Goal: Task Accomplishment & Management: Manage account settings

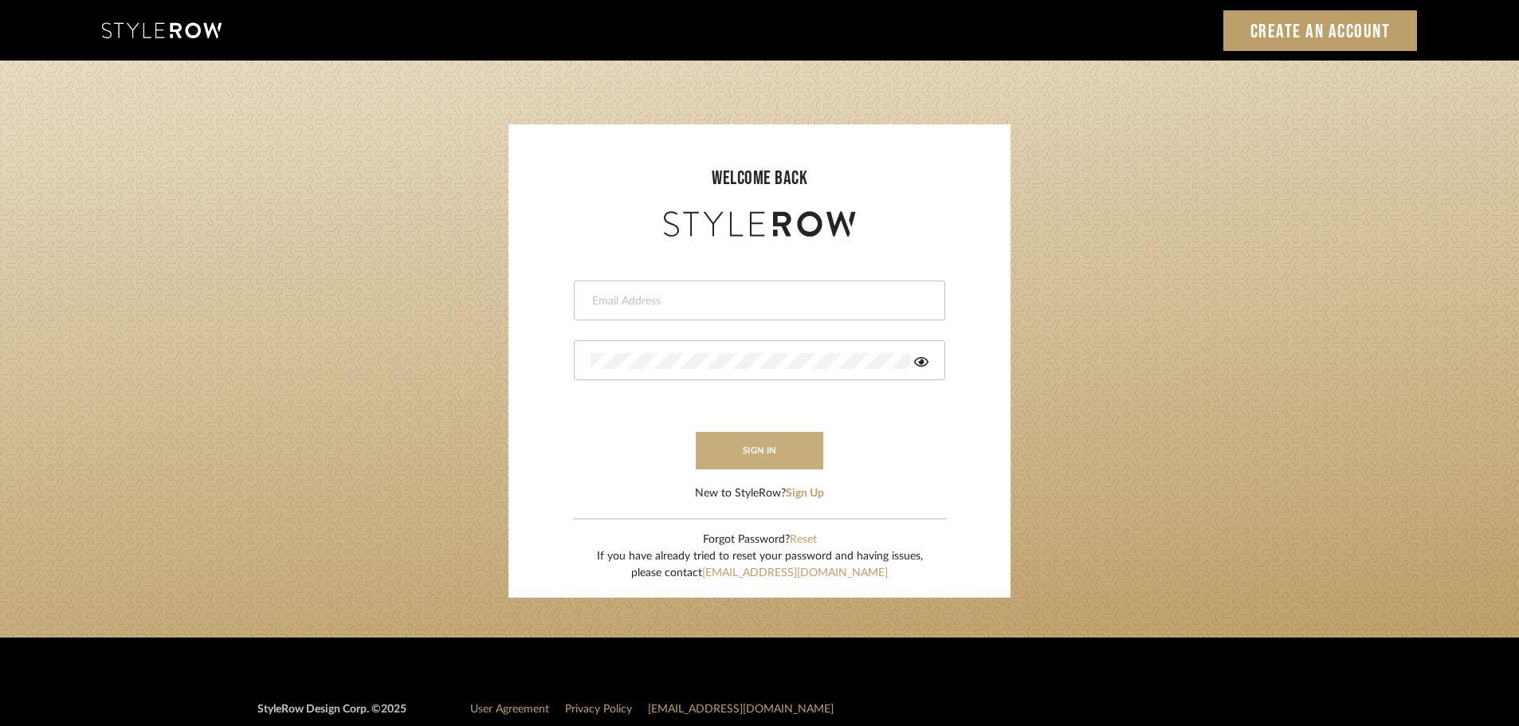
type input "ashleigh@nestkbhomedesign.com"
click at [761, 446] on button "sign in" at bounding box center [760, 450] width 128 height 37
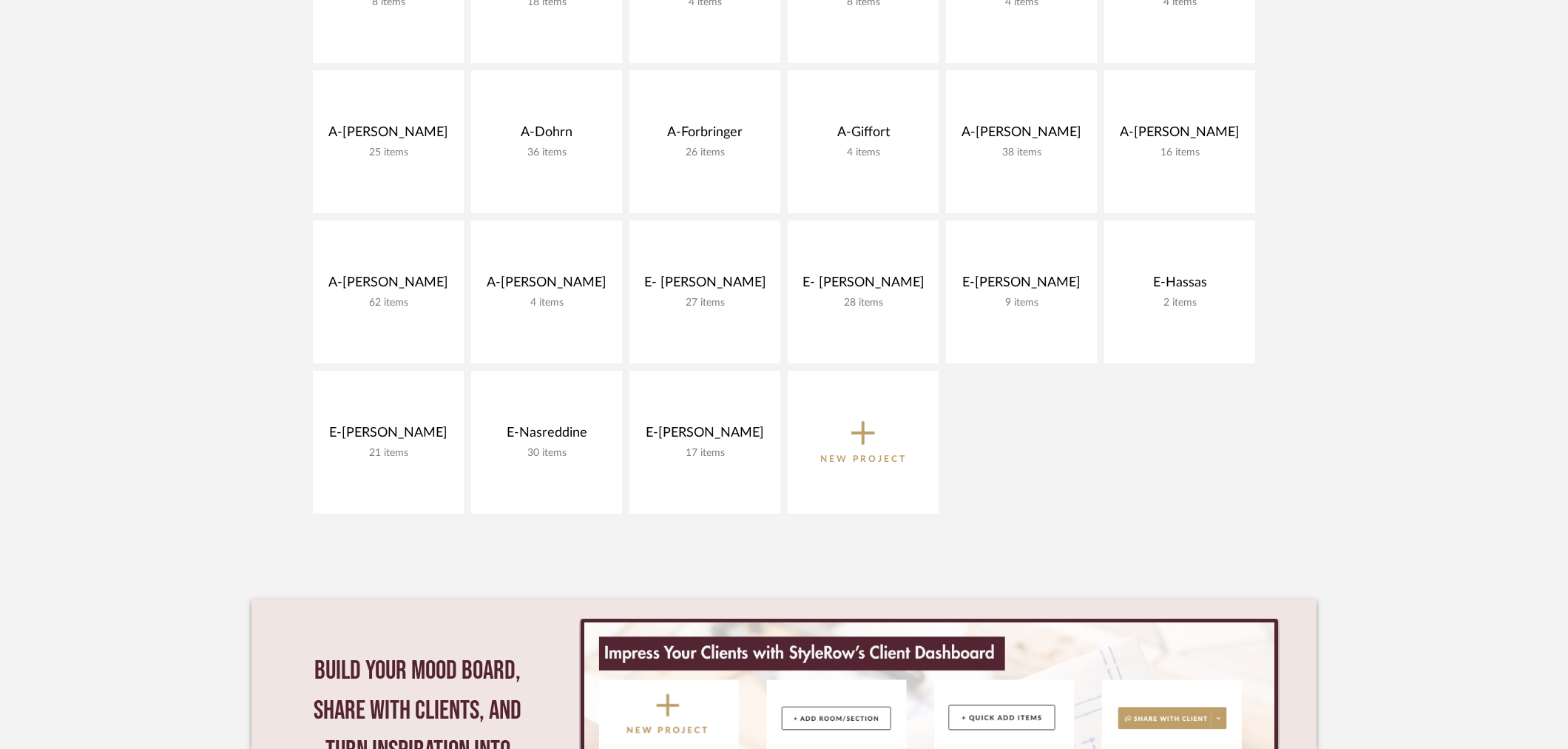
scroll to position [575, 0]
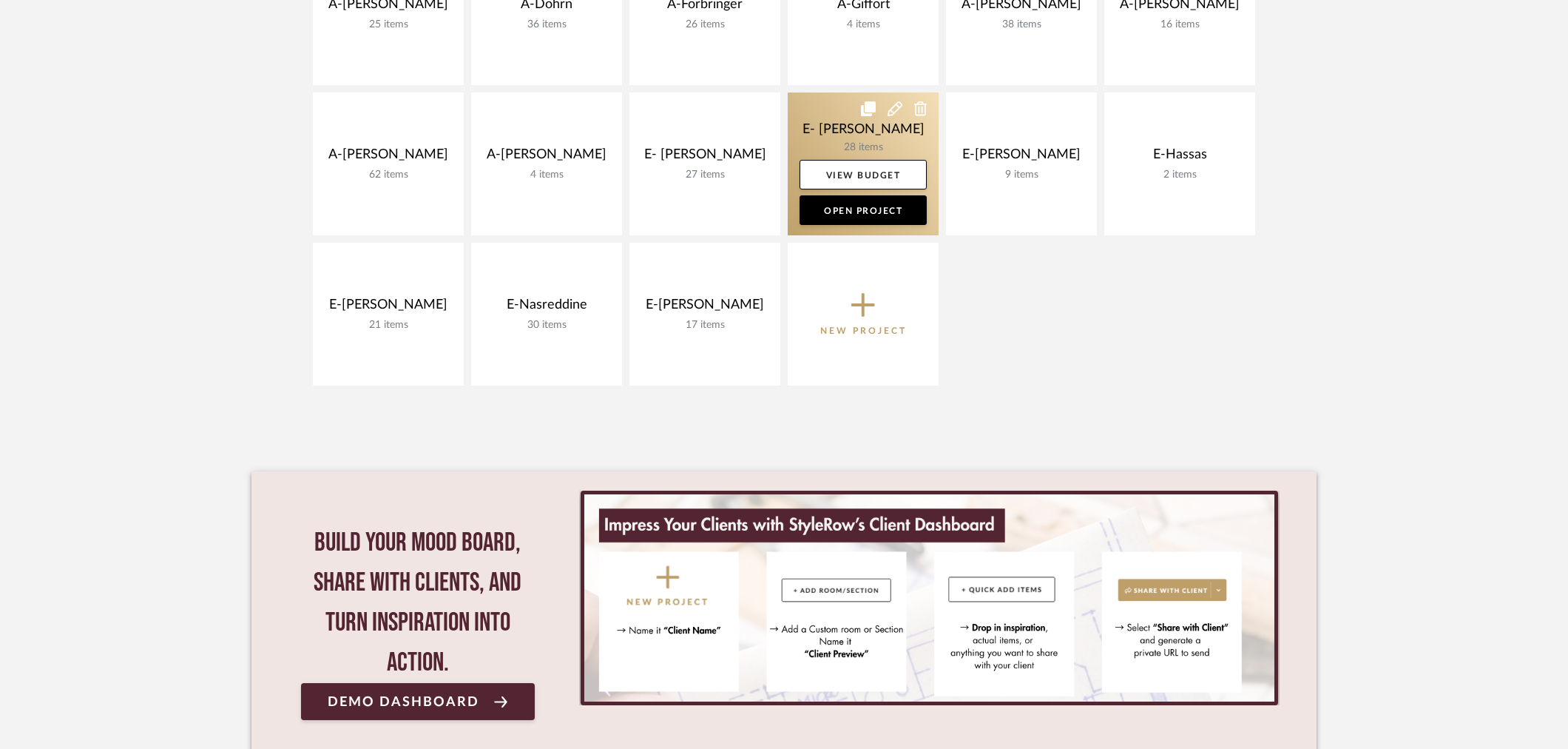
click at [862, 129] on link at bounding box center [863, 164] width 151 height 143
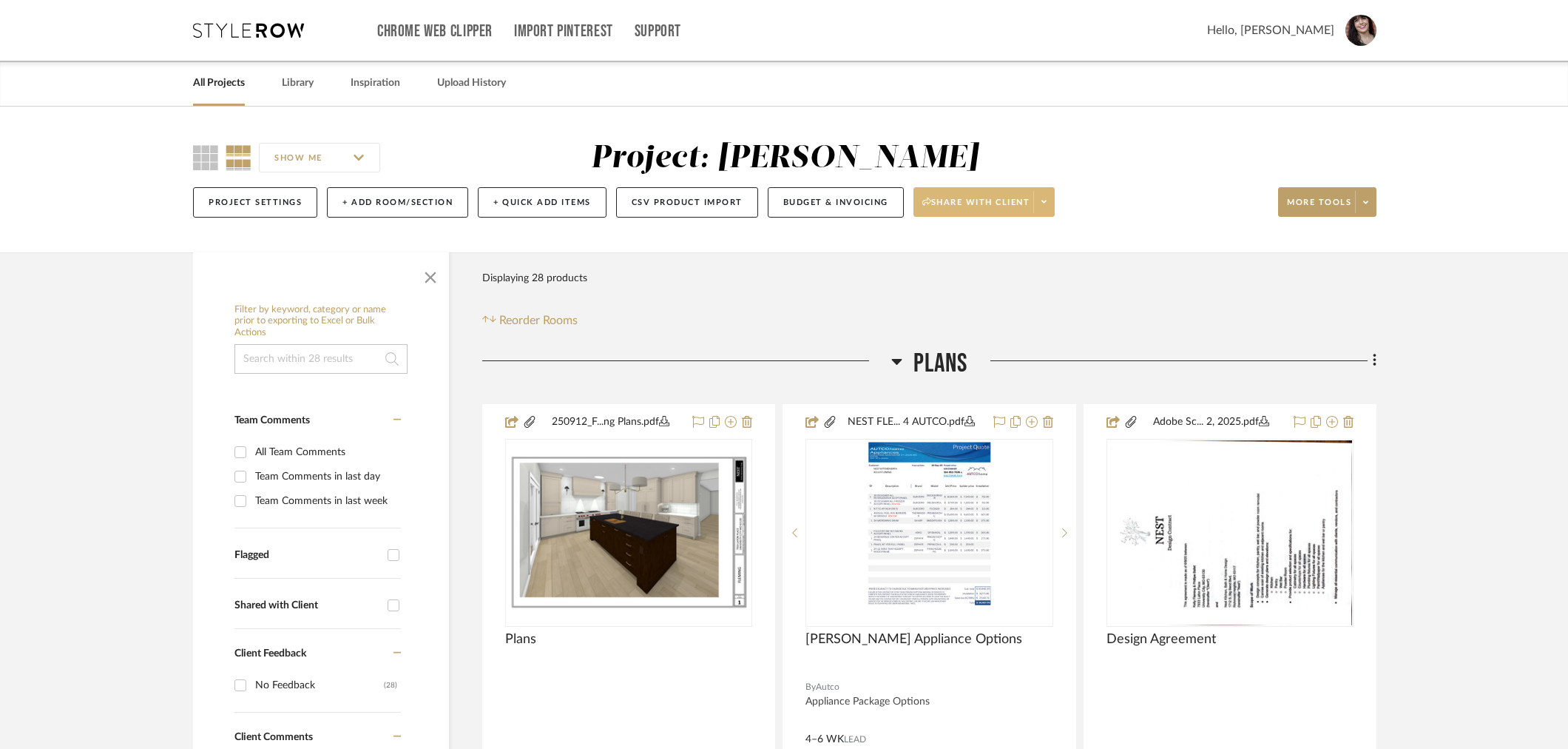
click at [1047, 198] on icon at bounding box center [1044, 201] width 6 height 8
click at [1017, 246] on span "Preview Client Dashboard" at bounding box center [990, 245] width 126 height 13
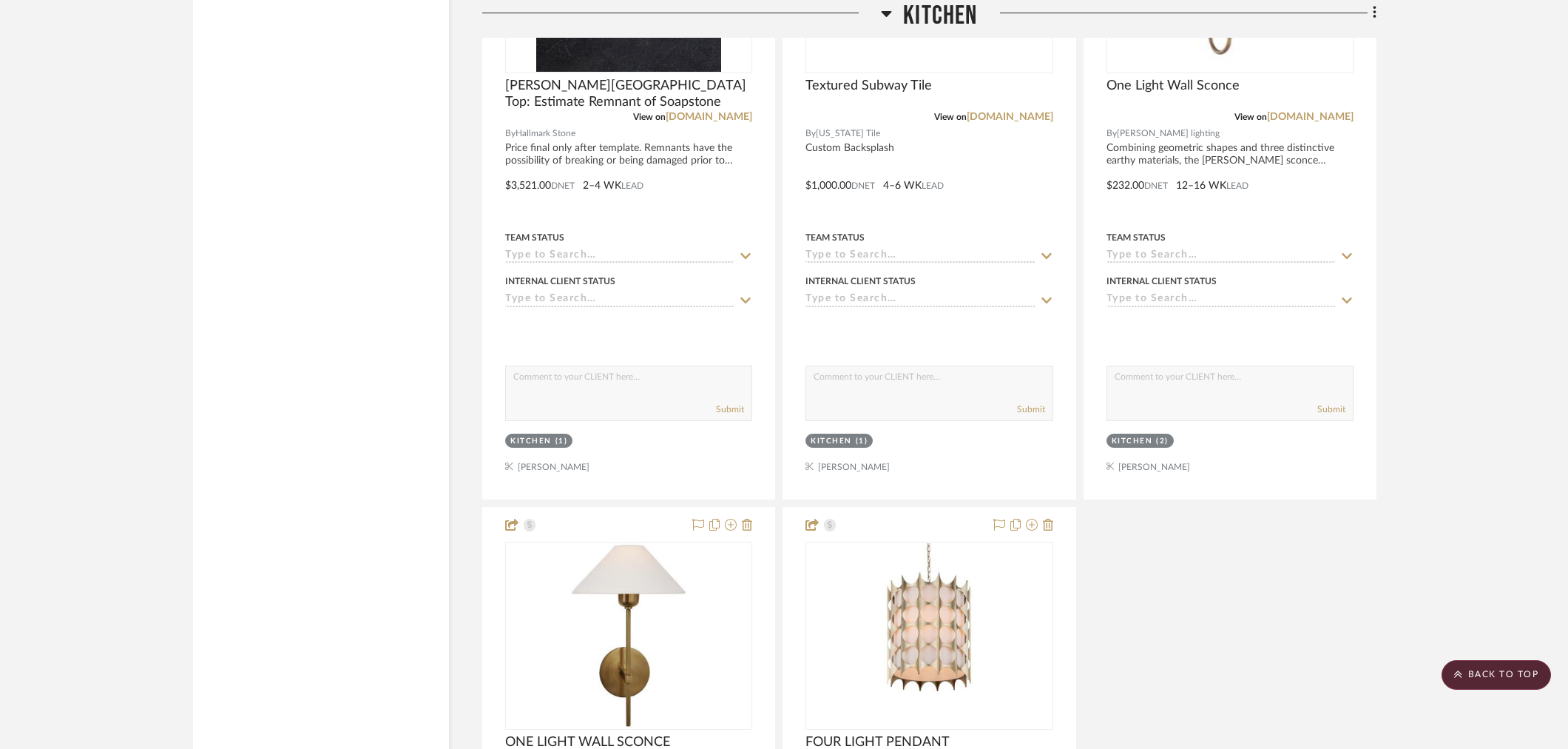
scroll to position [2629, 0]
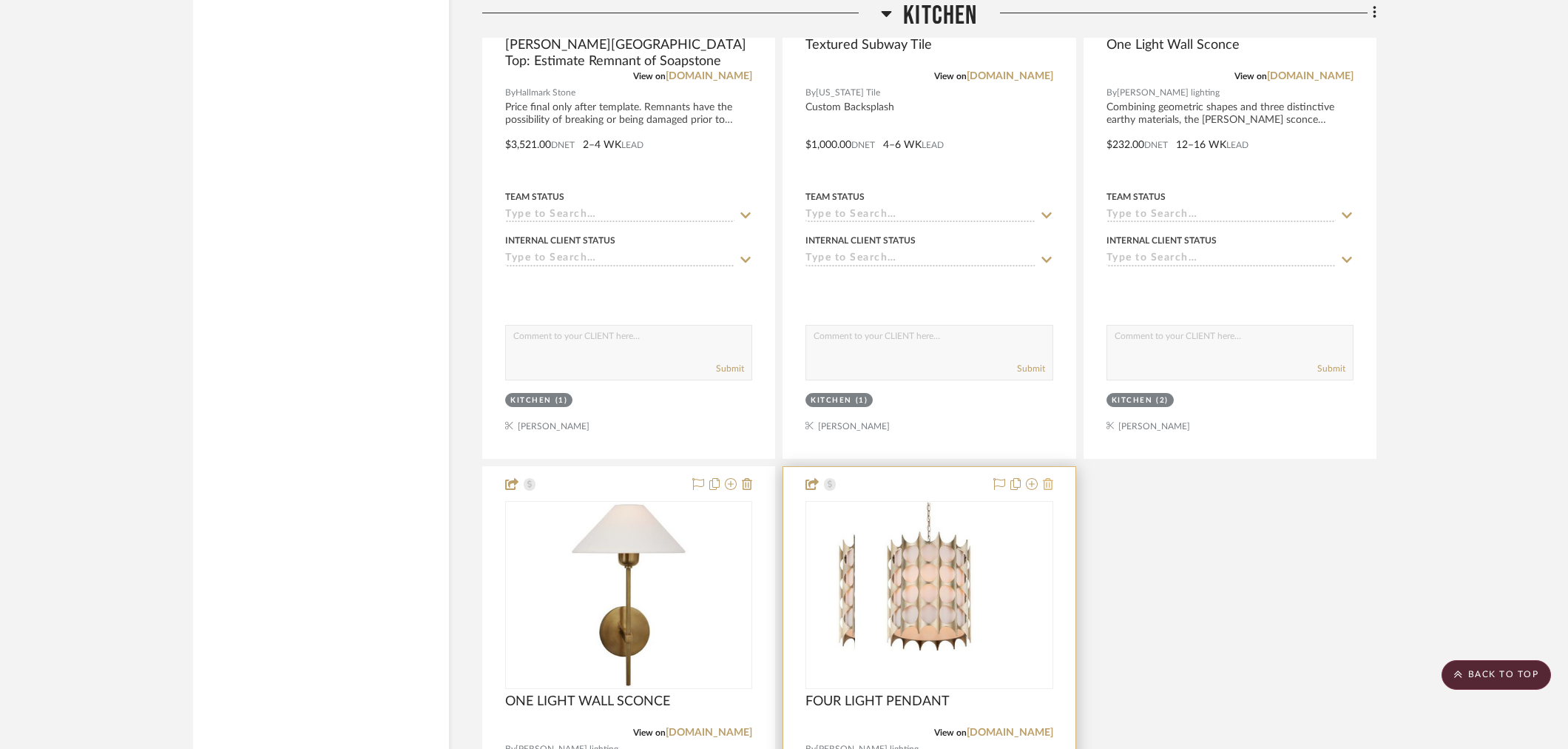
click at [1050, 478] on icon at bounding box center [1047, 484] width 10 height 12
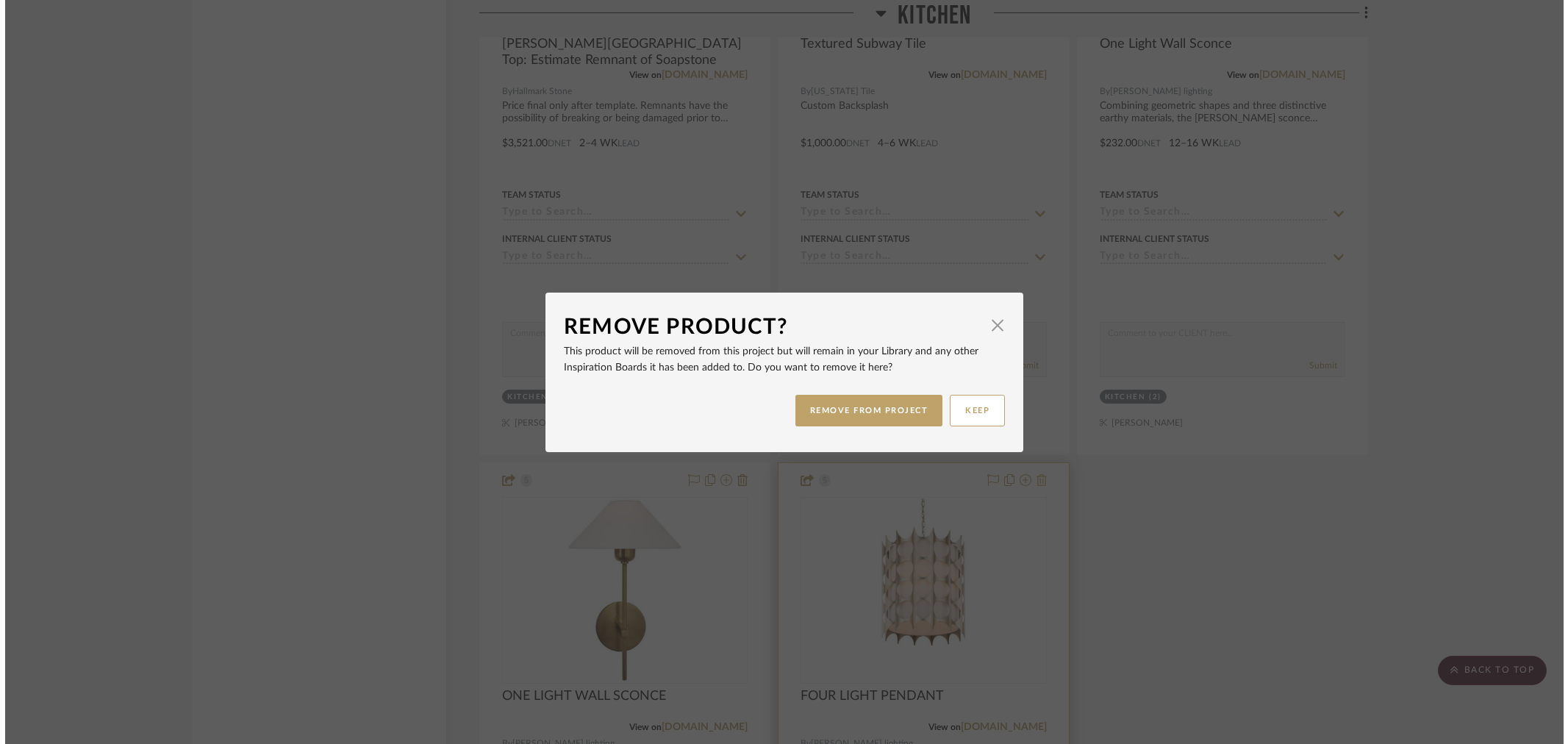
scroll to position [0, 0]
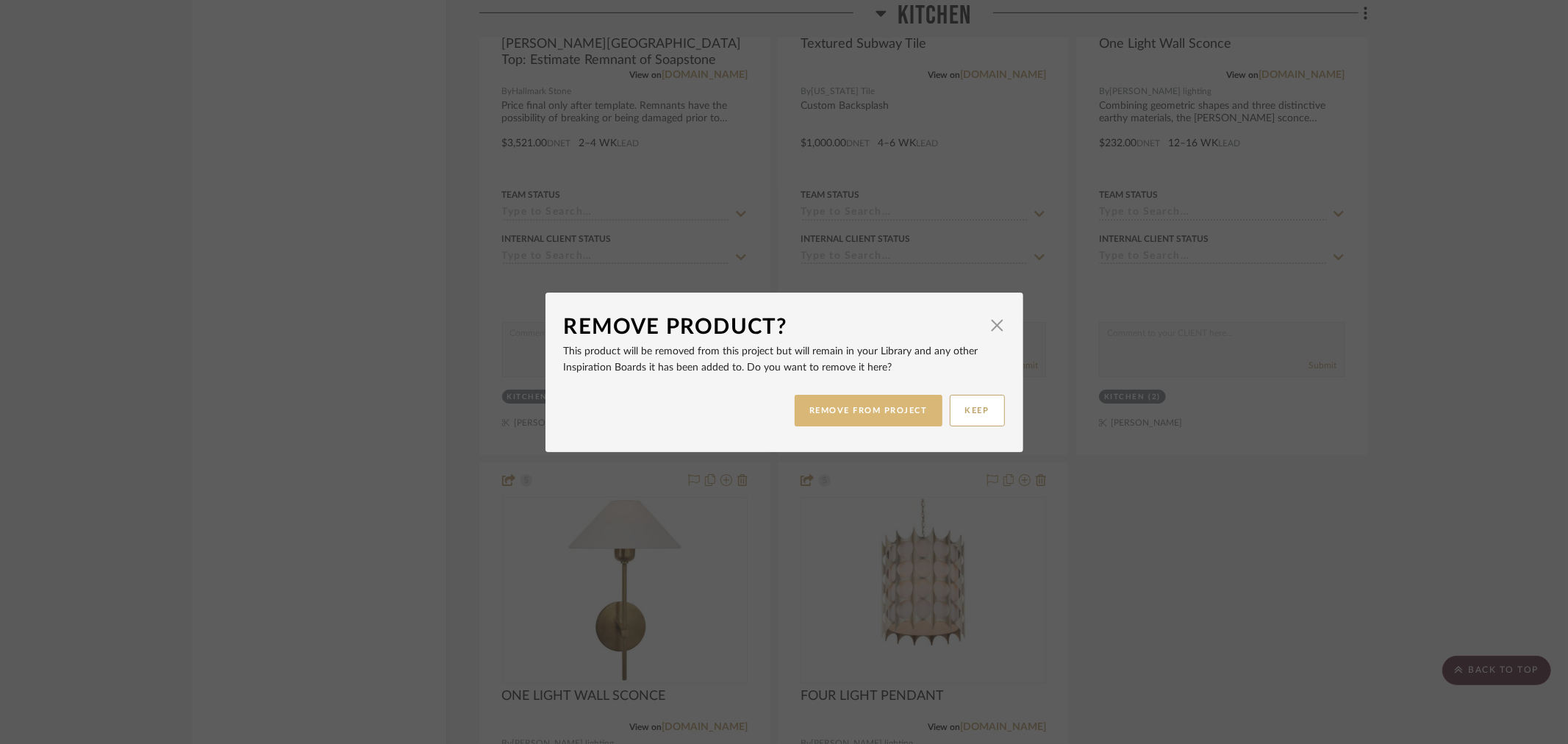
click at [871, 419] on button "REMOVE FROM PROJECT" at bounding box center [869, 410] width 148 height 31
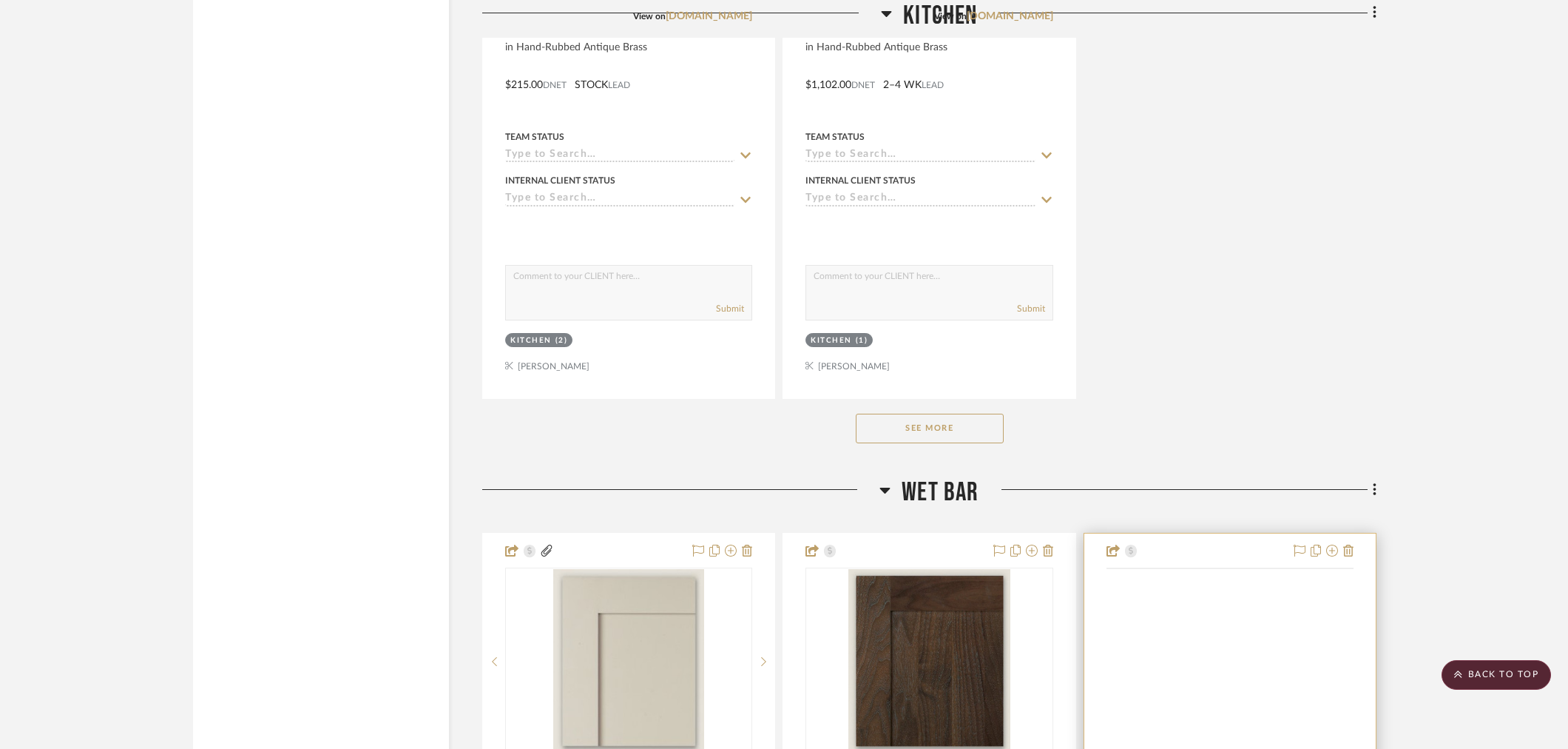
scroll to position [3369, 0]
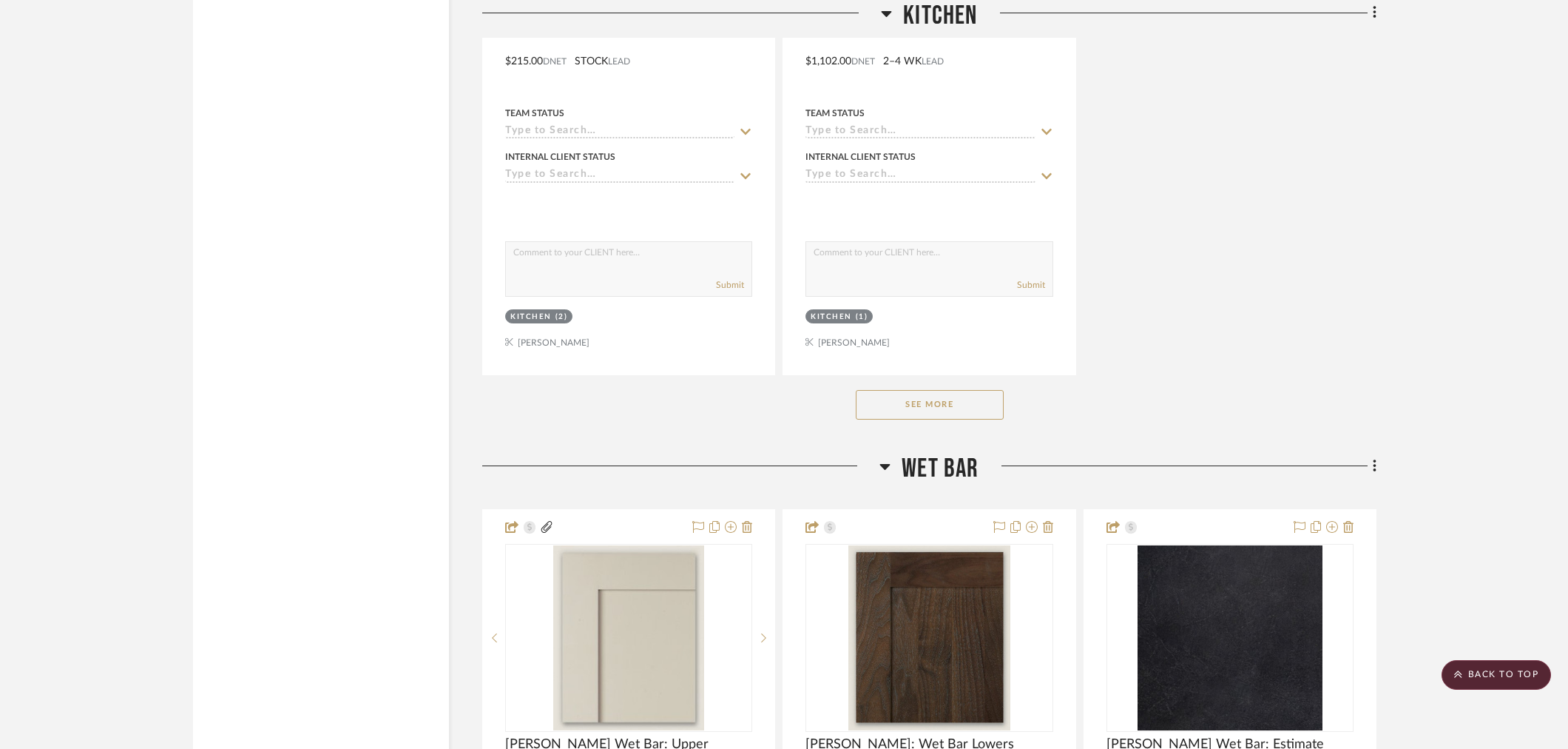
click at [971, 396] on button "See More" at bounding box center [929, 405] width 148 height 30
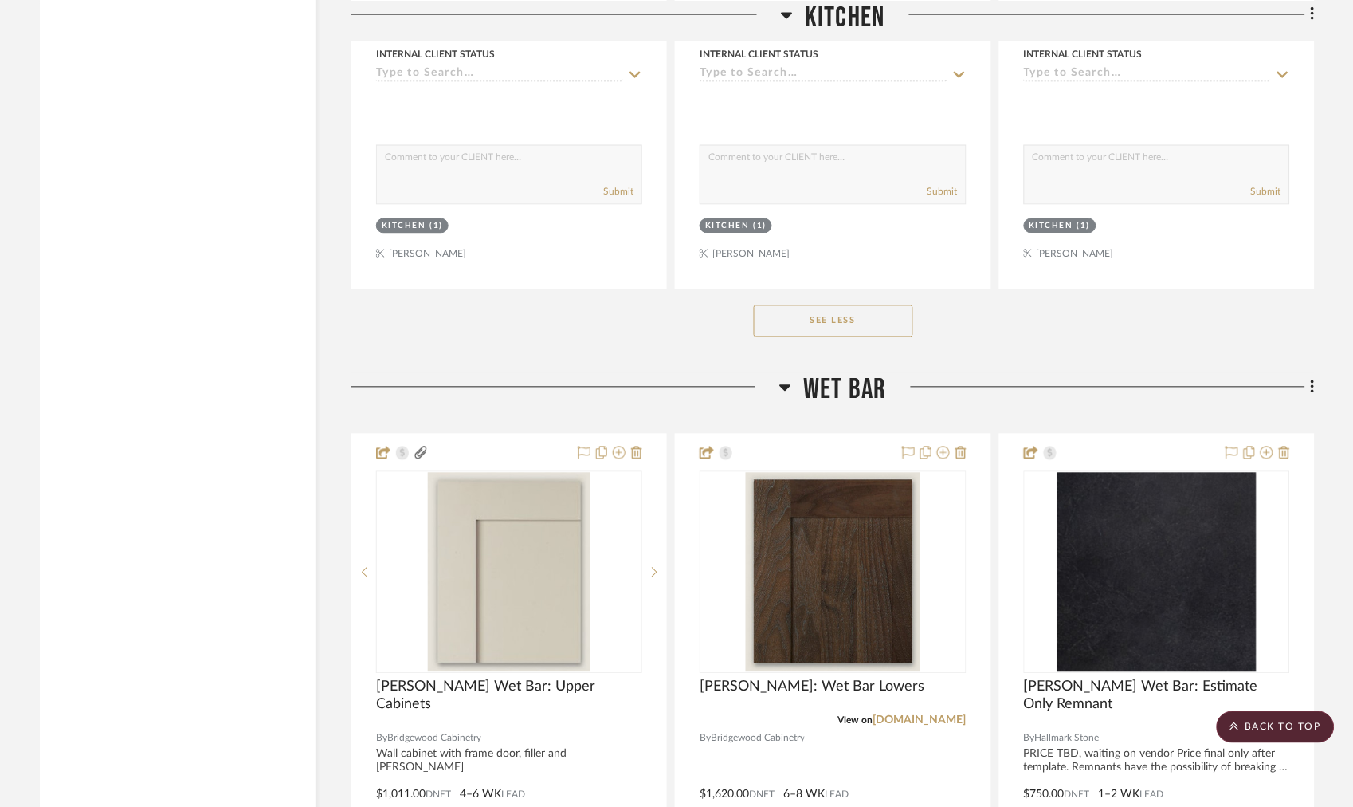
scroll to position [5136, 0]
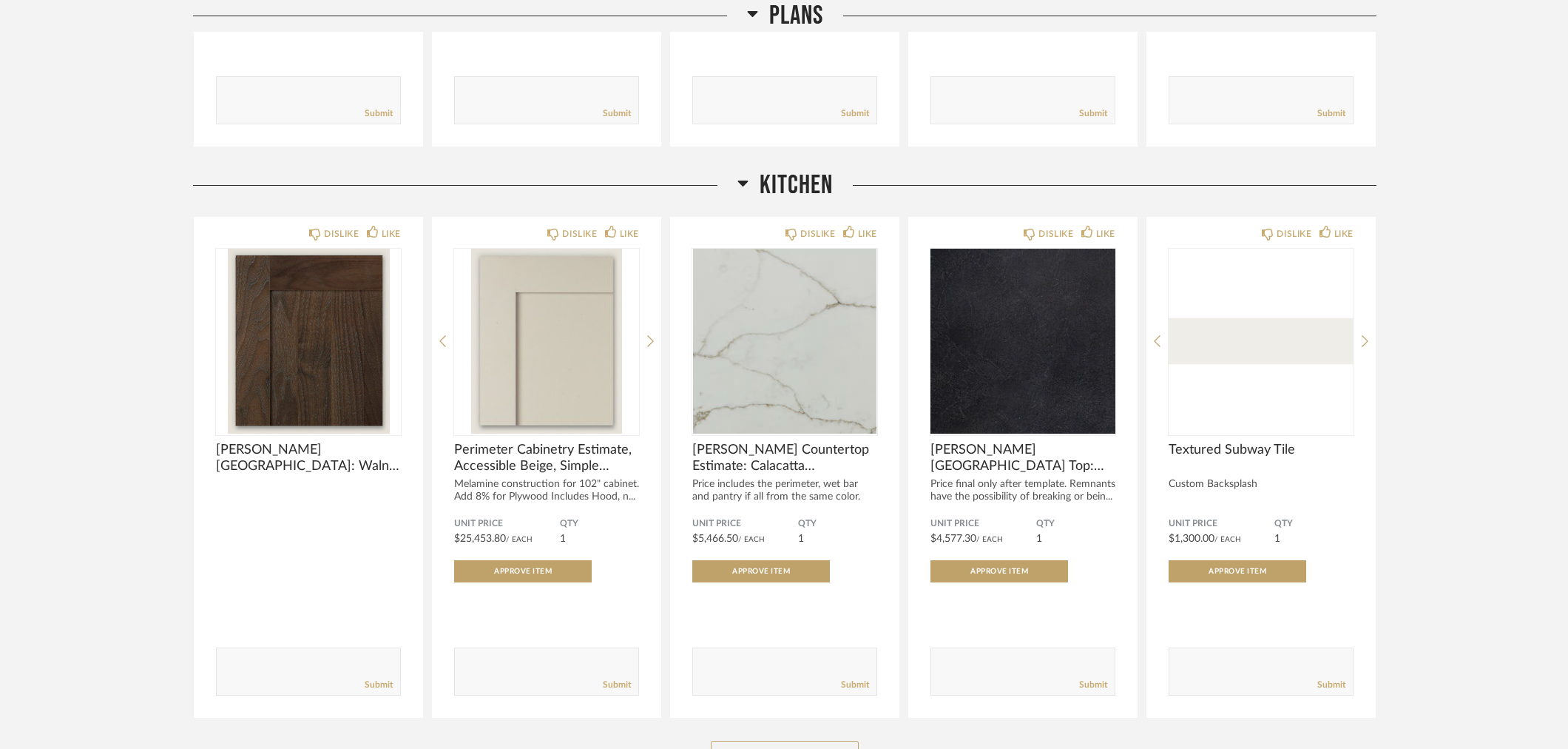
scroll to position [740, 0]
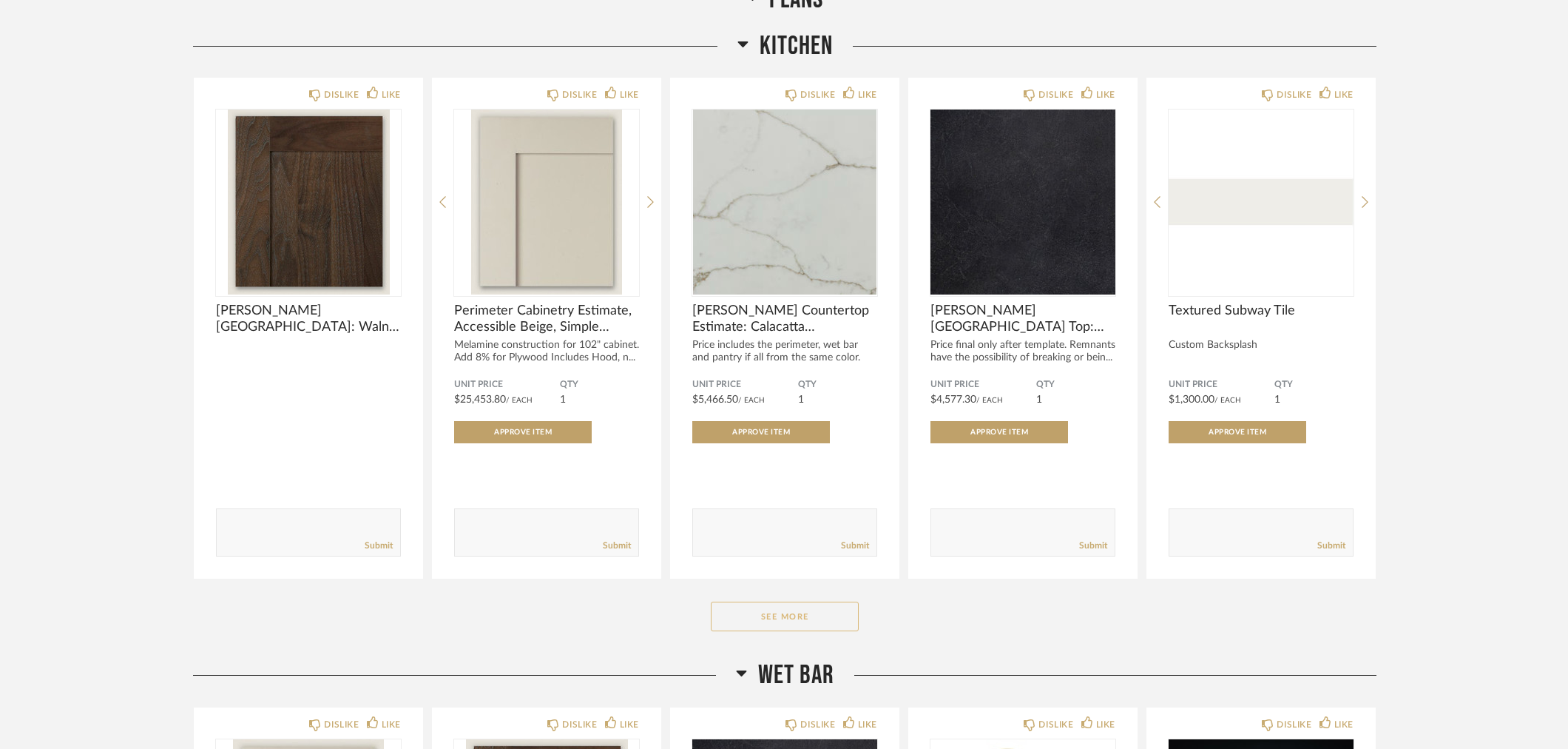
click at [791, 611] on button "See More" at bounding box center [784, 616] width 148 height 30
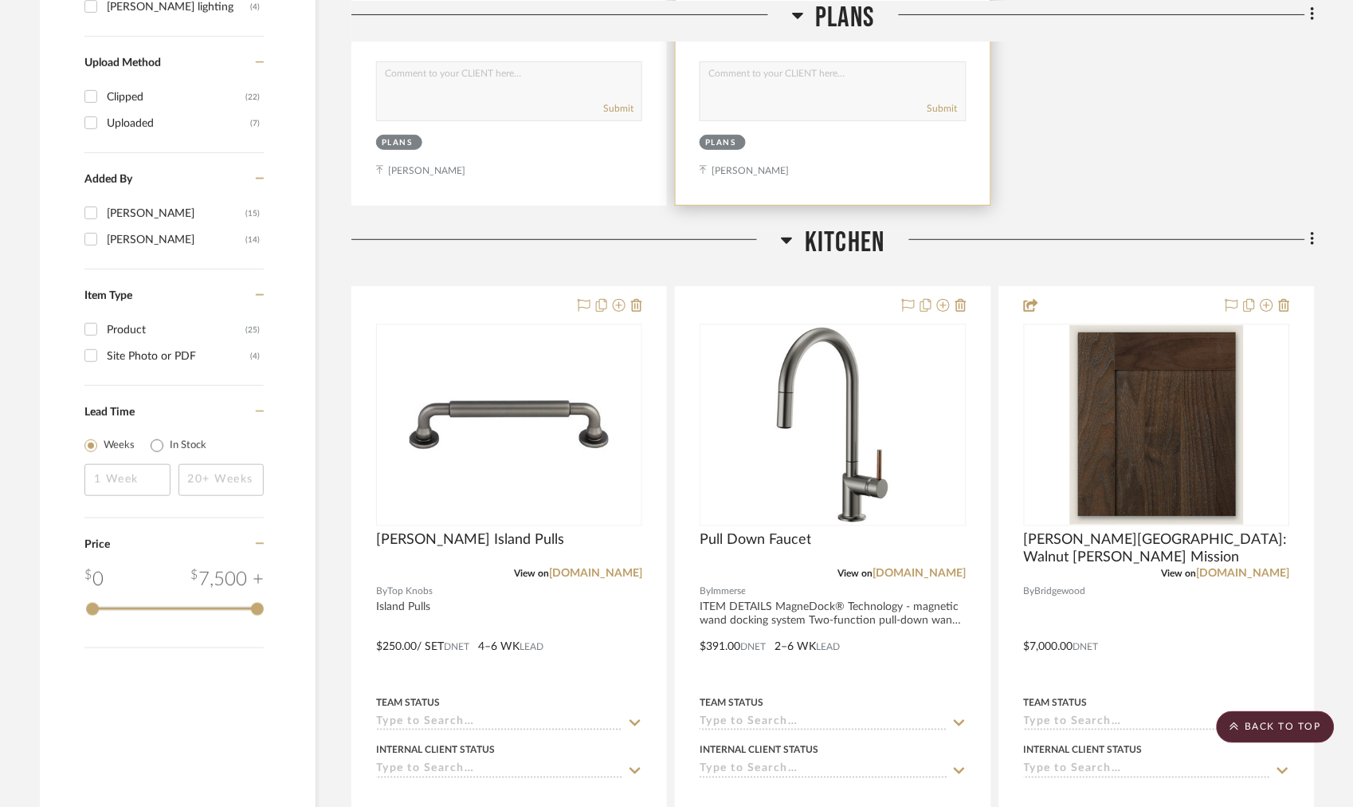
scroll to position [1859, 0]
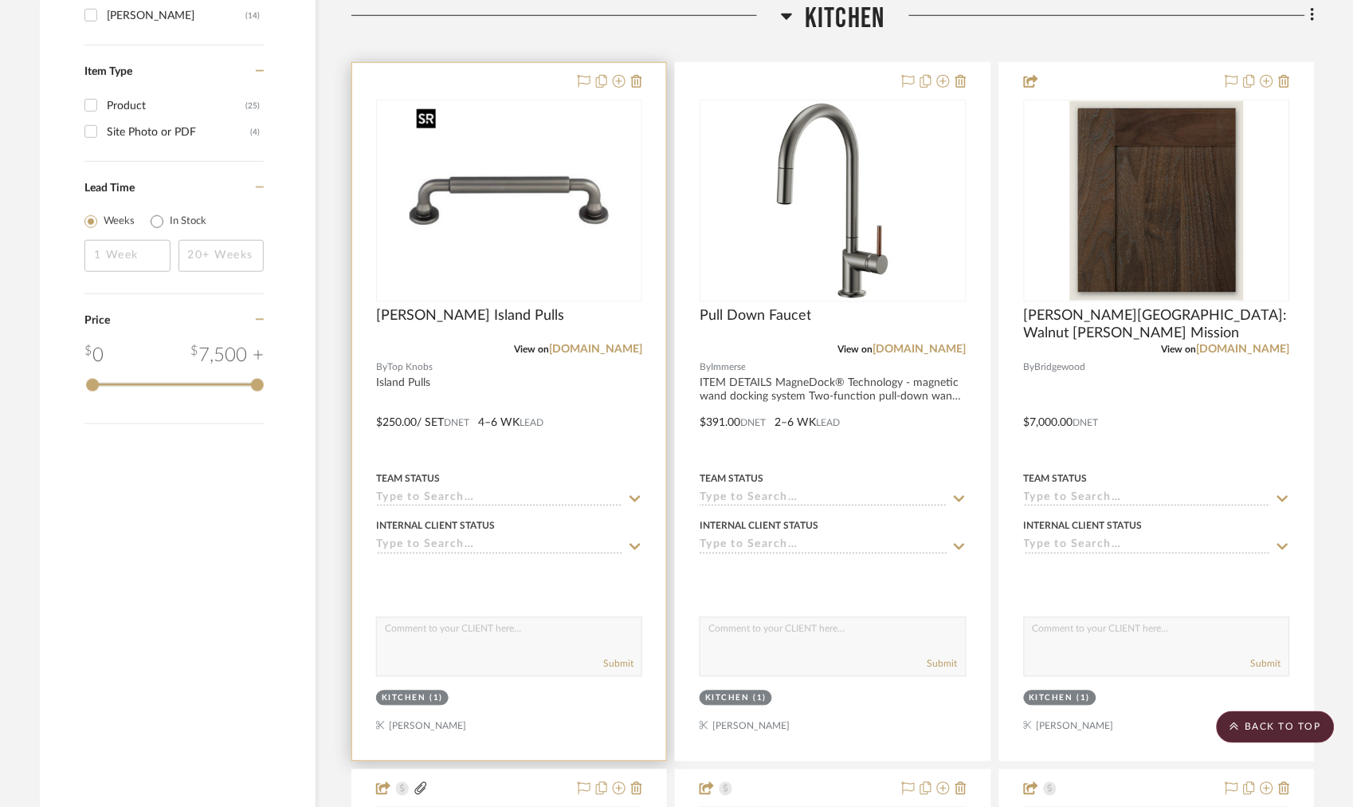
click at [0, 0] on img at bounding box center [0, 0] width 0 height 0
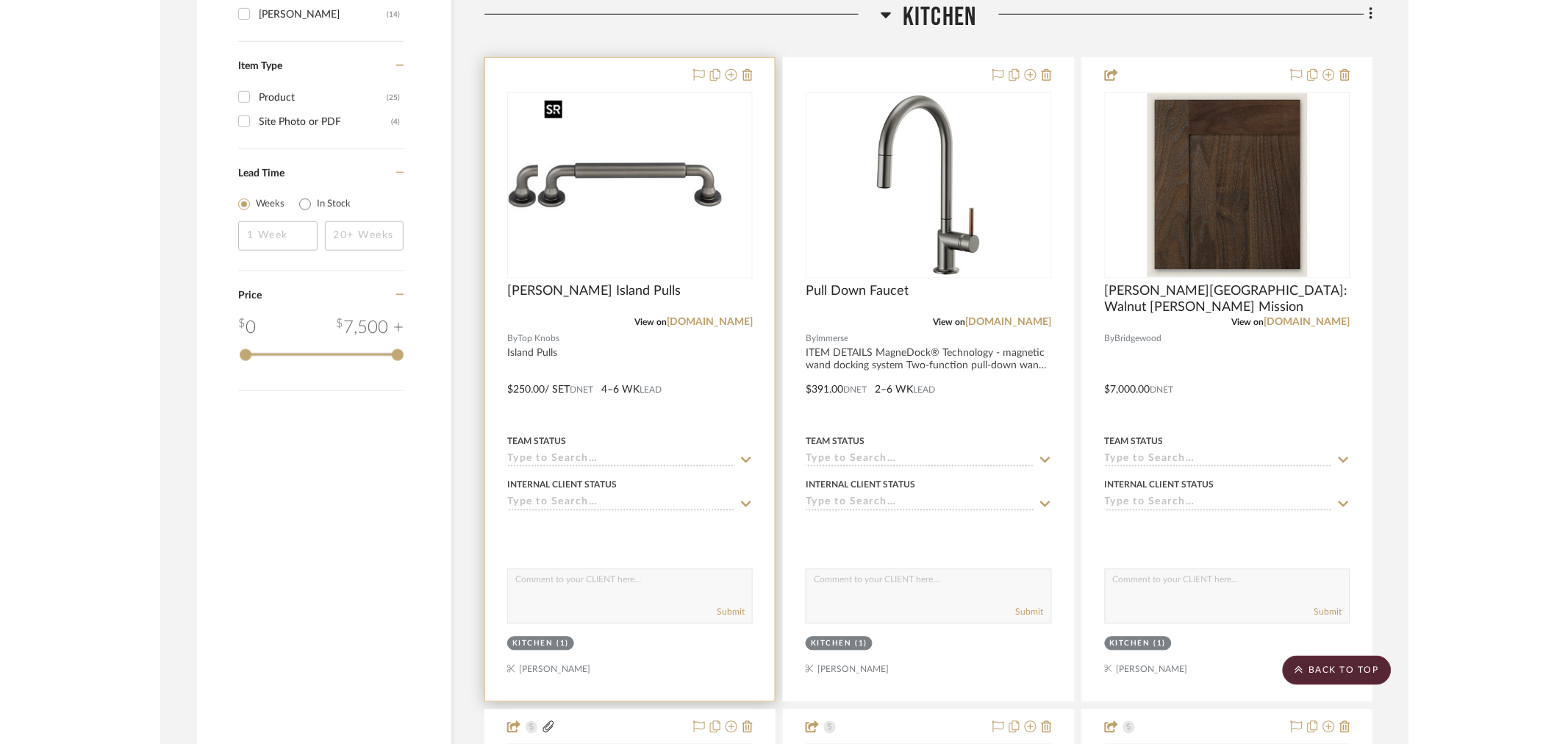
scroll to position [0, 0]
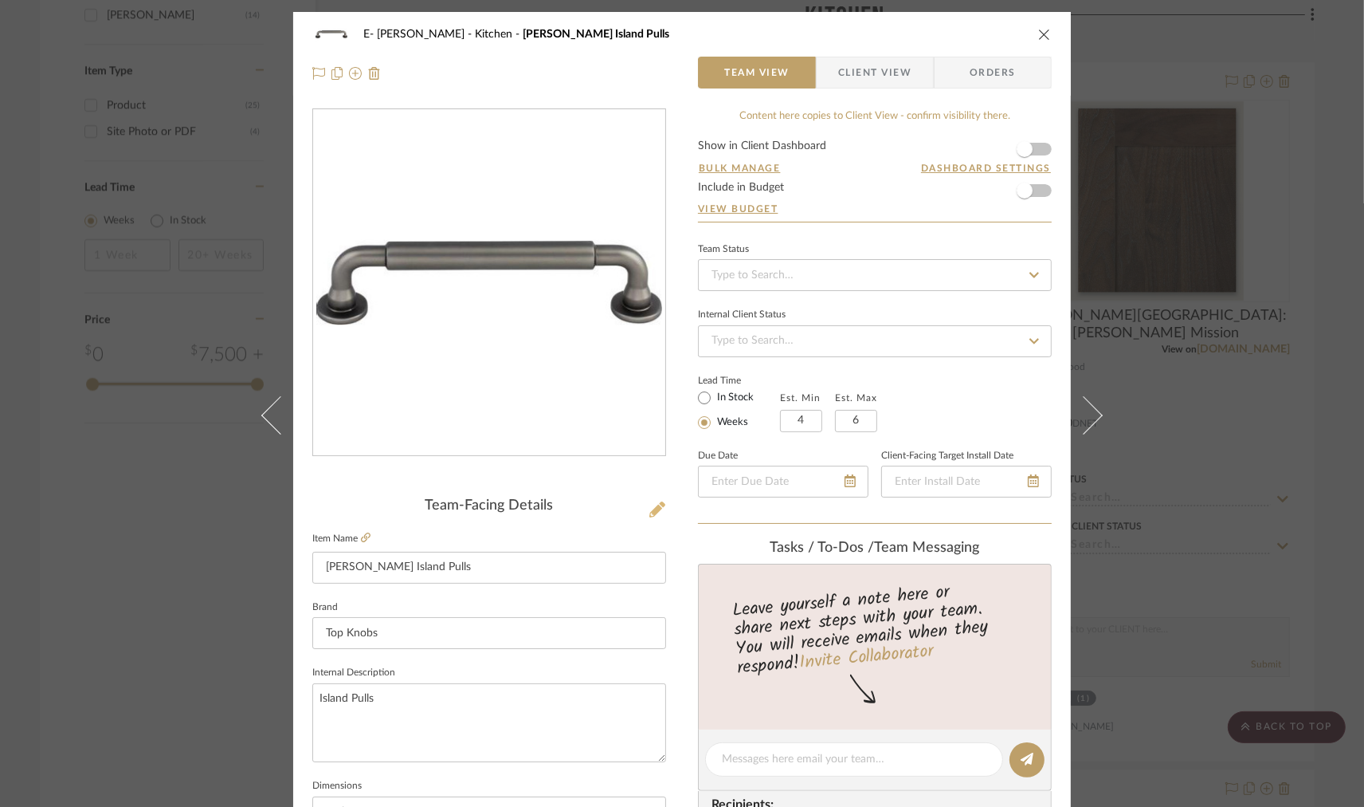
click at [650, 507] on icon at bounding box center [658, 509] width 16 height 16
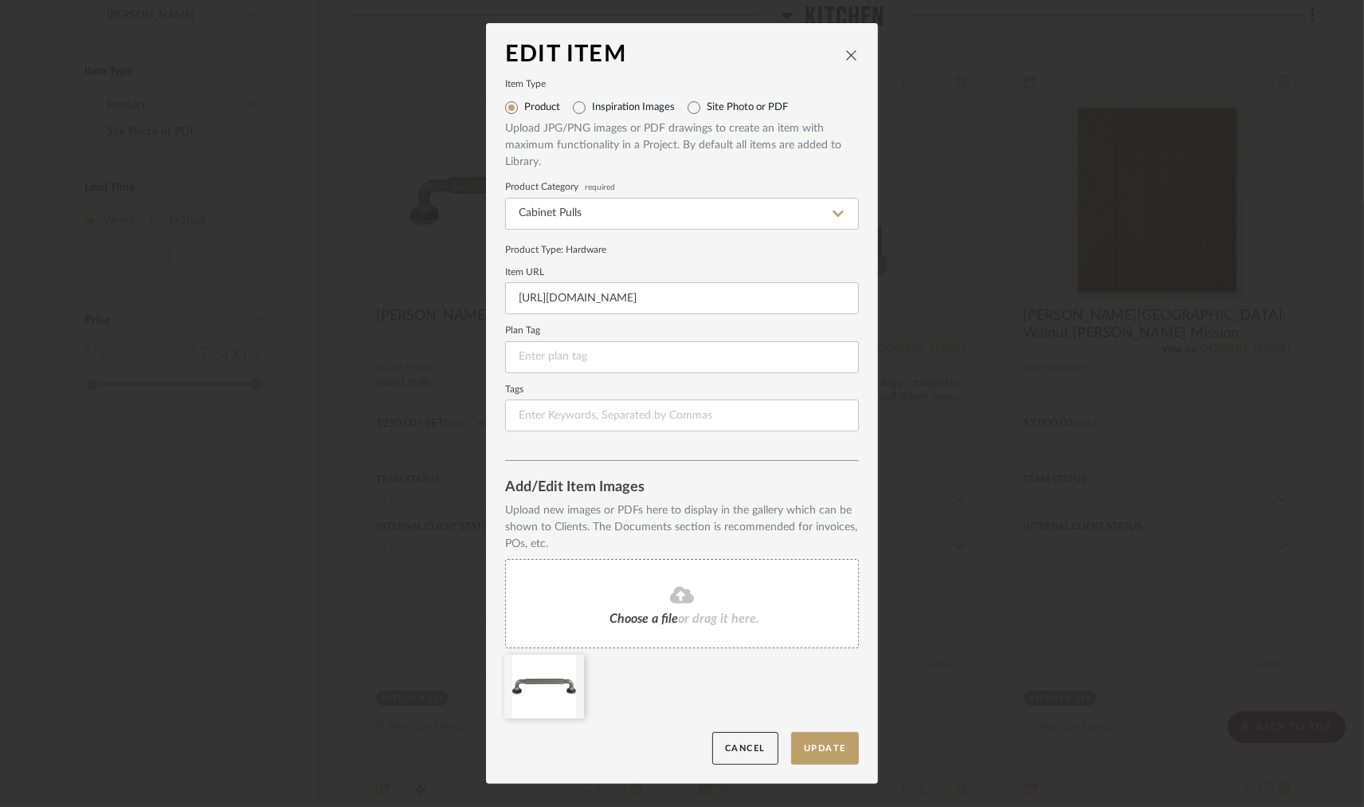
click at [658, 618] on span "Choose a file" at bounding box center [644, 618] width 69 height 13
click at [825, 744] on button "Update" at bounding box center [825, 748] width 68 height 33
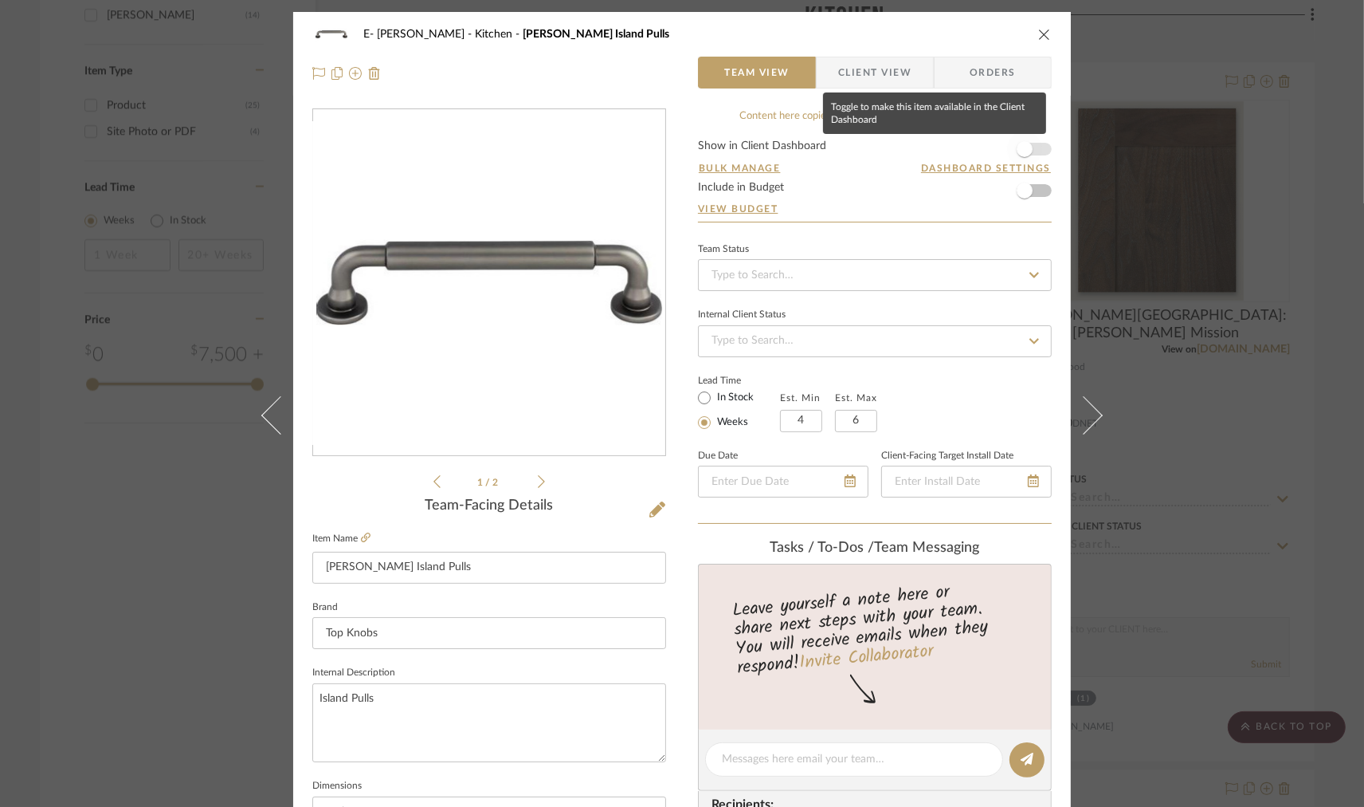
click at [1037, 148] on span "button" at bounding box center [1024, 149] width 35 height 35
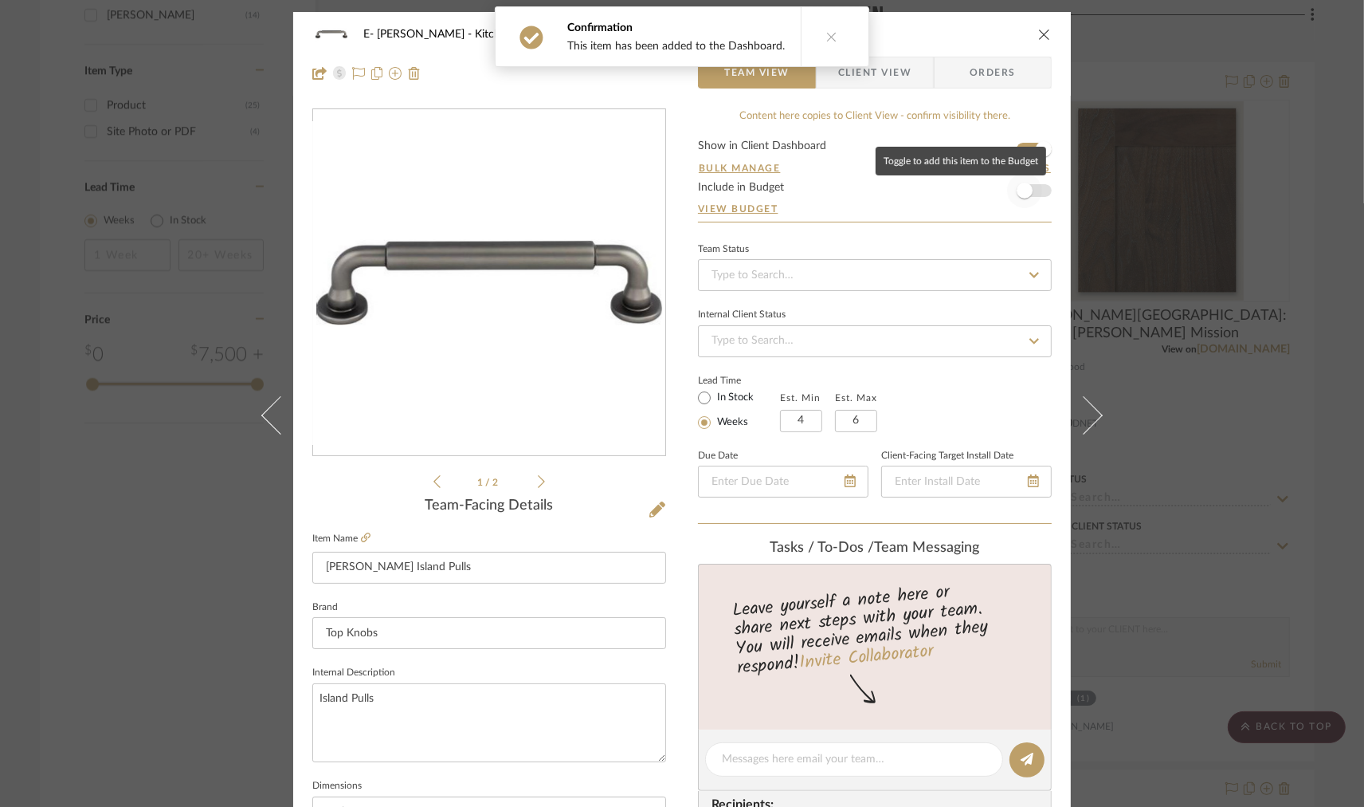
click at [1036, 193] on span "button" at bounding box center [1024, 190] width 35 height 35
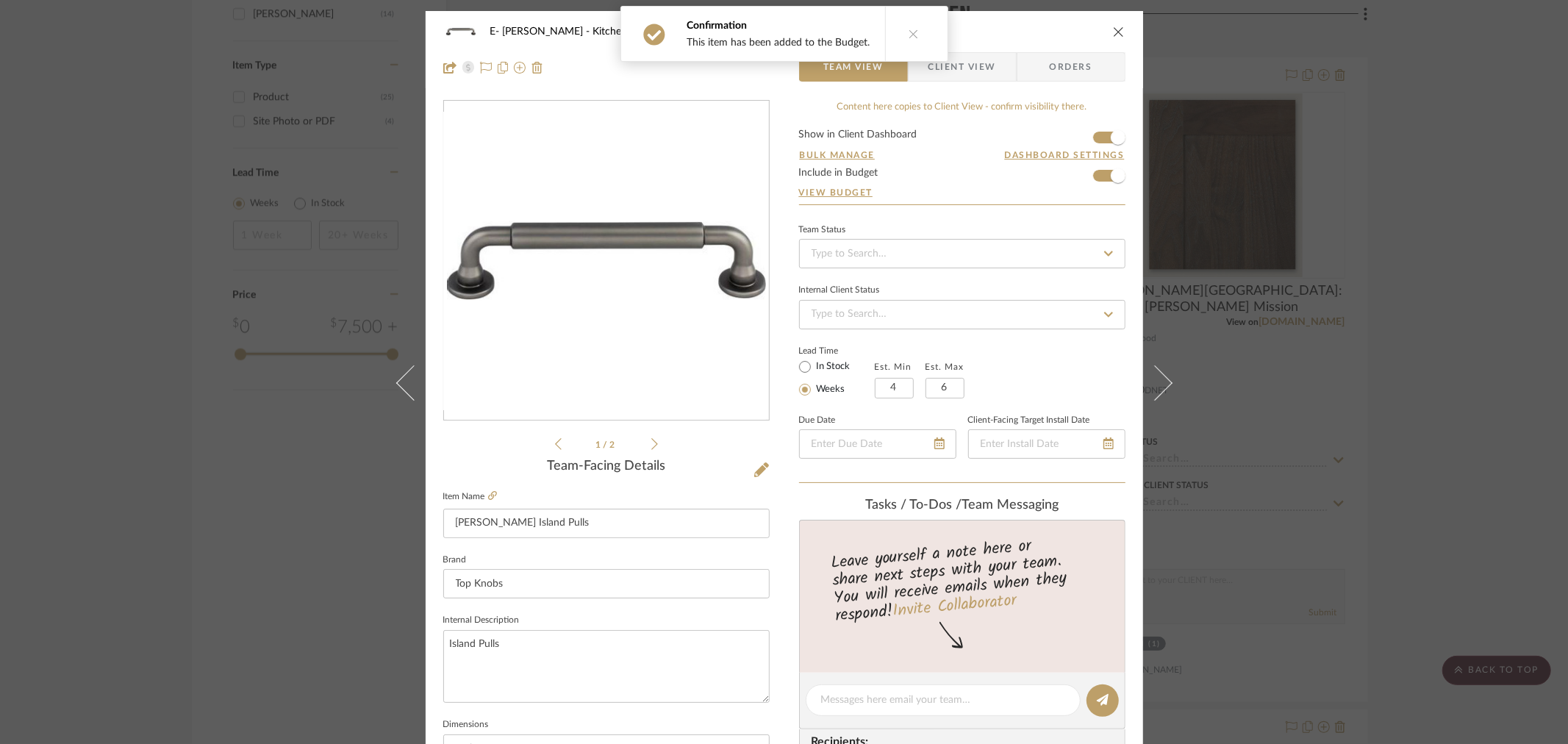
click at [909, 30] on icon at bounding box center [913, 33] width 10 height 10
click at [1113, 32] on icon "close" at bounding box center [1119, 31] width 12 height 12
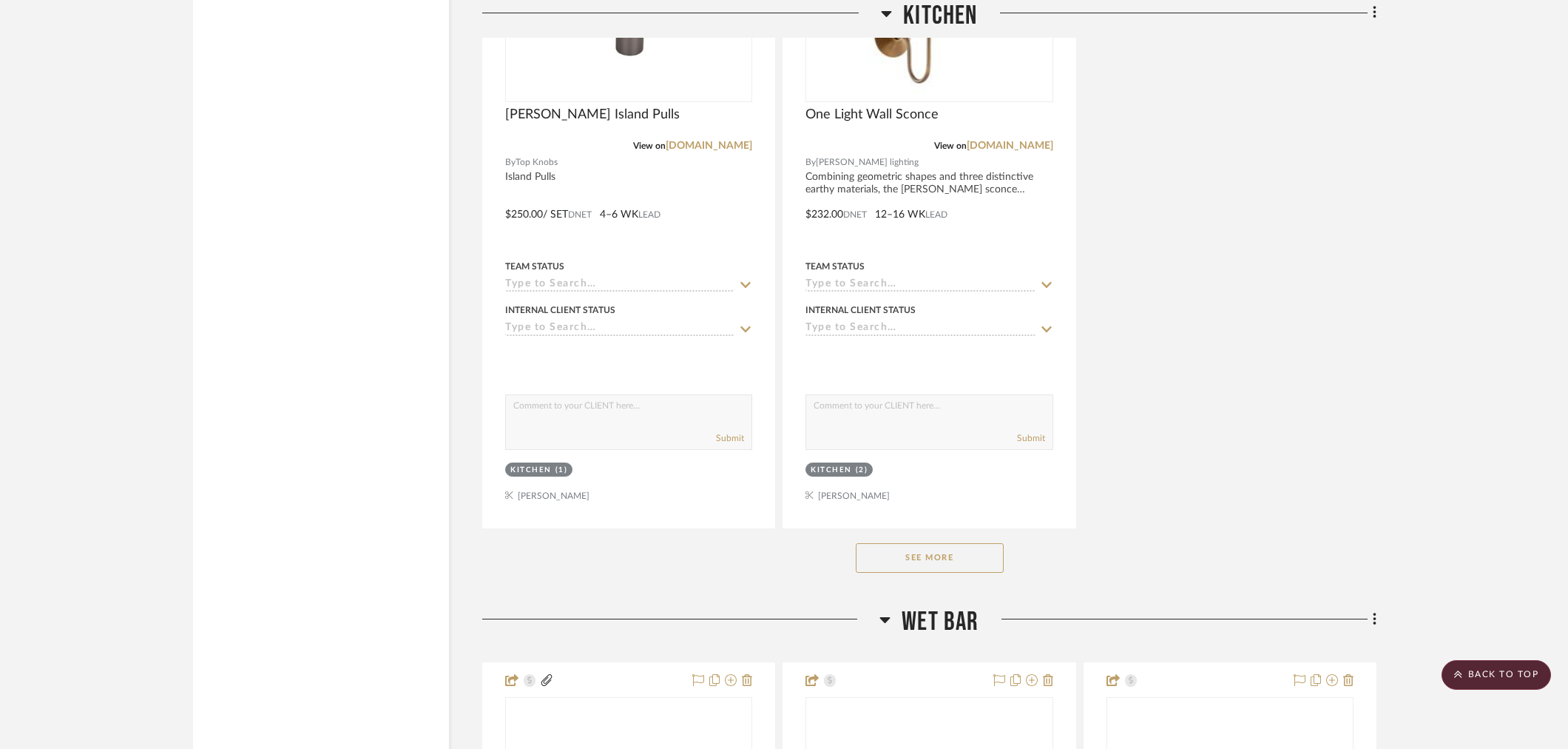
scroll to position [3218, 0]
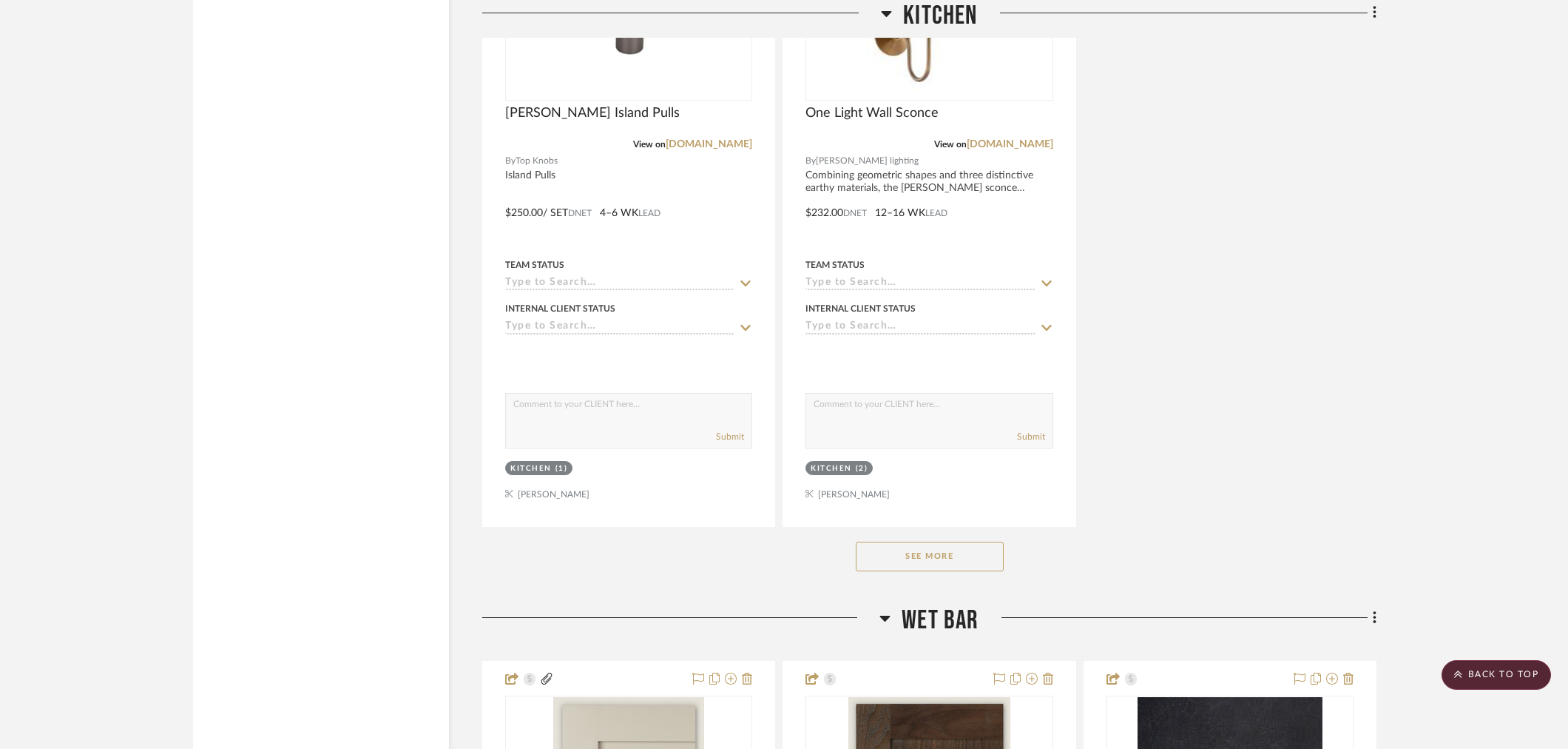
click at [932, 552] on button "See More" at bounding box center [929, 556] width 148 height 30
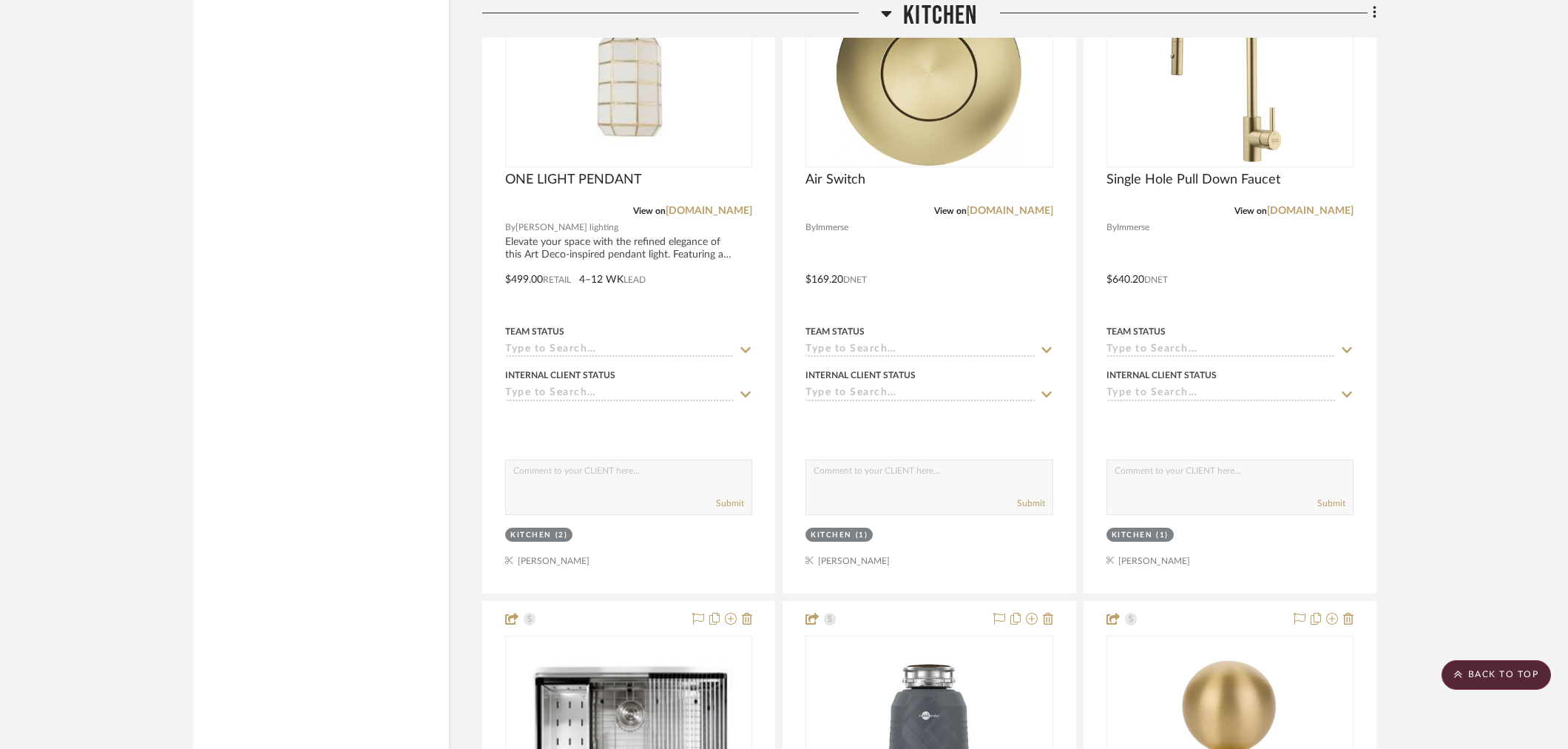
scroll to position [2807, 0]
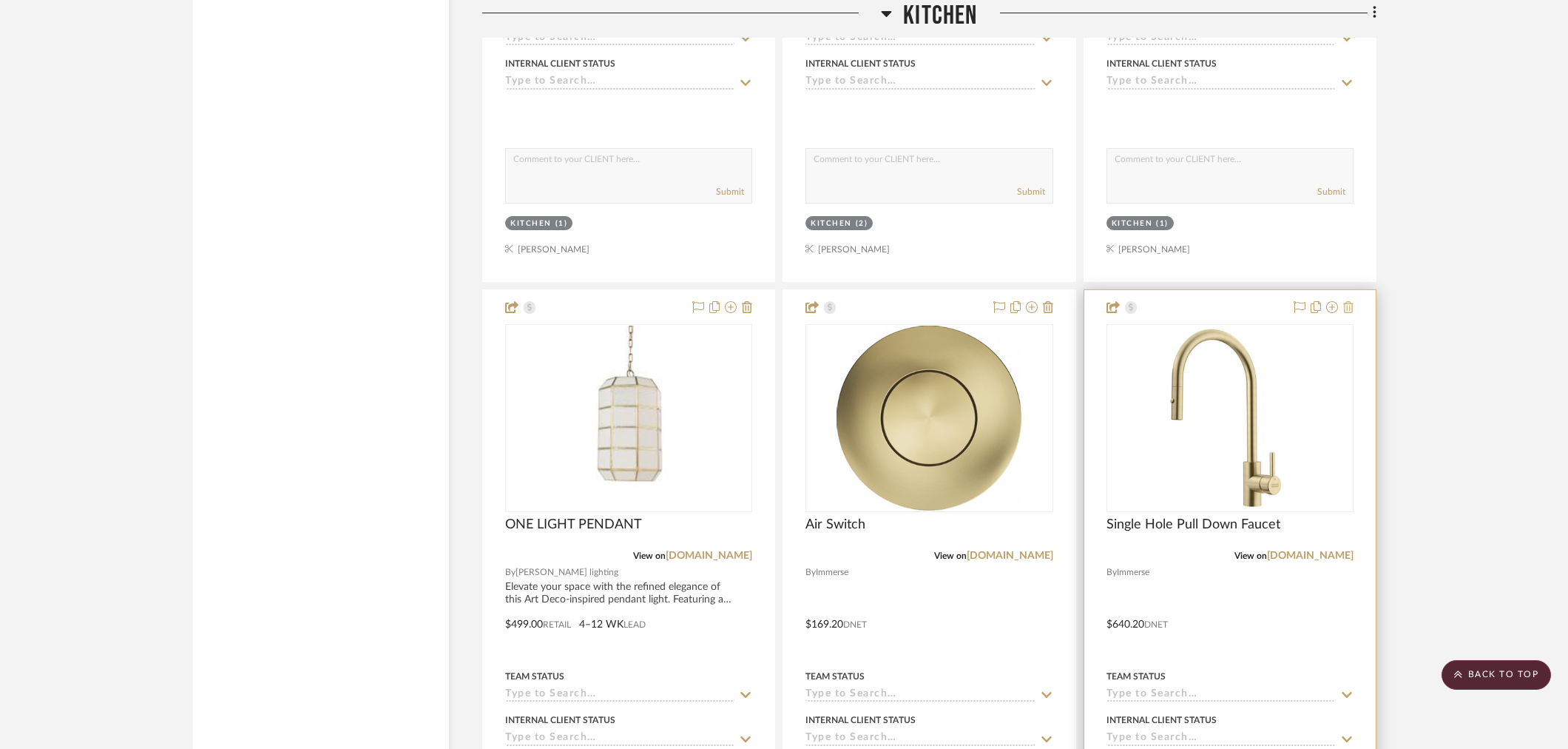
click at [1266, 306] on icon at bounding box center [1347, 306] width 10 height 12
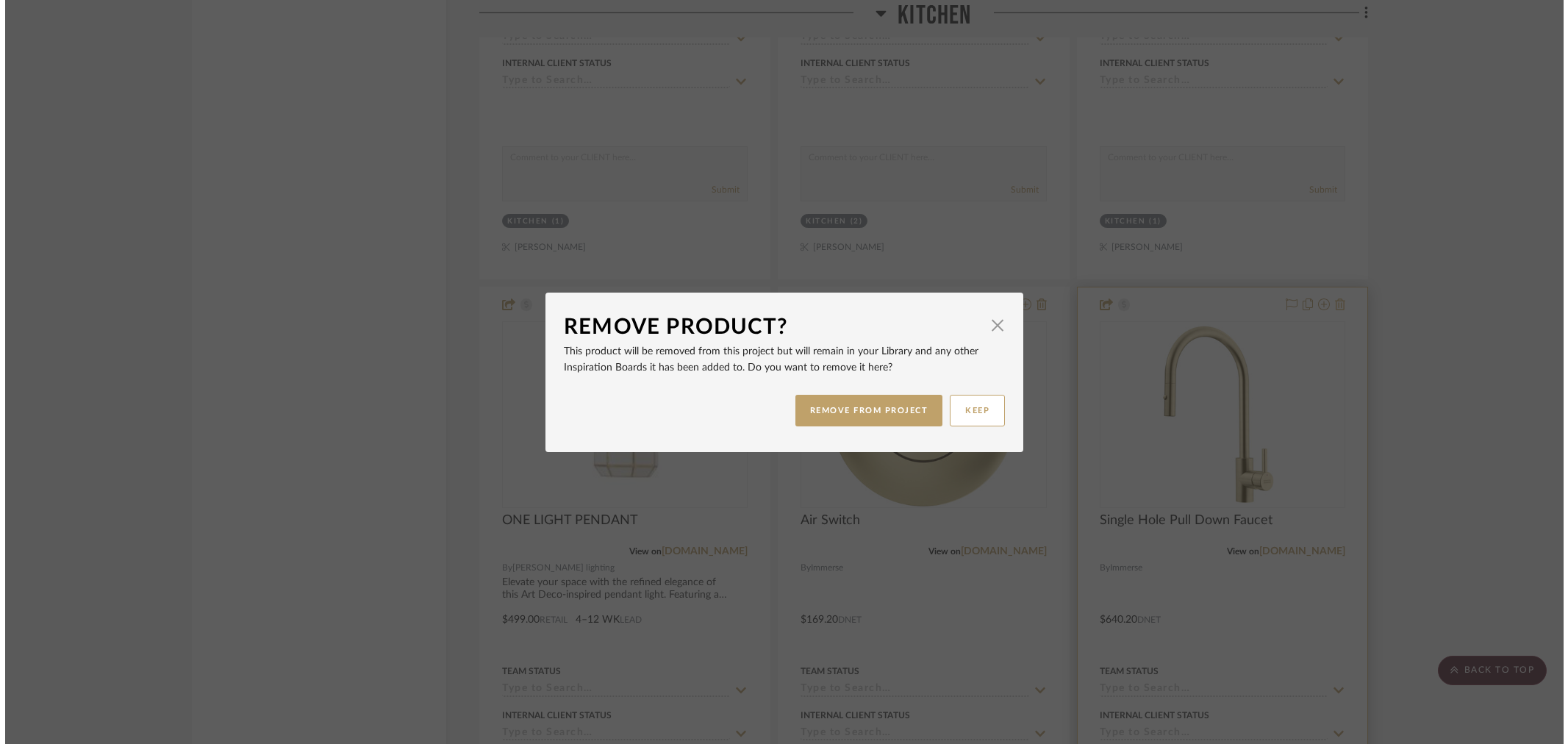
scroll to position [0, 0]
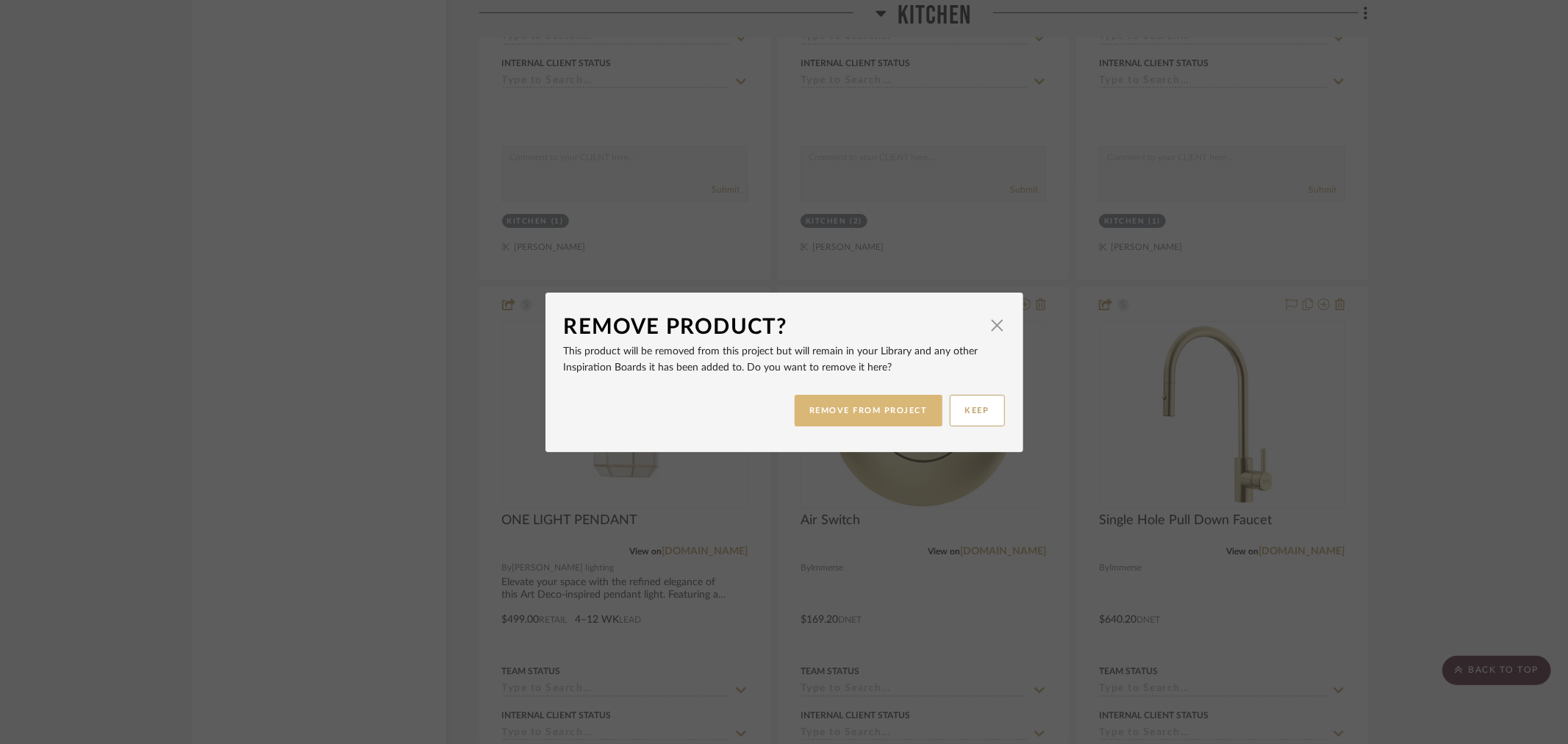
click at [849, 404] on button "REMOVE FROM PROJECT" at bounding box center [869, 410] width 148 height 31
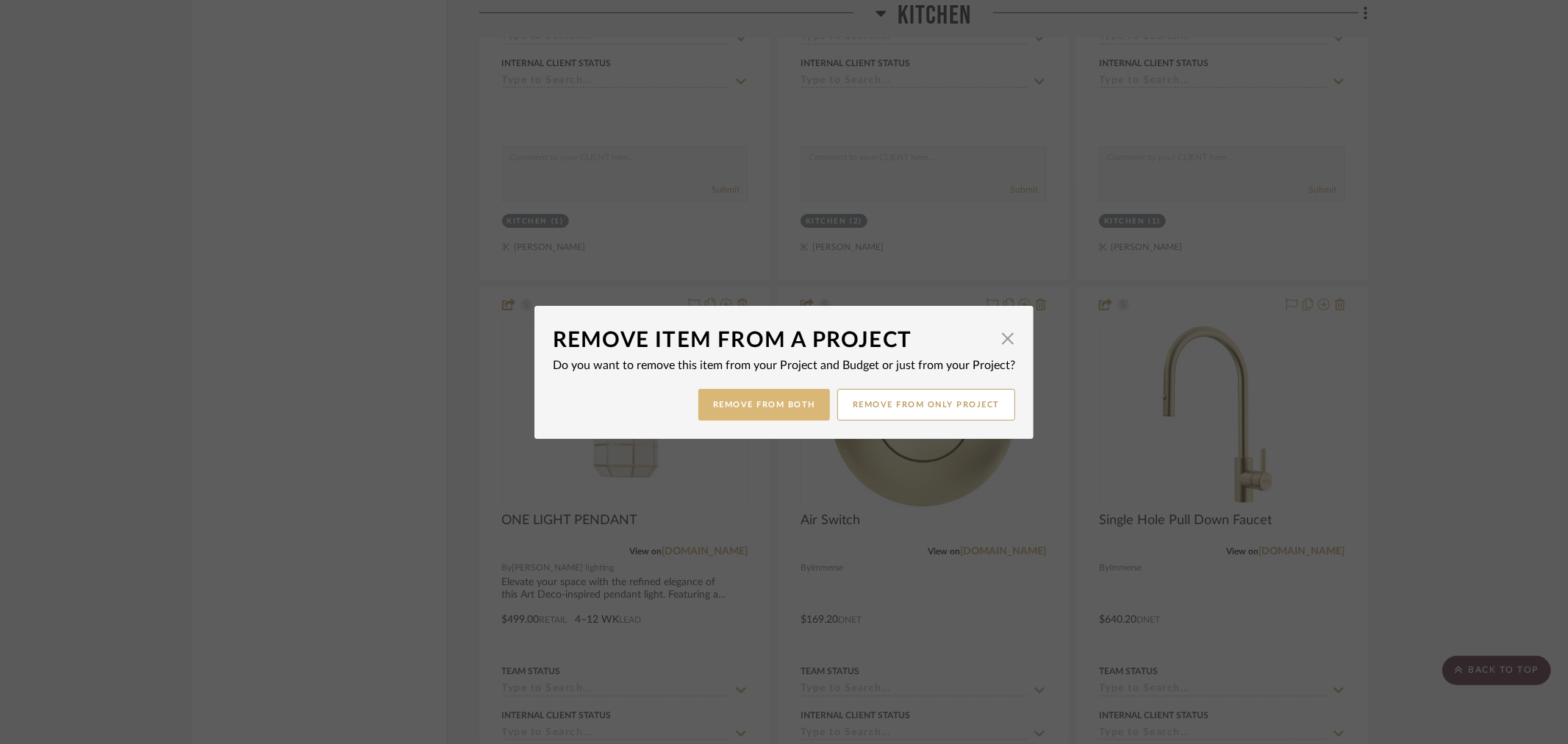
click at [766, 406] on button "Remove from Both" at bounding box center [764, 405] width 132 height 31
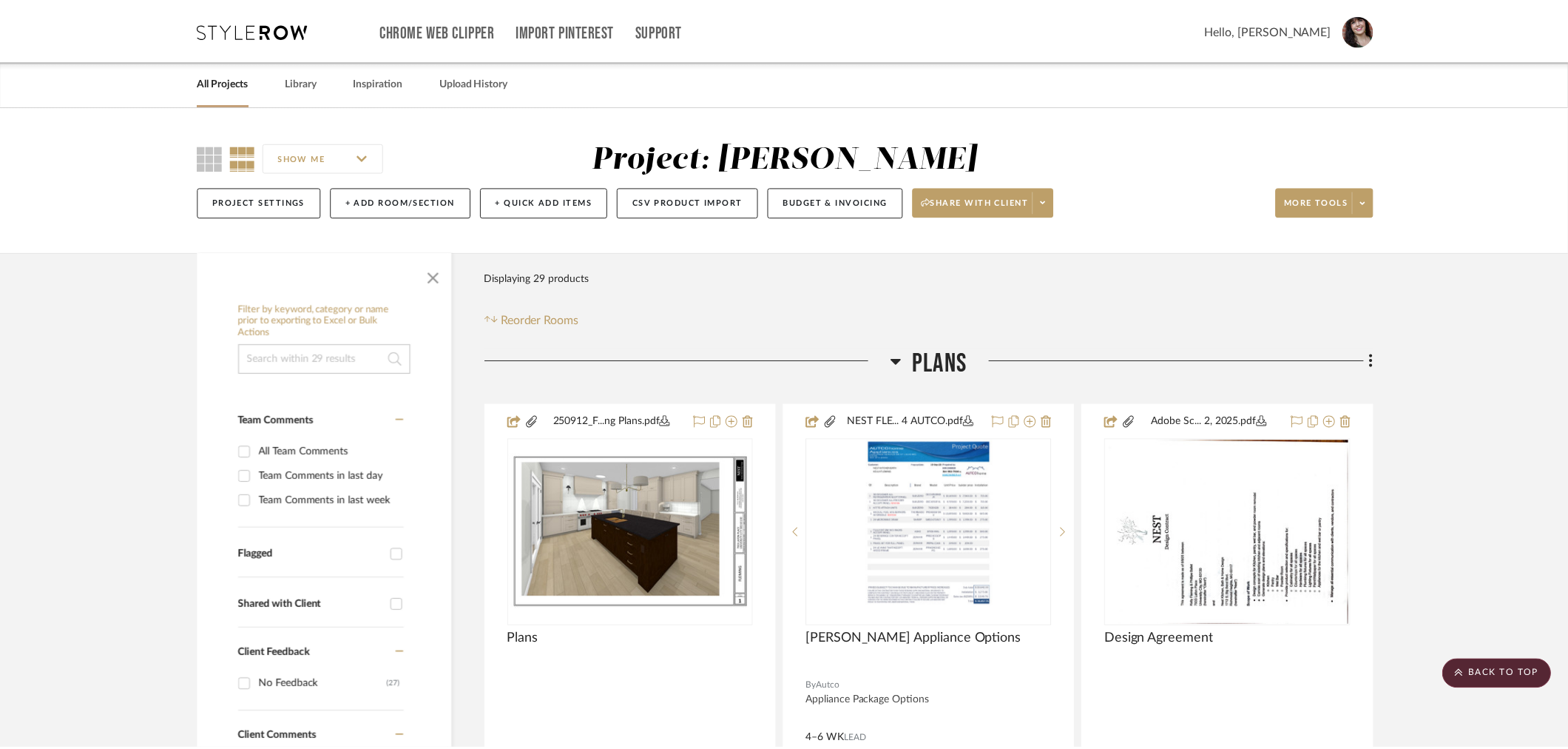
scroll to position [2807, 0]
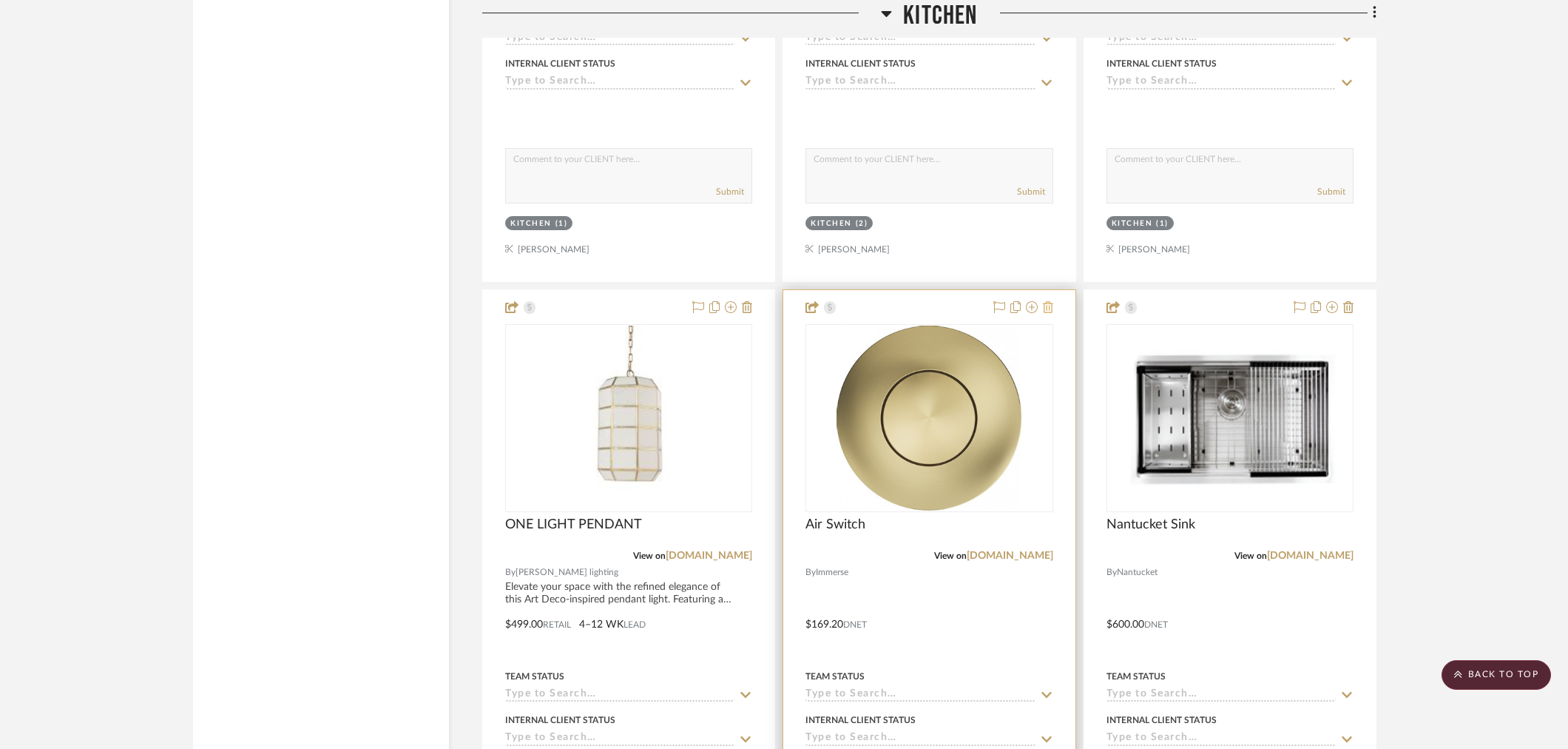
click at [1051, 311] on icon at bounding box center [1047, 306] width 10 height 12
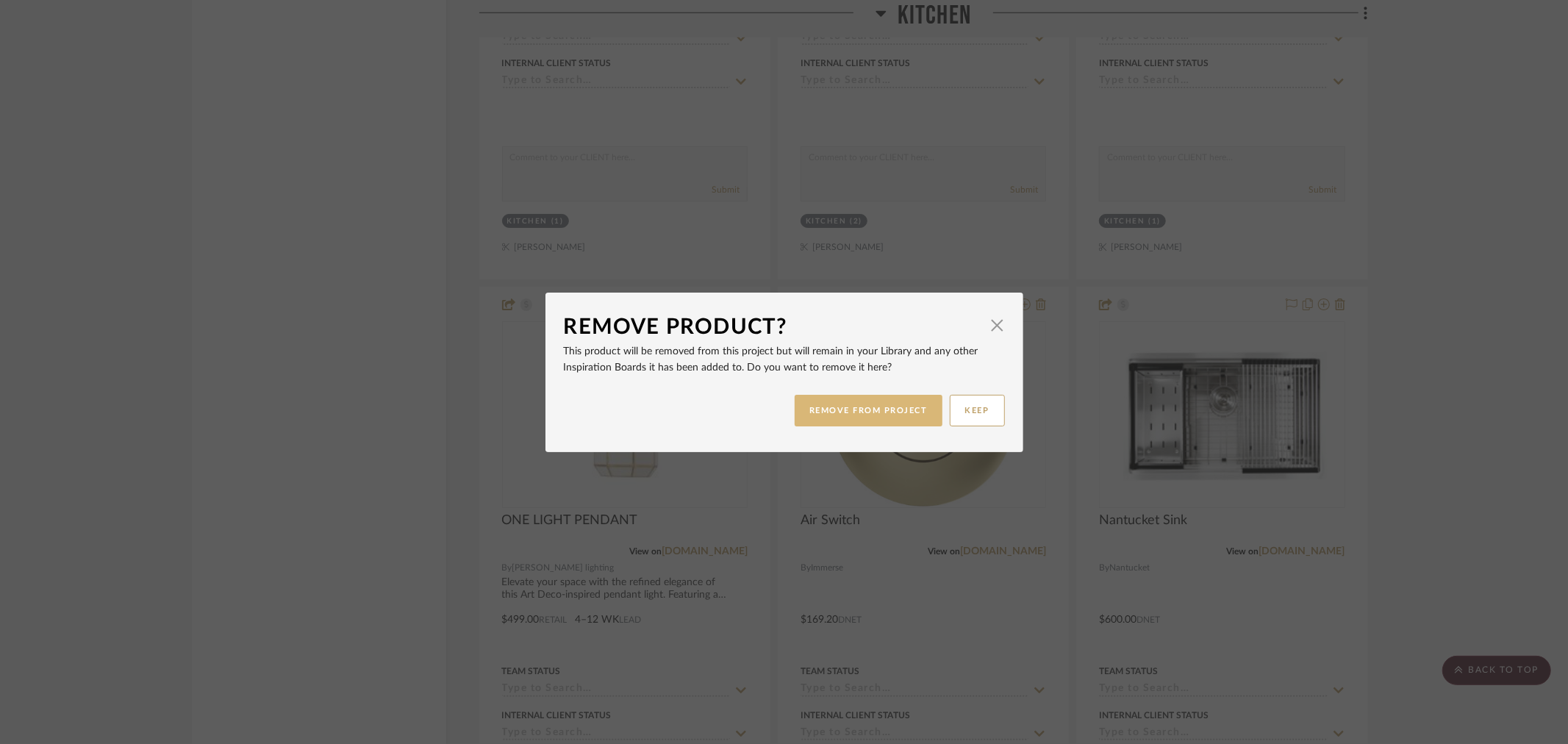
click at [850, 407] on button "REMOVE FROM PROJECT" at bounding box center [869, 410] width 148 height 31
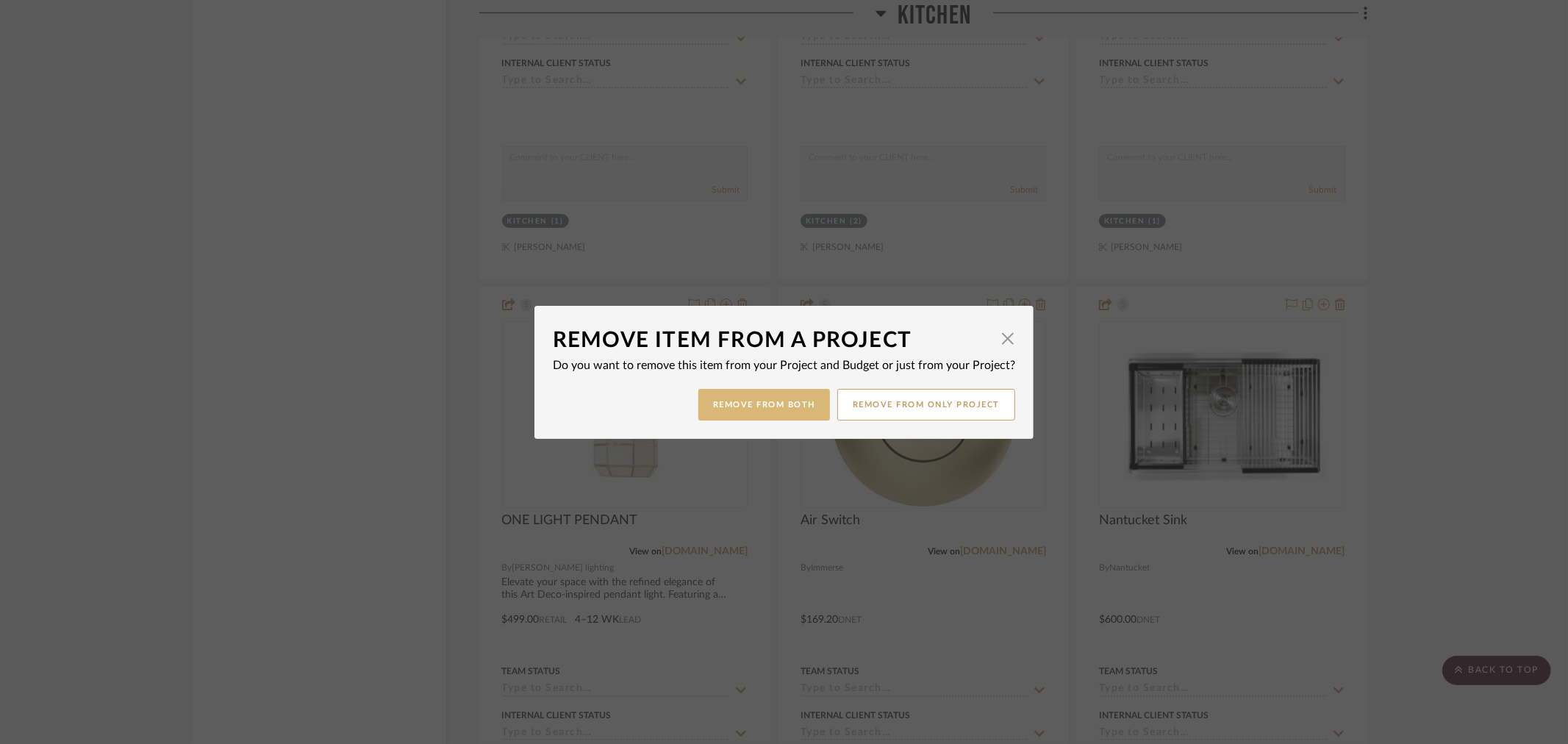
click at [719, 400] on button "Remove from Both" at bounding box center [764, 405] width 132 height 31
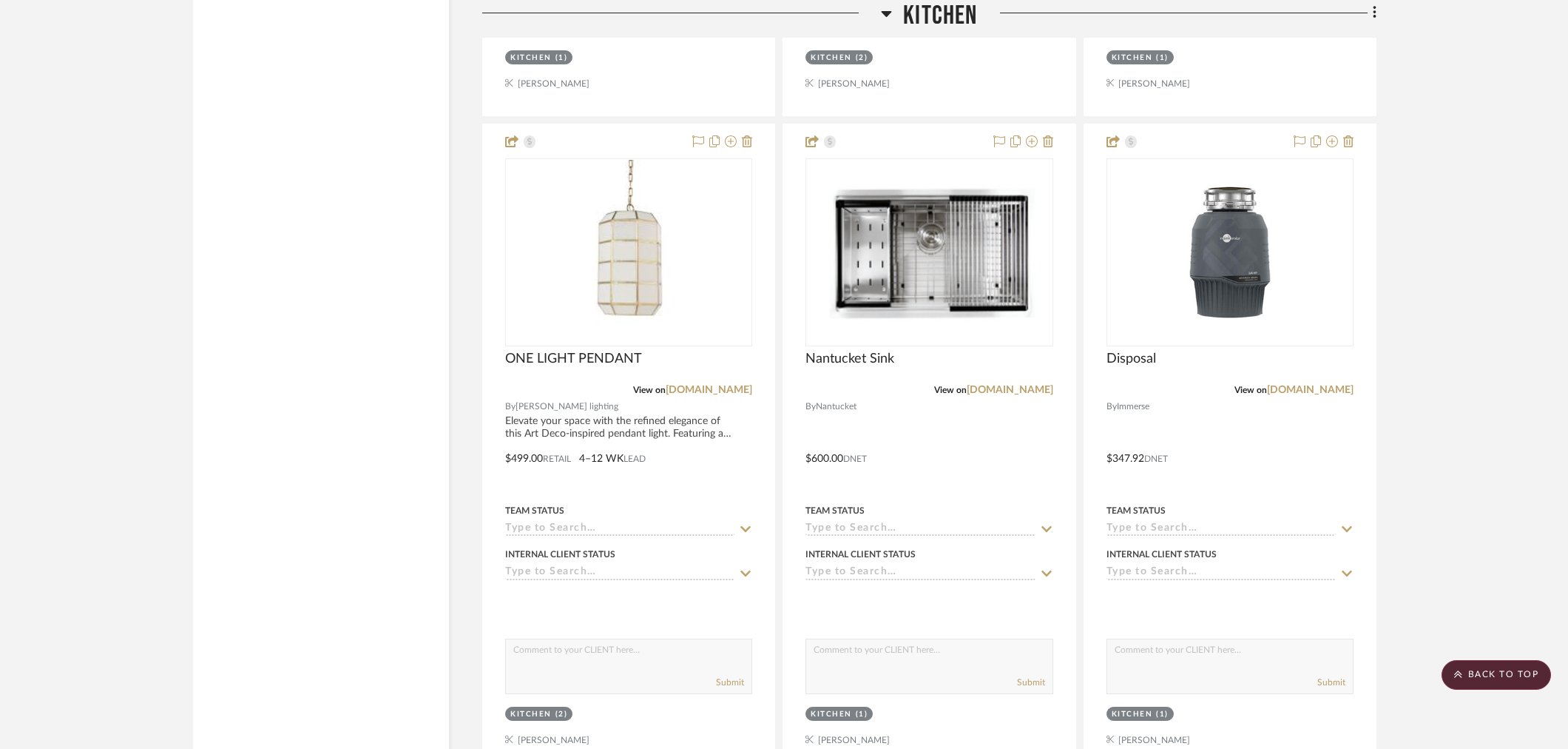
scroll to position [2888, 0]
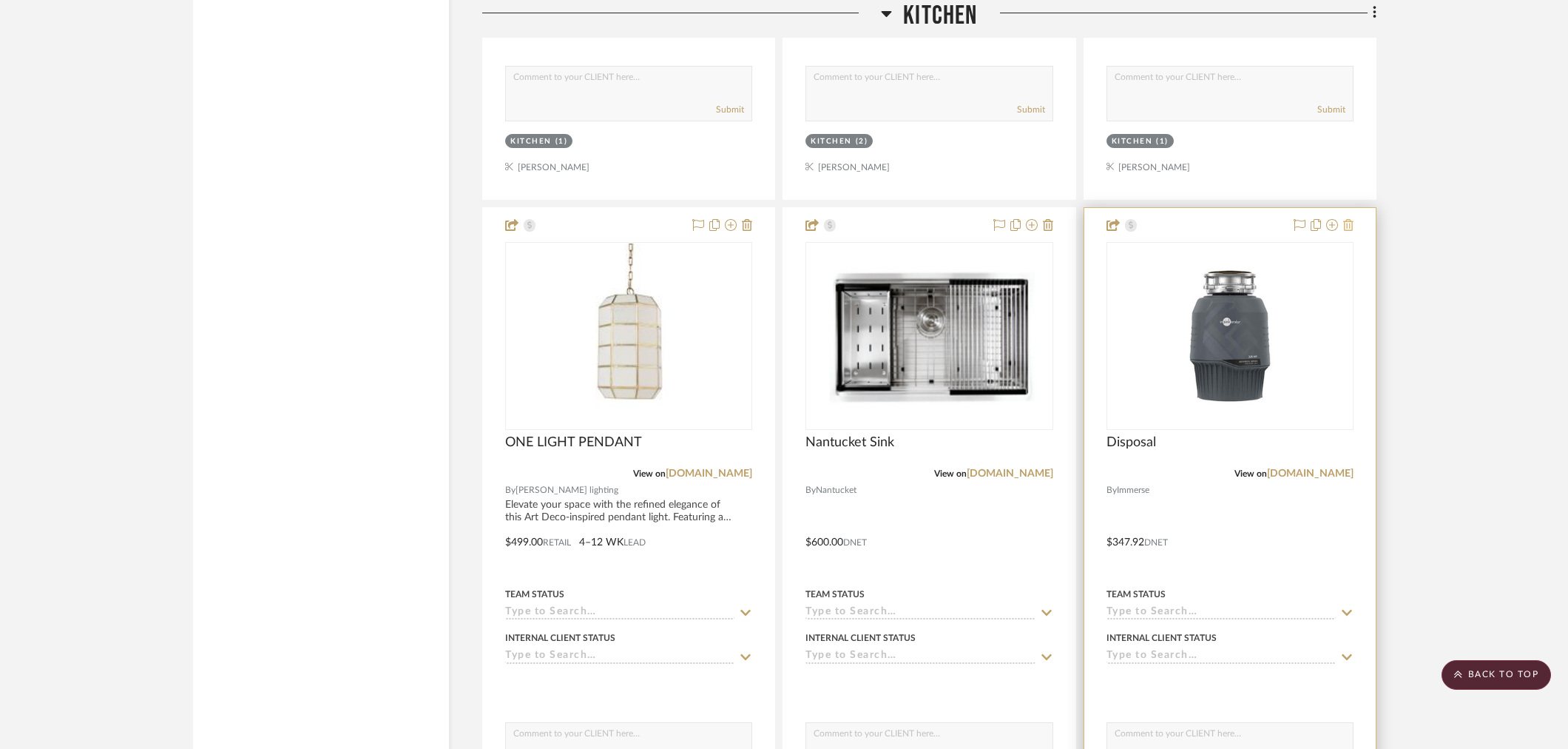
click at [1266, 223] on icon at bounding box center [1347, 225] width 10 height 12
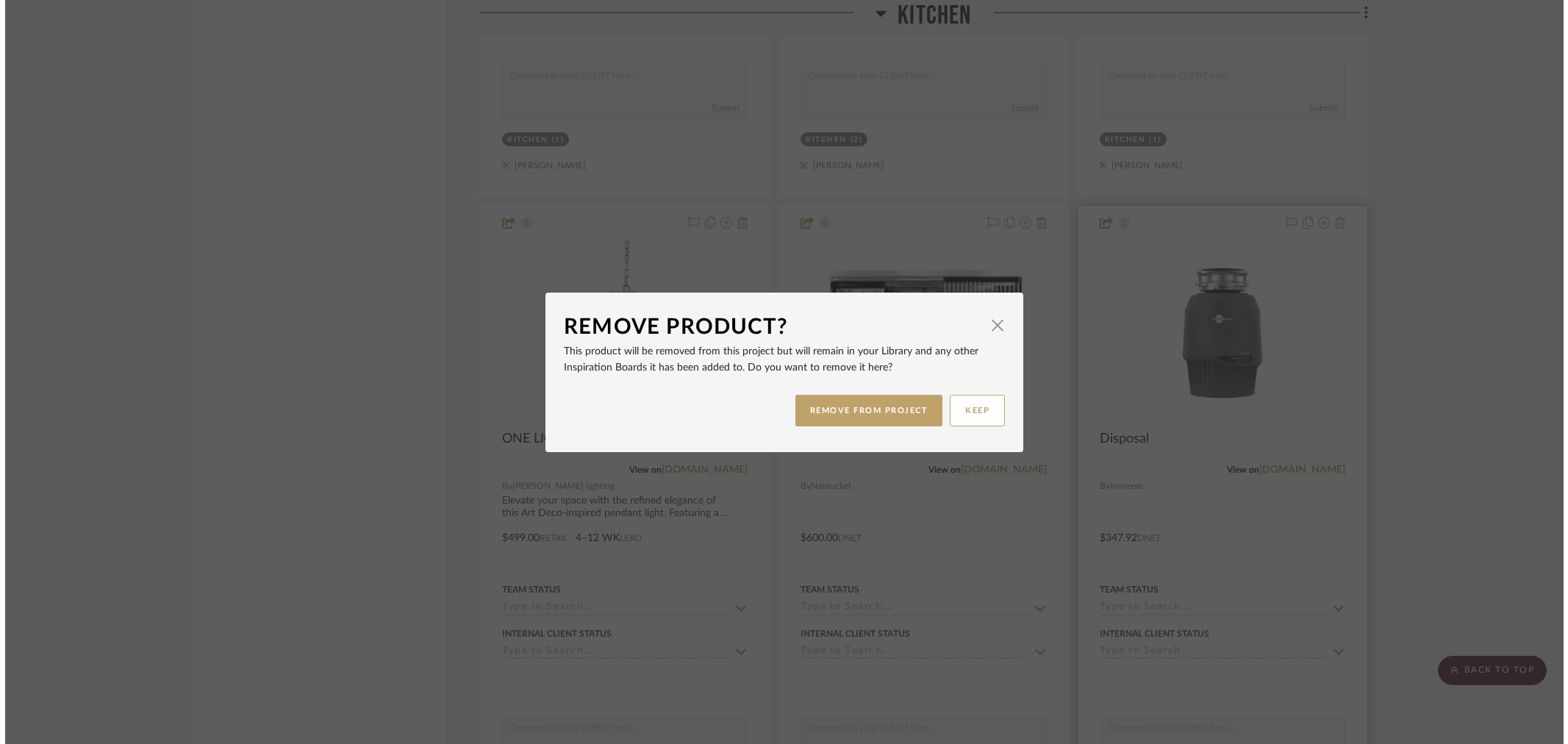
scroll to position [0, 0]
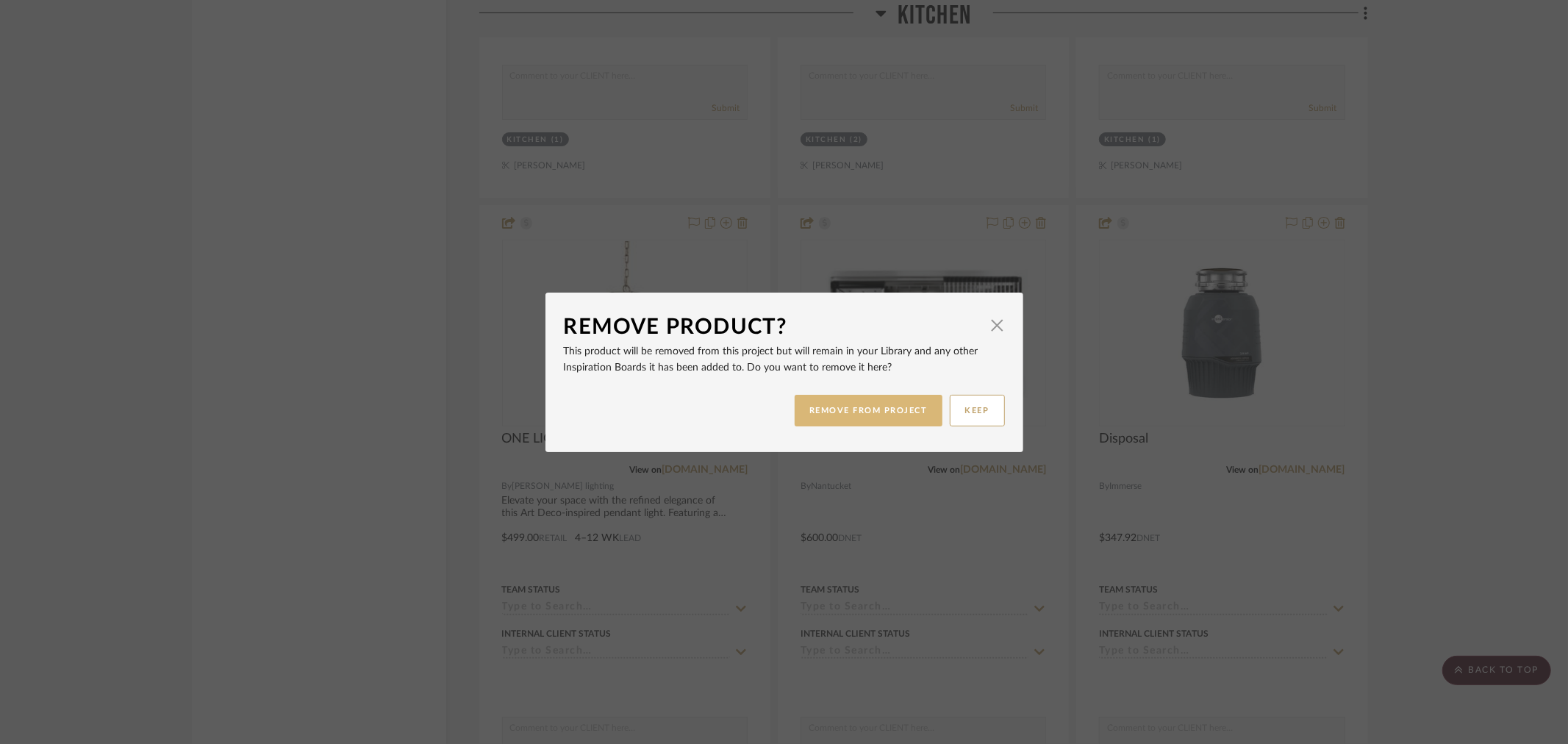
click at [901, 410] on button "REMOVE FROM PROJECT" at bounding box center [869, 410] width 148 height 31
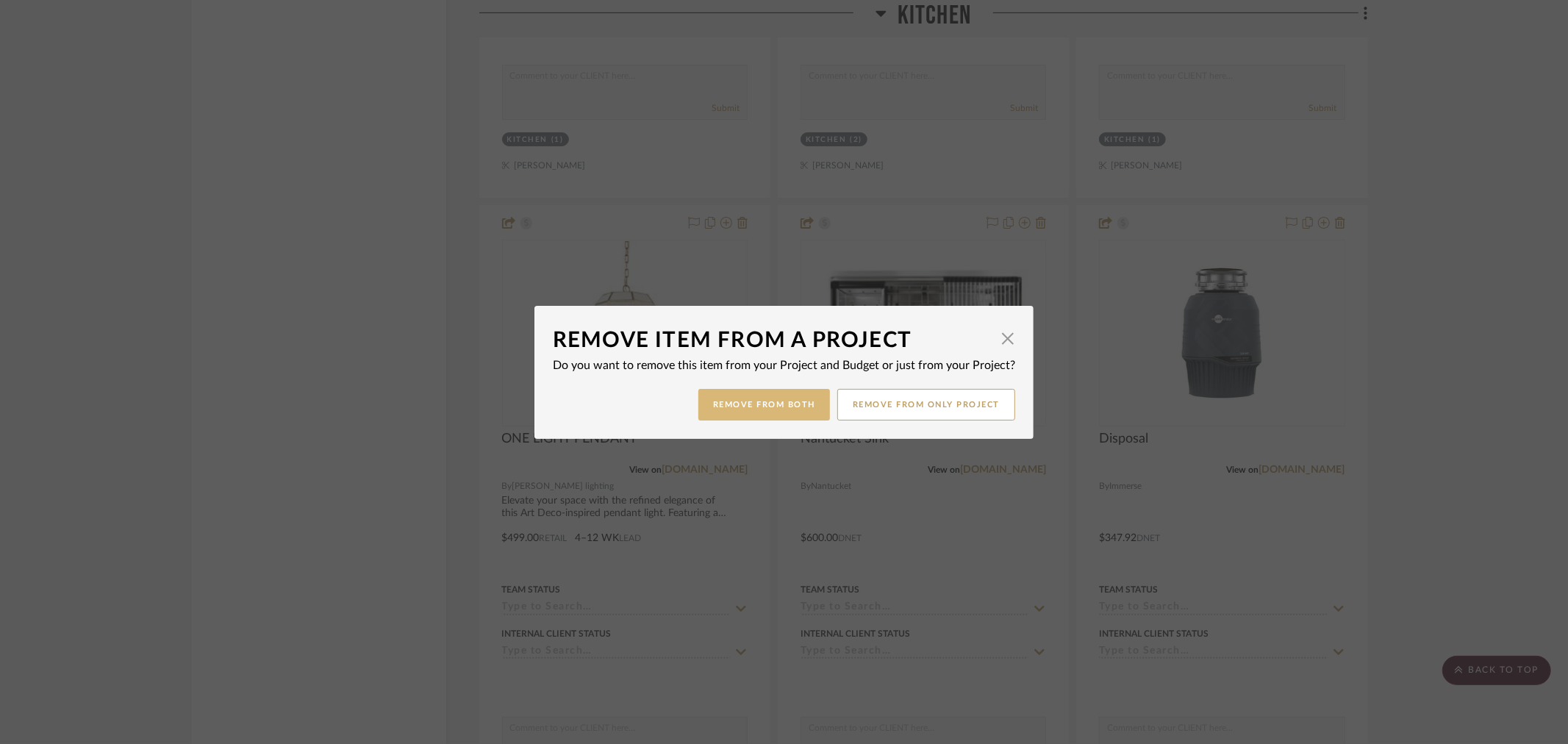
click at [752, 400] on button "Remove from Both" at bounding box center [764, 405] width 132 height 31
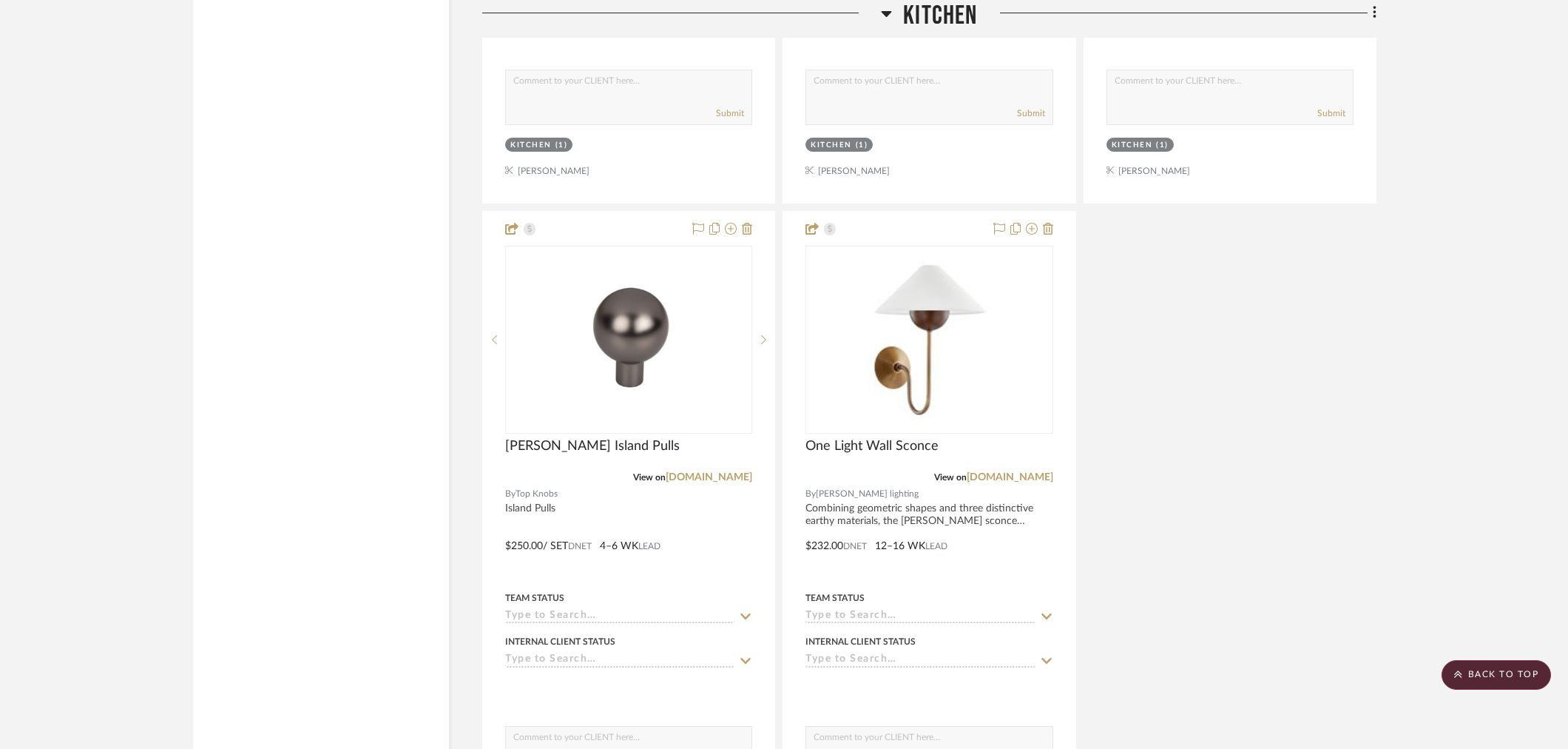
scroll to position [4203, 0]
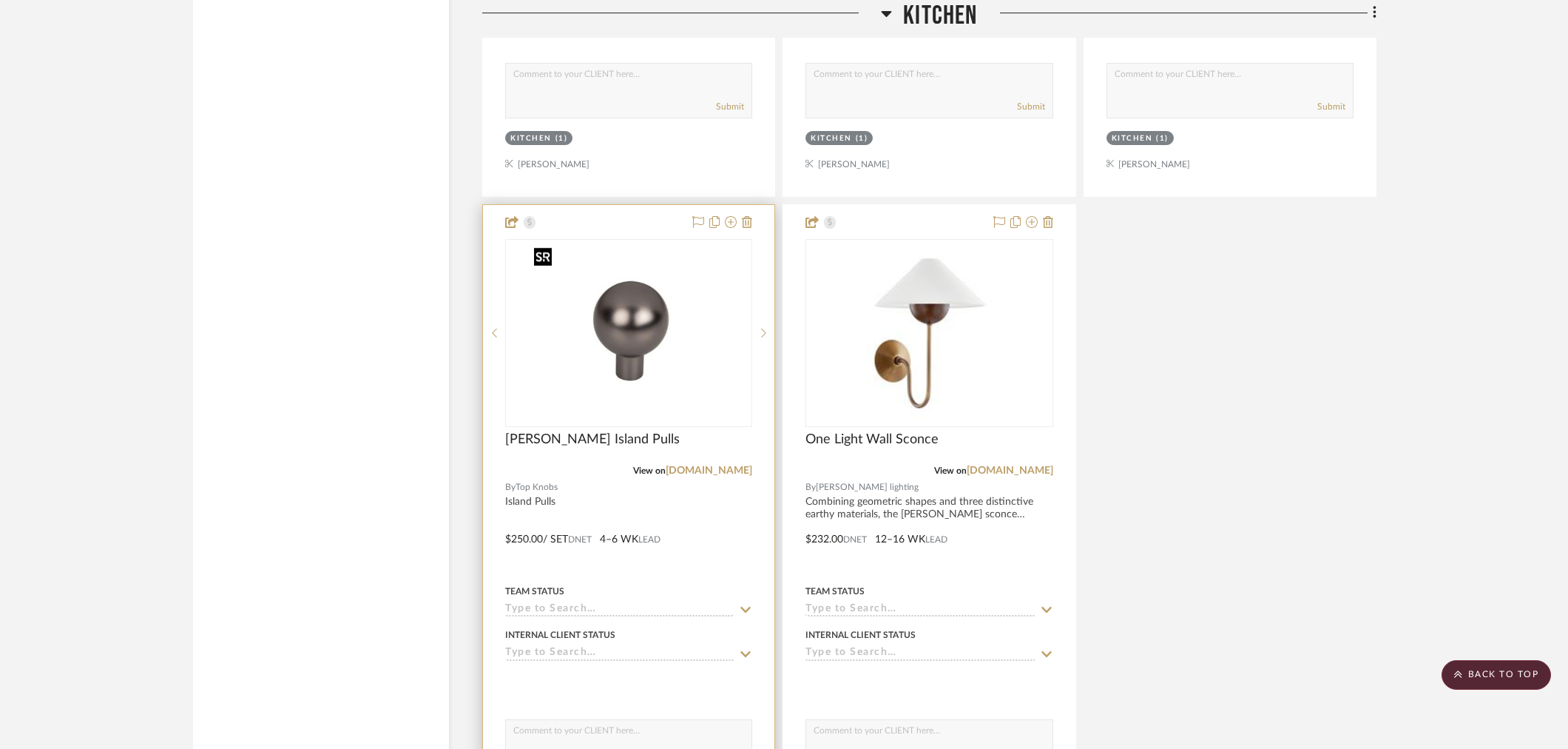
click at [630, 328] on img "0" at bounding box center [628, 332] width 201 height 185
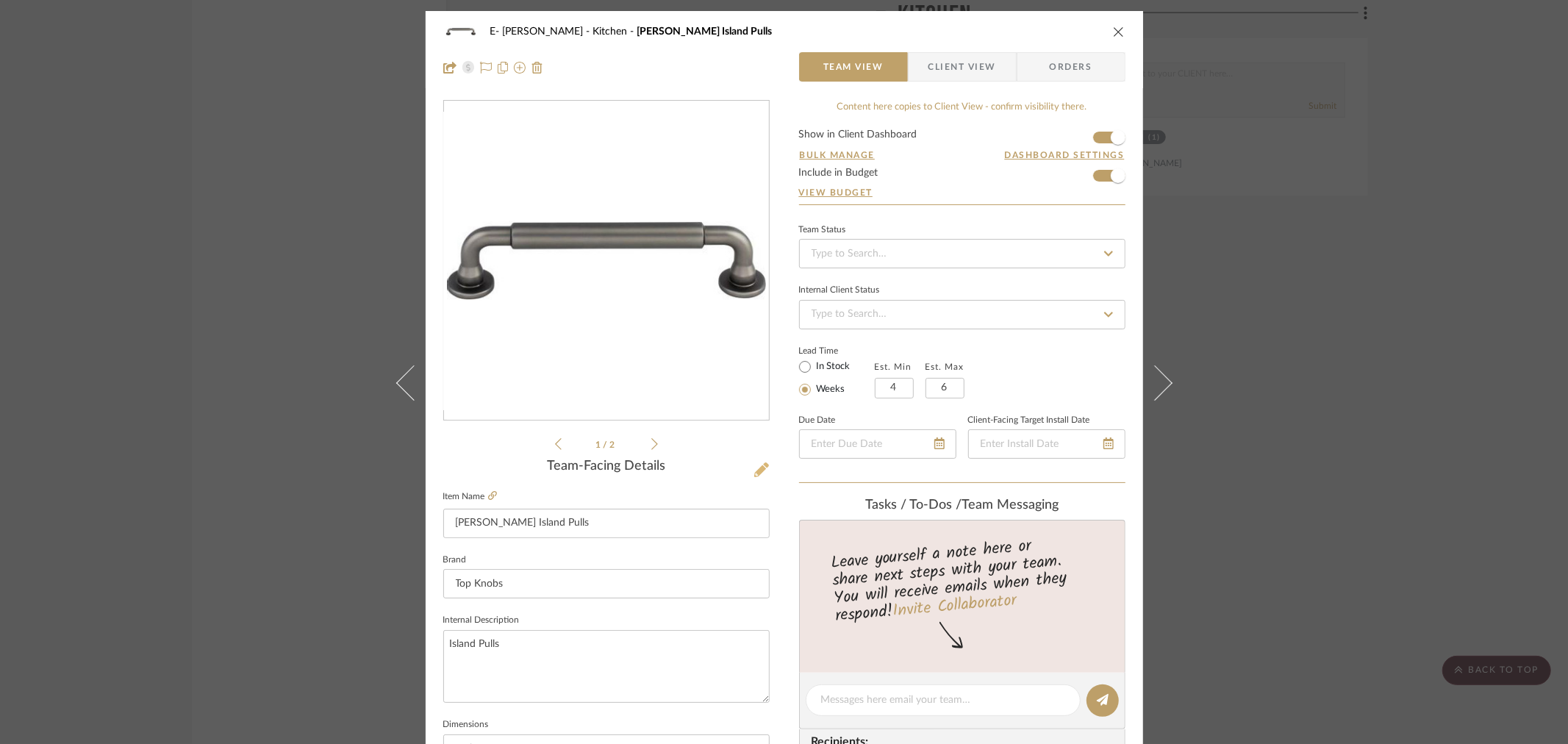
click at [754, 464] on icon at bounding box center [762, 469] width 15 height 15
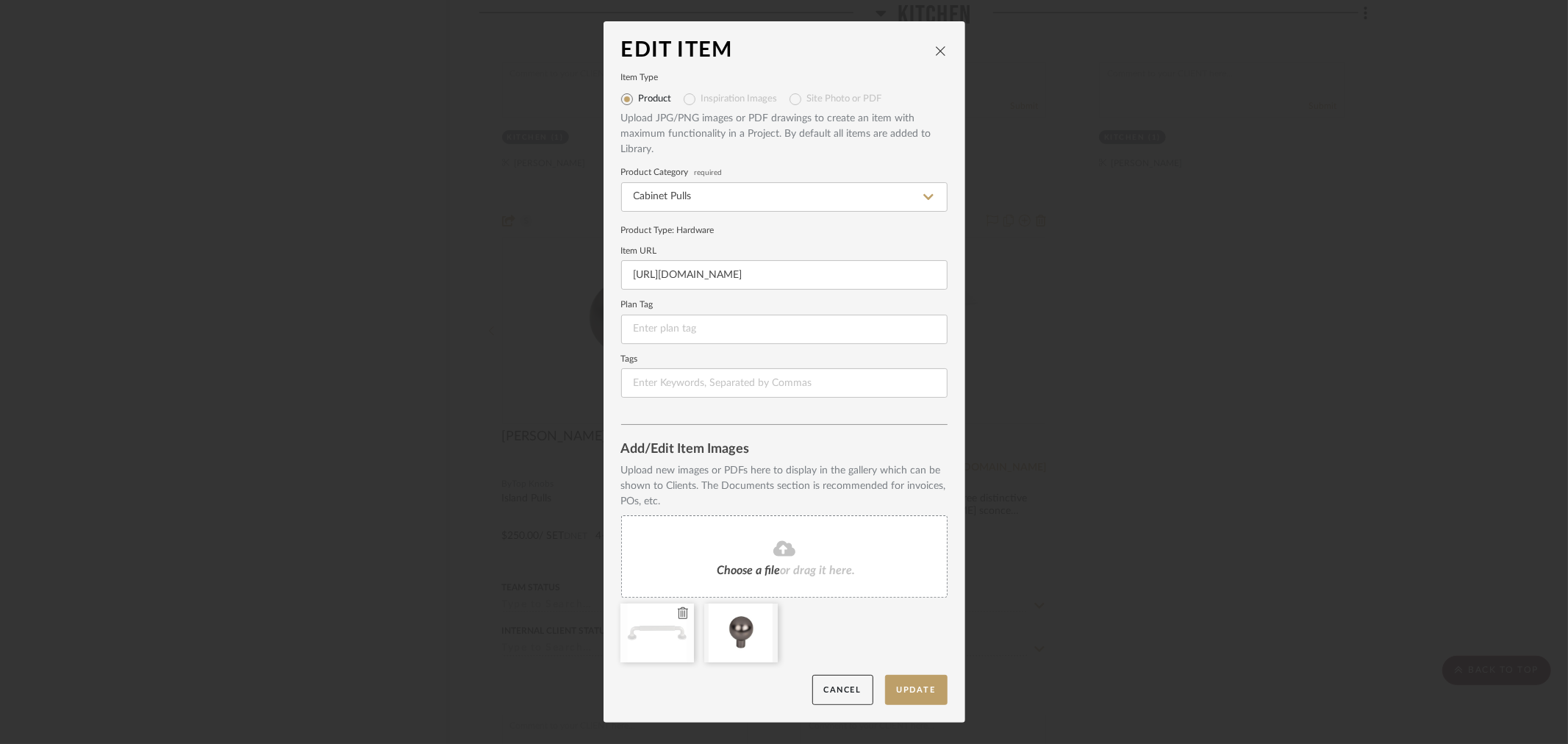
click at [681, 611] on icon at bounding box center [683, 612] width 10 height 12
click at [777, 552] on icon at bounding box center [784, 548] width 22 height 18
click at [910, 682] on button "Update" at bounding box center [917, 690] width 63 height 30
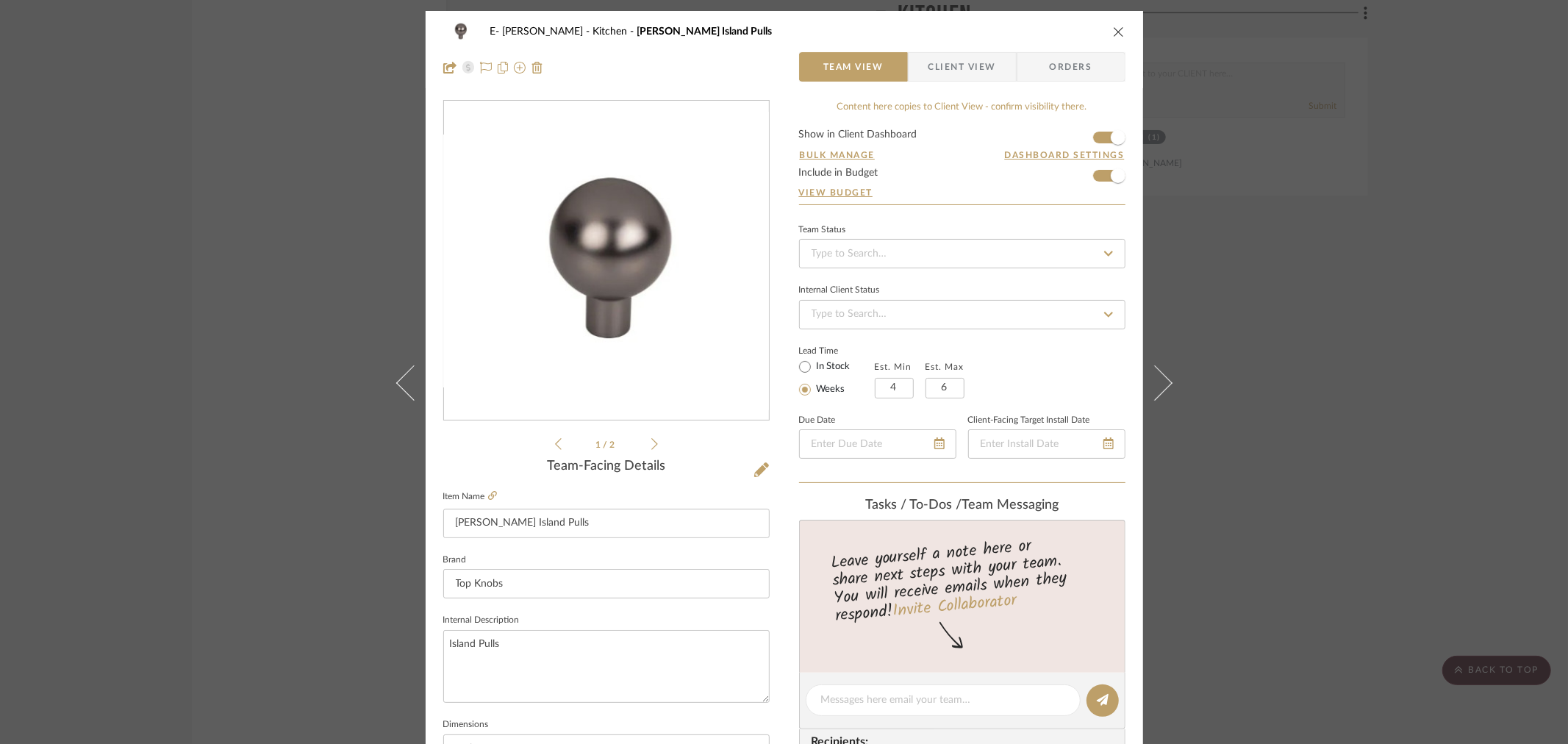
click at [651, 443] on icon at bounding box center [654, 443] width 6 height 13
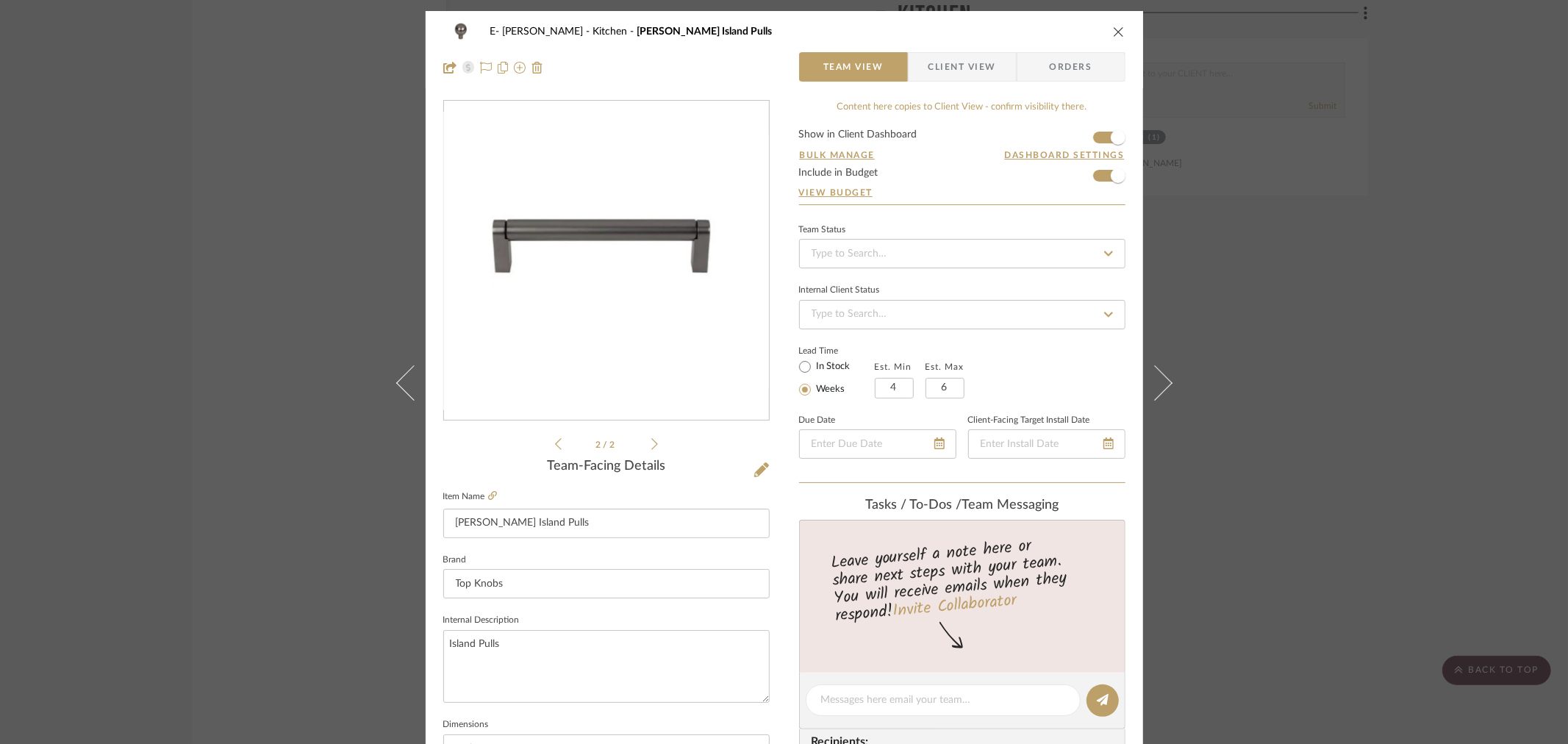
click at [1113, 28] on icon "close" at bounding box center [1119, 31] width 12 height 12
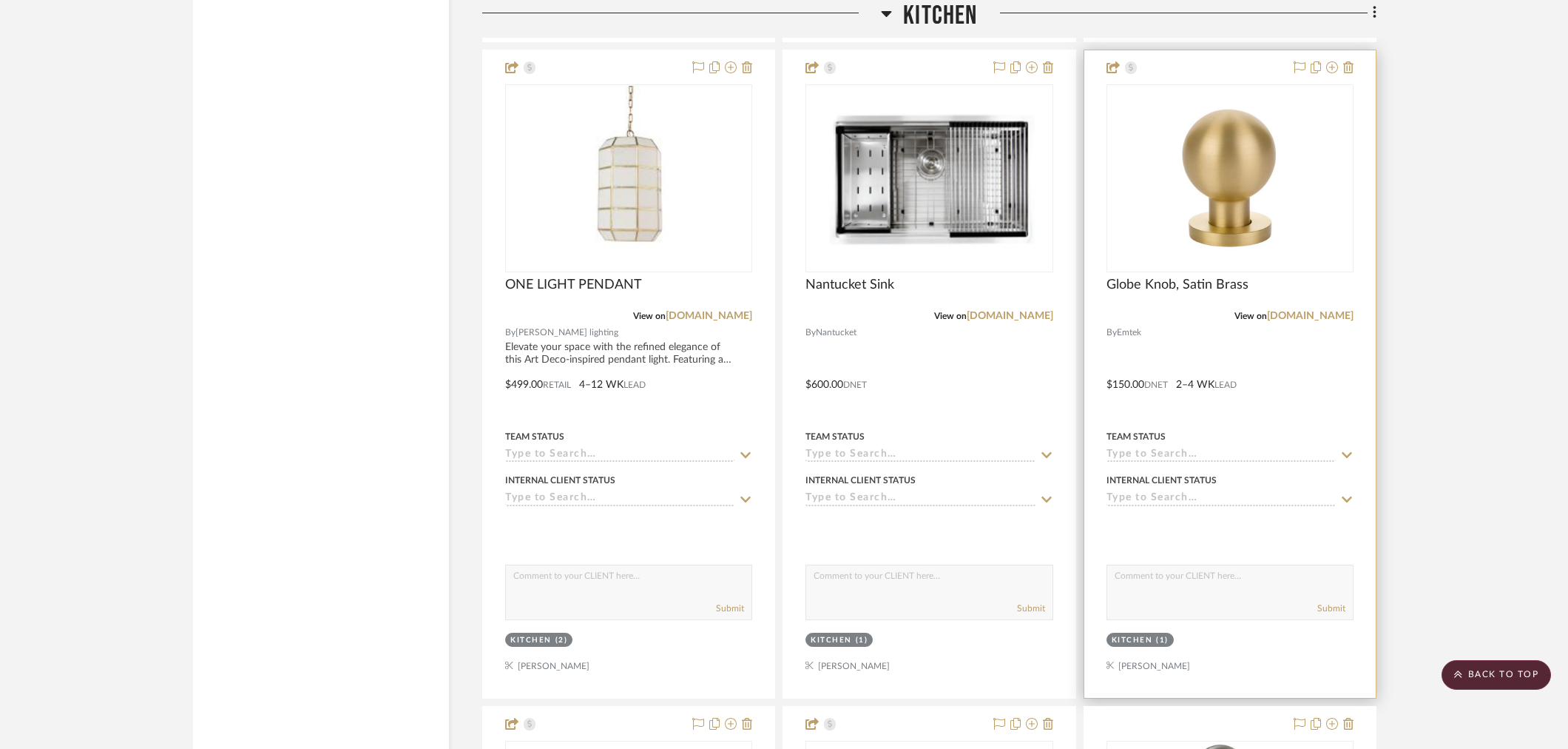
scroll to position [2971, 0]
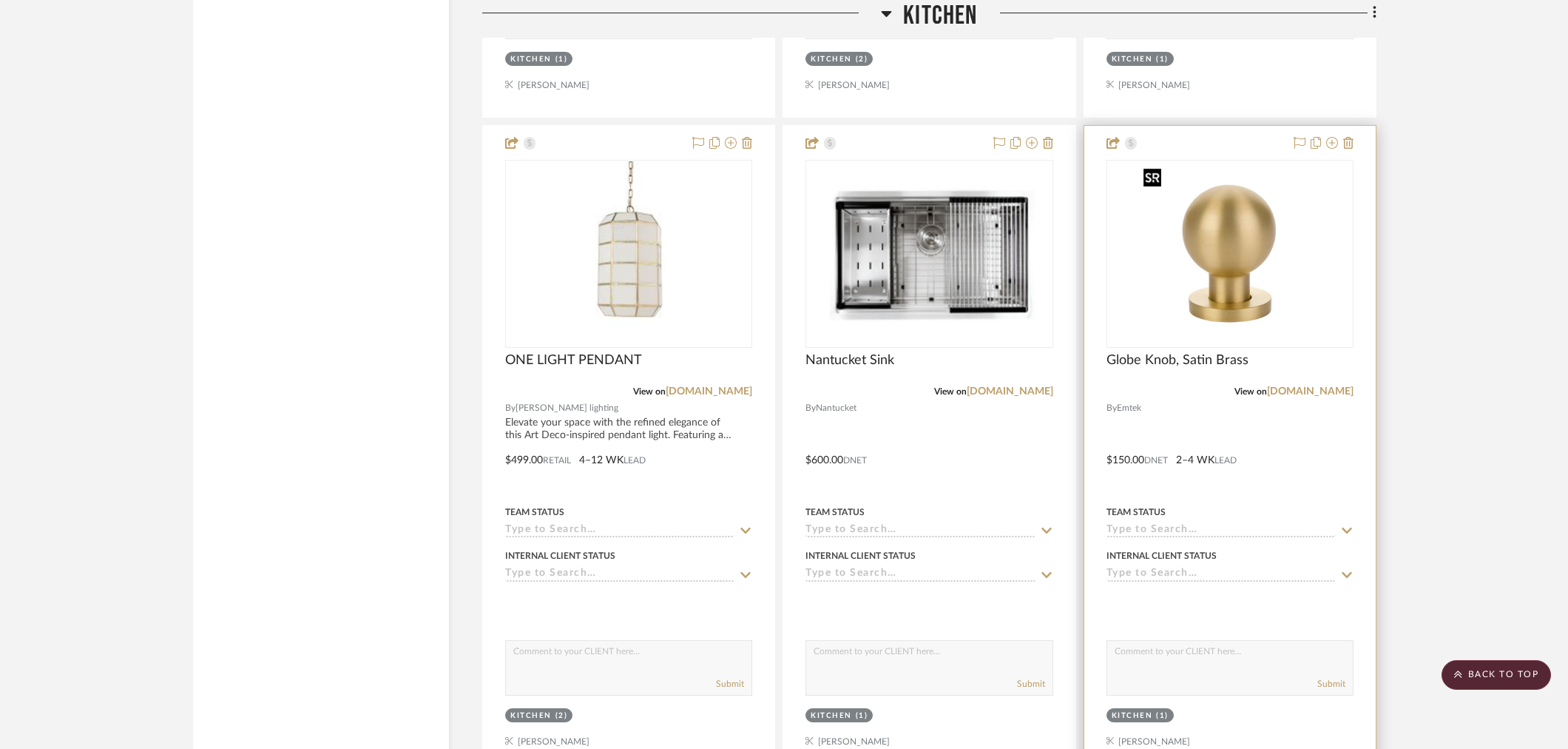
click at [1223, 305] on img "0" at bounding box center [1229, 253] width 185 height 185
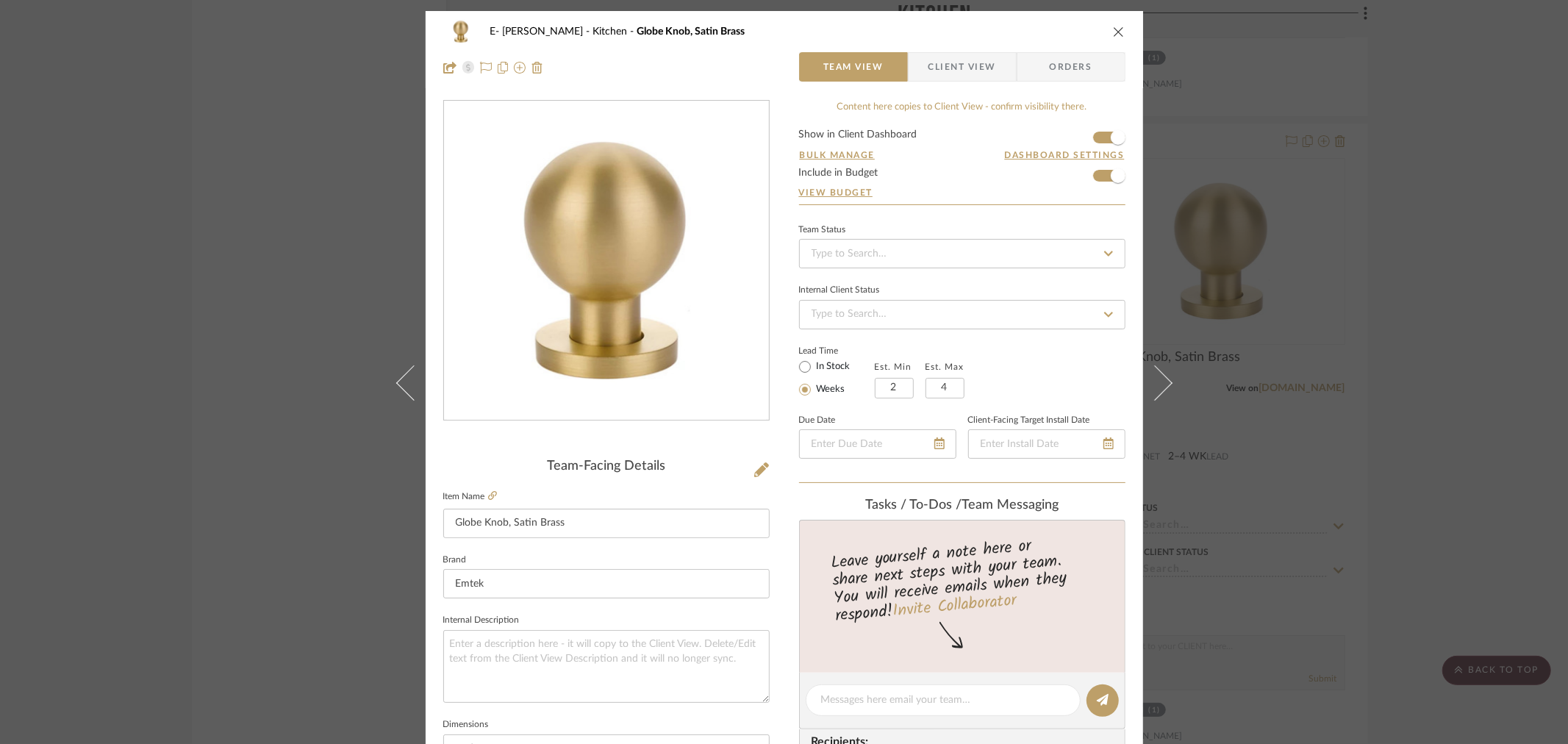
click at [1113, 30] on icon "close" at bounding box center [1119, 31] width 12 height 12
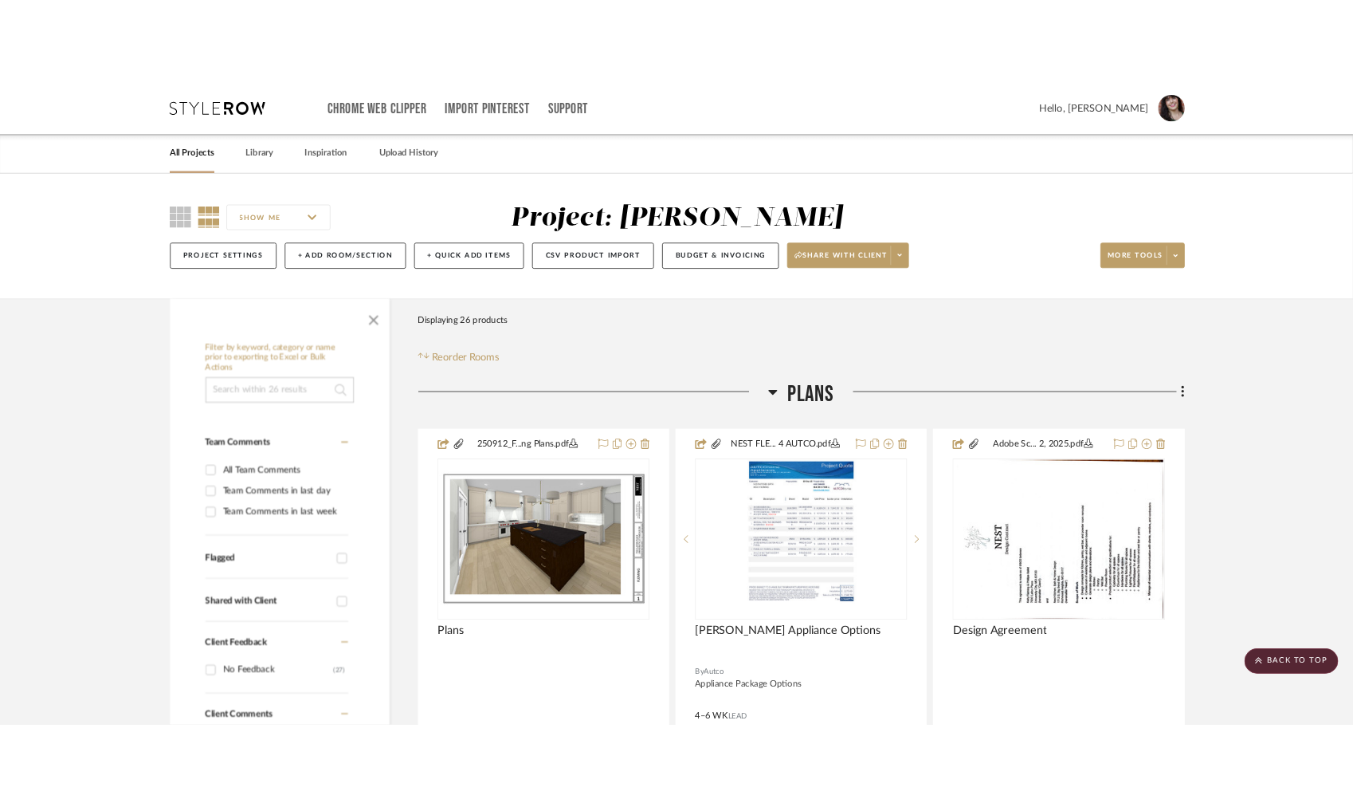
scroll to position [3201, 0]
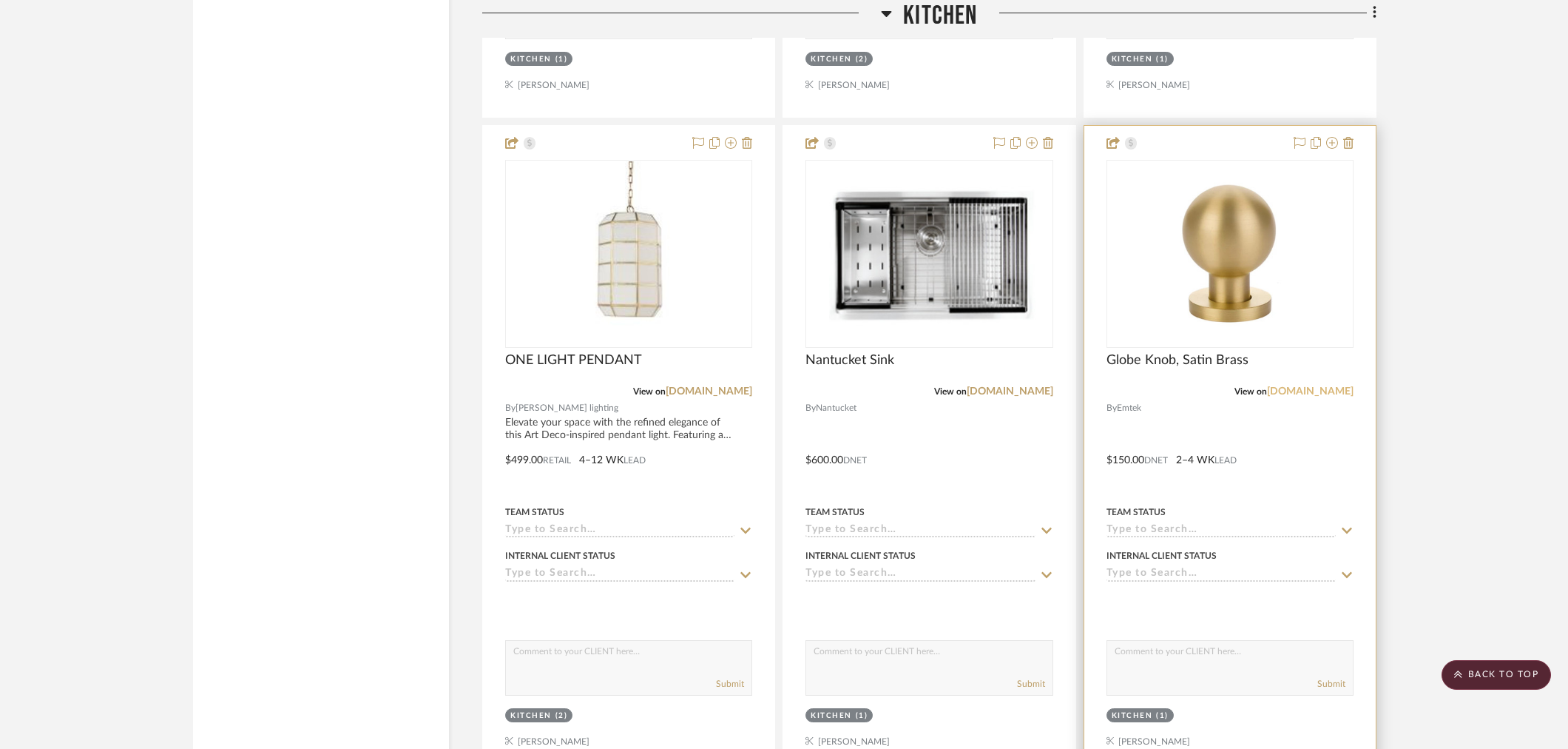
click at [1266, 390] on link "emtek.com" at bounding box center [1309, 391] width 86 height 10
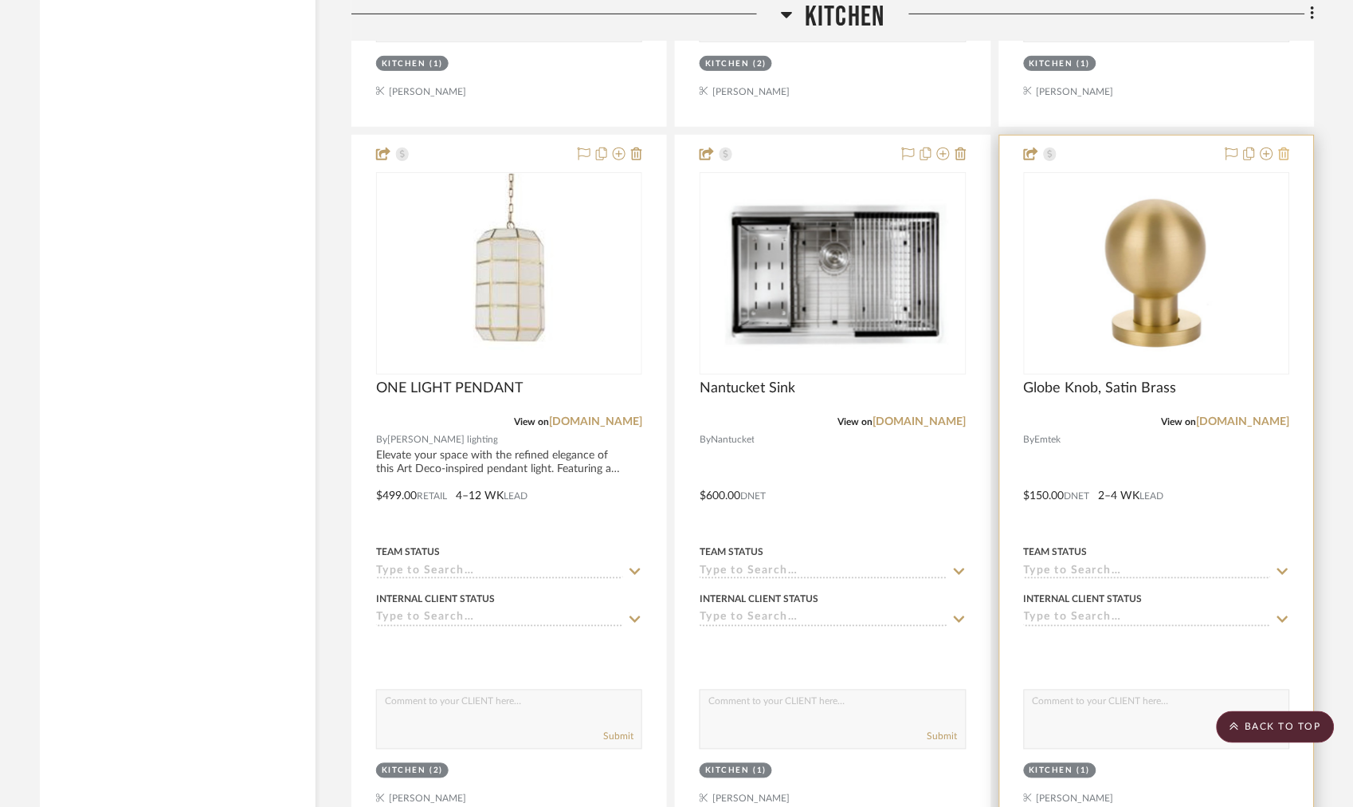
click at [1286, 153] on icon at bounding box center [1284, 153] width 11 height 13
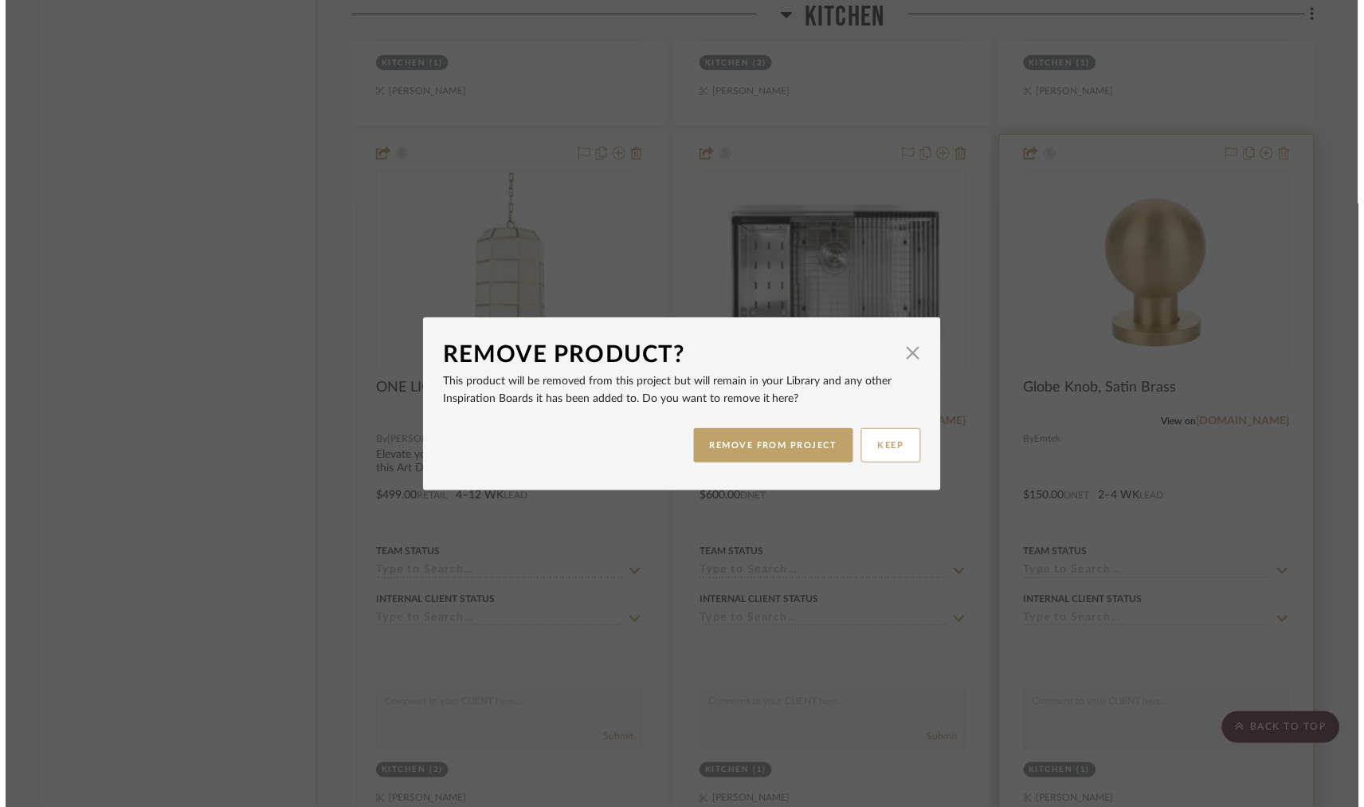
scroll to position [0, 0]
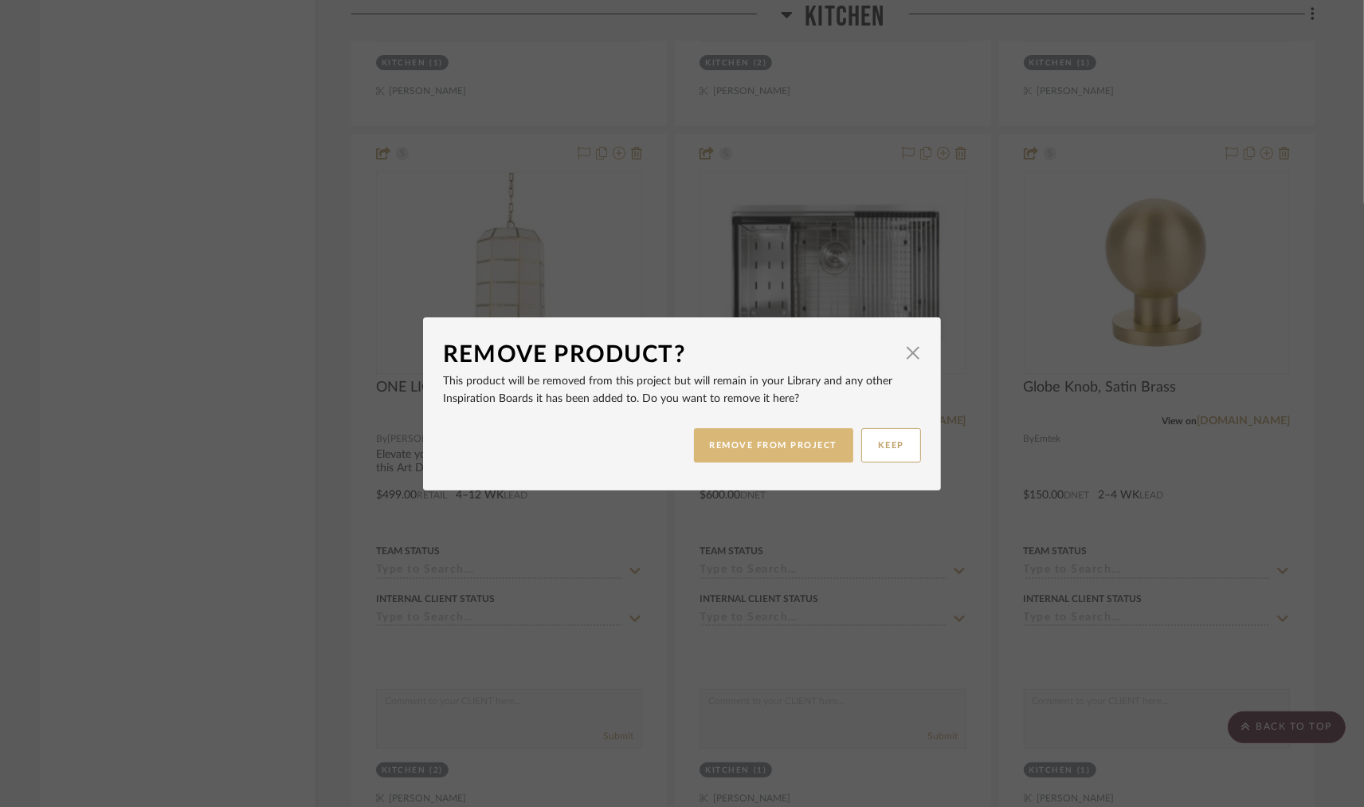
click at [819, 456] on button "REMOVE FROM PROJECT" at bounding box center [774, 445] width 160 height 34
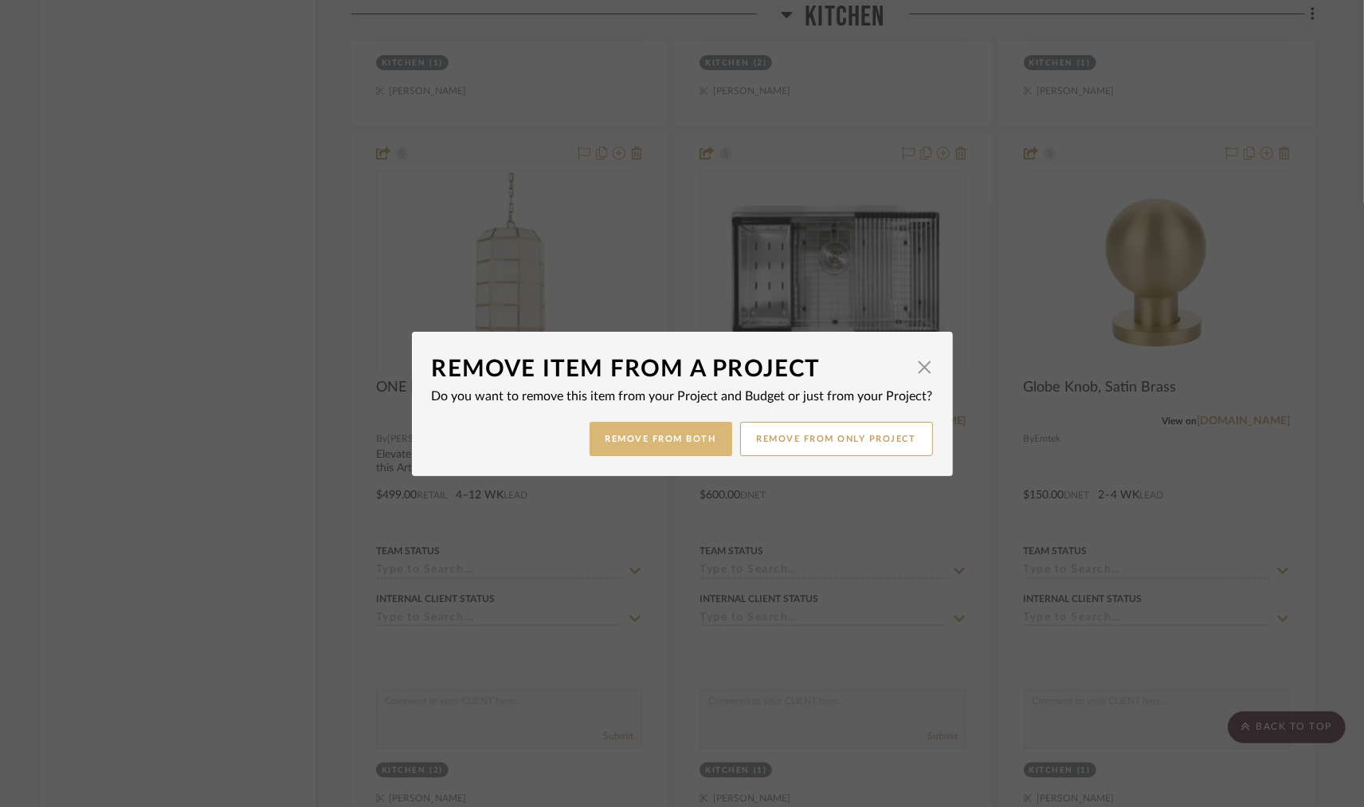
click at [669, 439] on button "Remove from Both" at bounding box center [661, 439] width 143 height 34
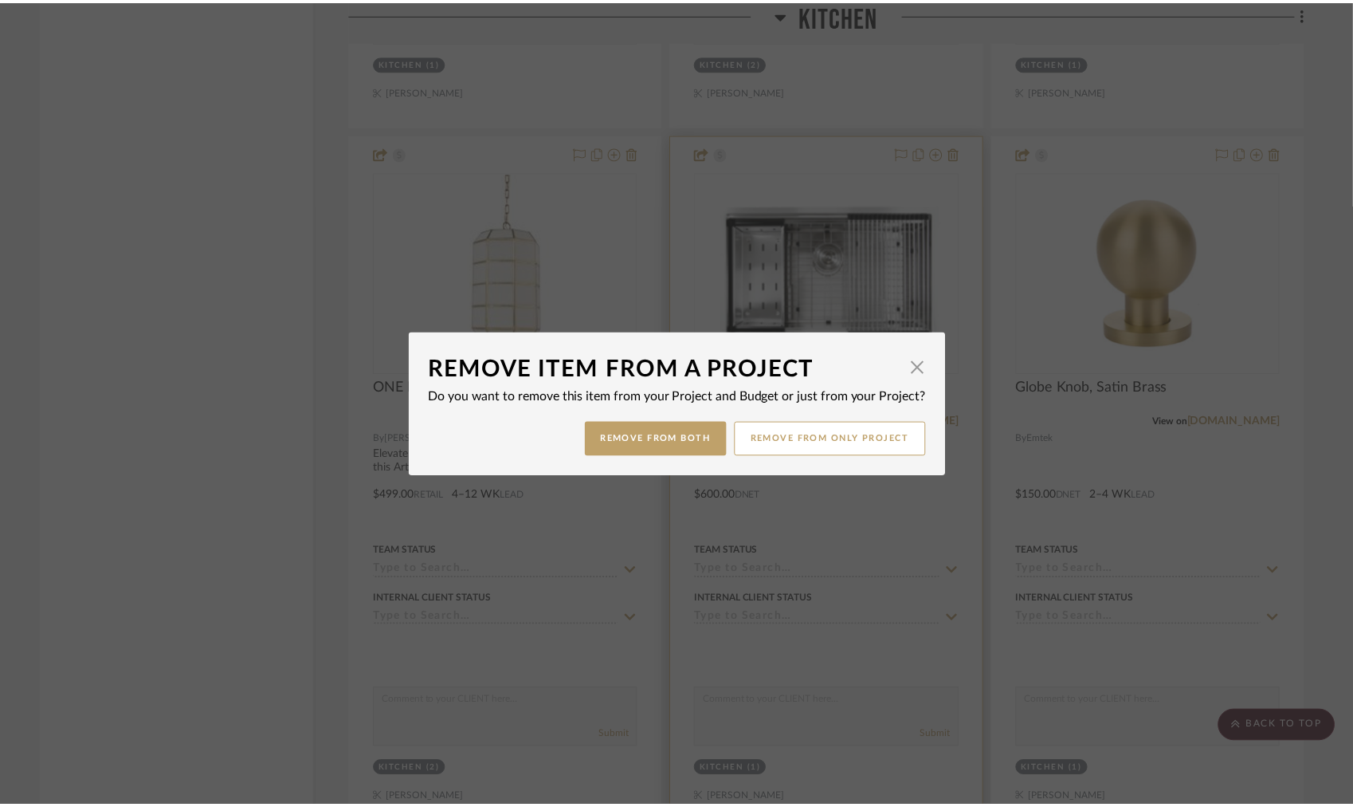
scroll to position [3201, 0]
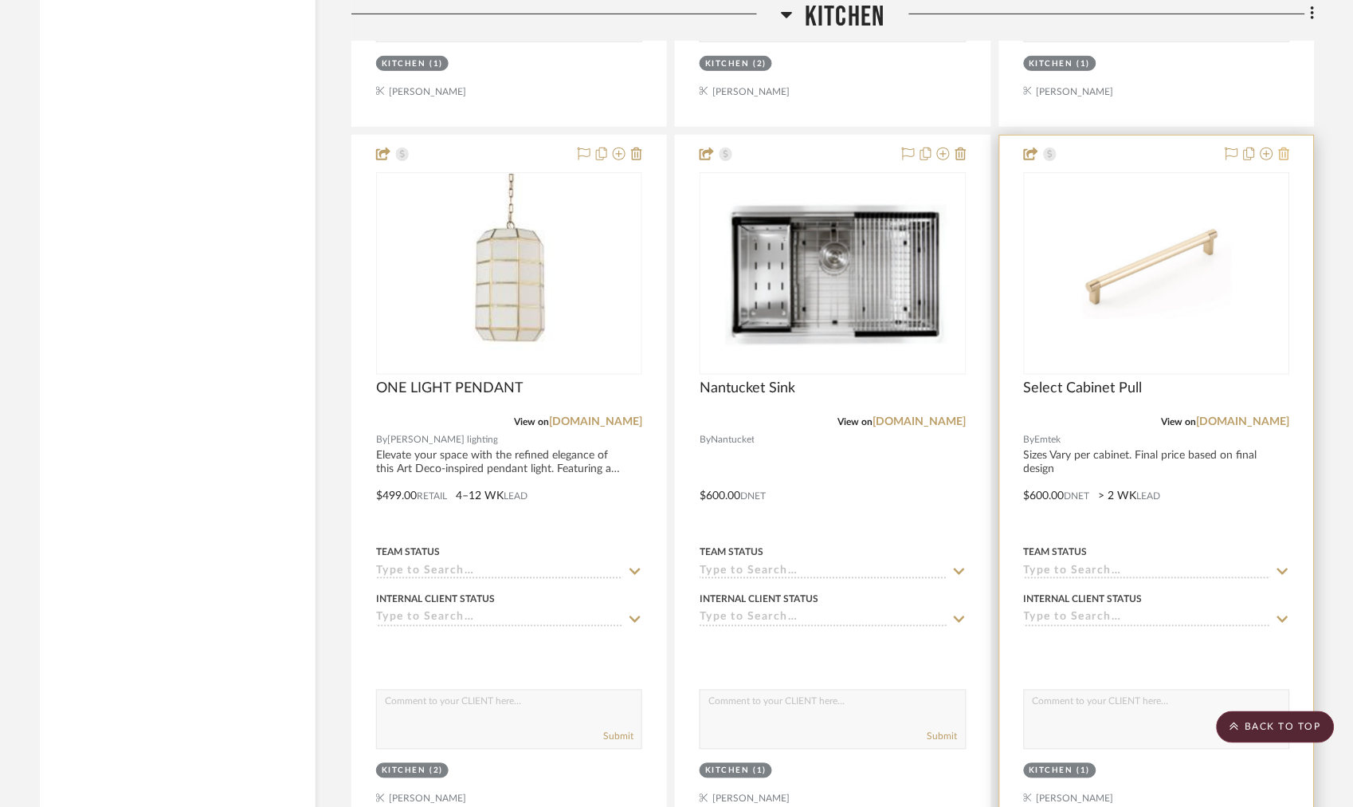
click at [1288, 155] on icon at bounding box center [1284, 153] width 11 height 13
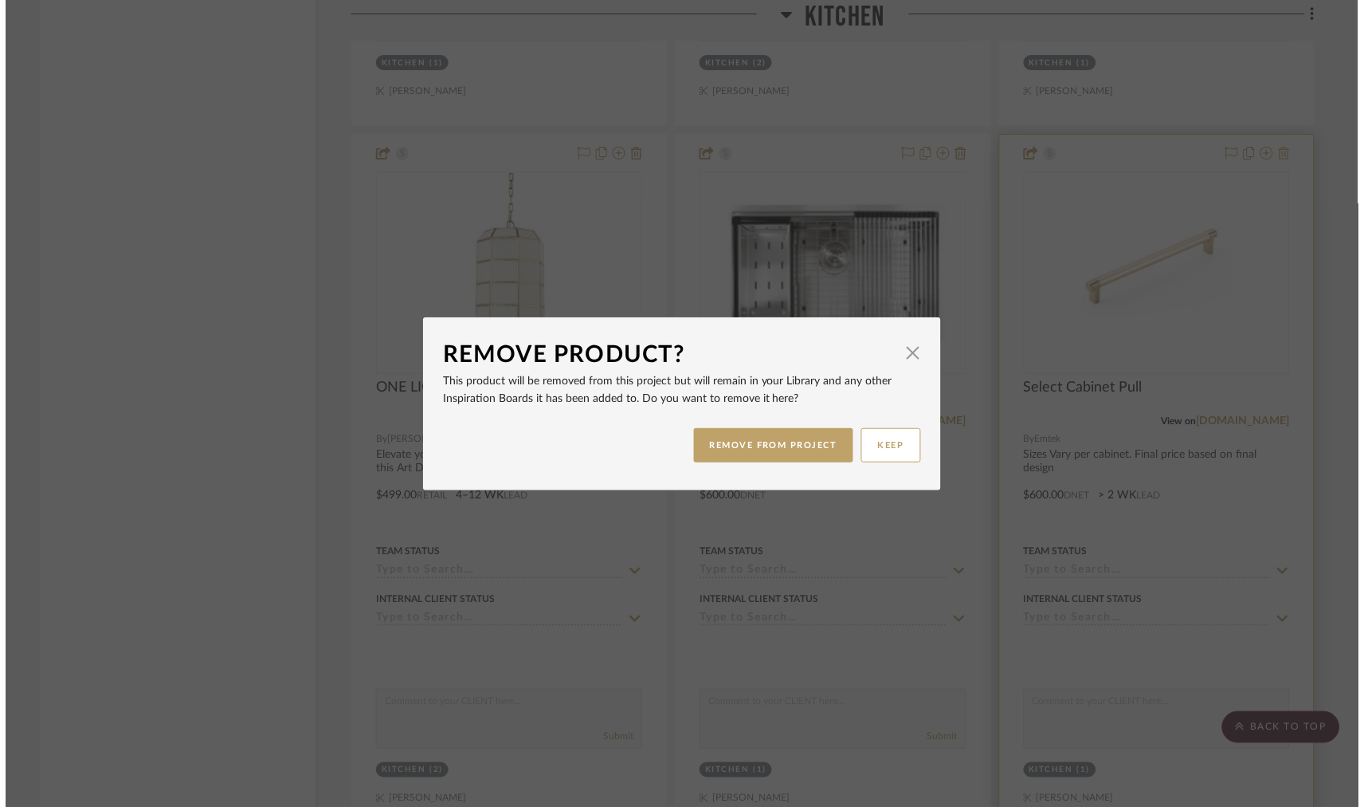
scroll to position [0, 0]
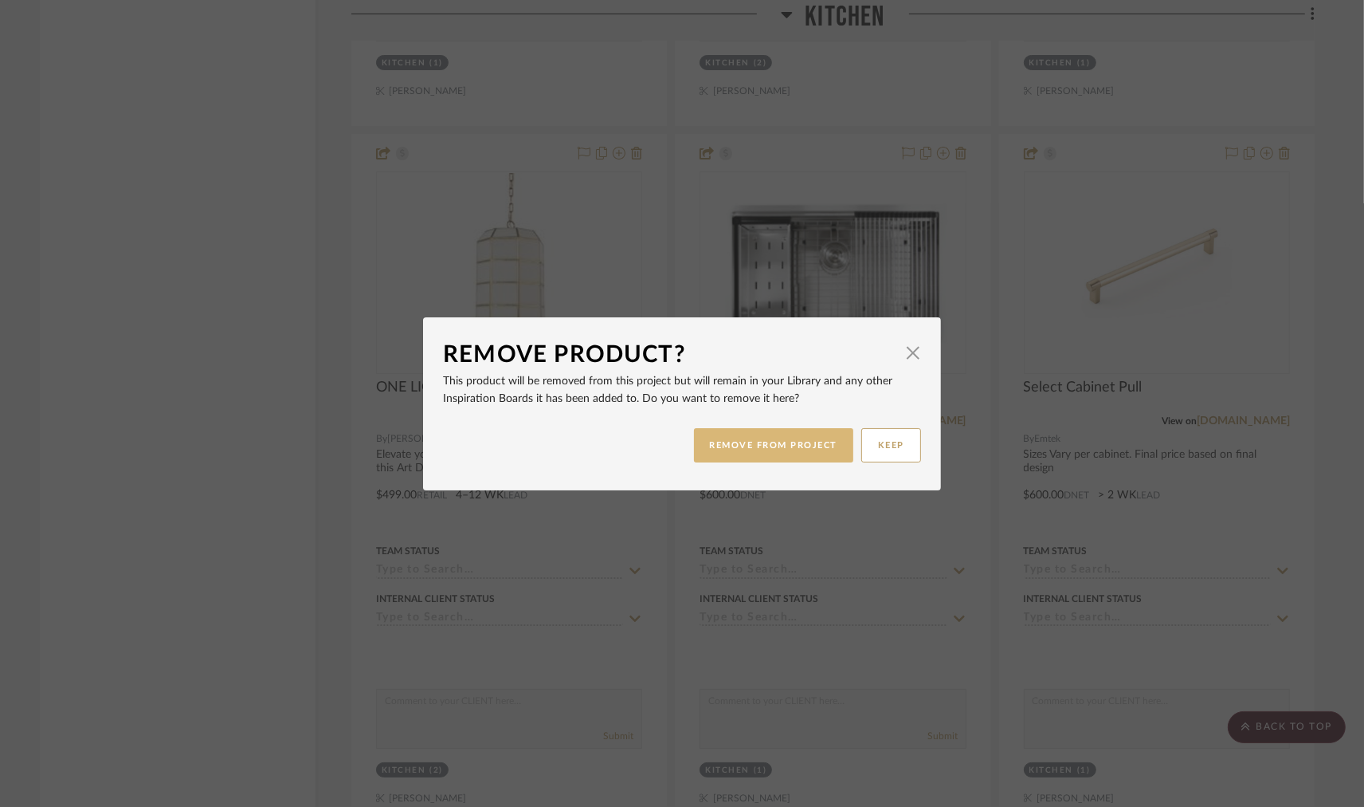
click at [803, 451] on button "REMOVE FROM PROJECT" at bounding box center [774, 445] width 160 height 34
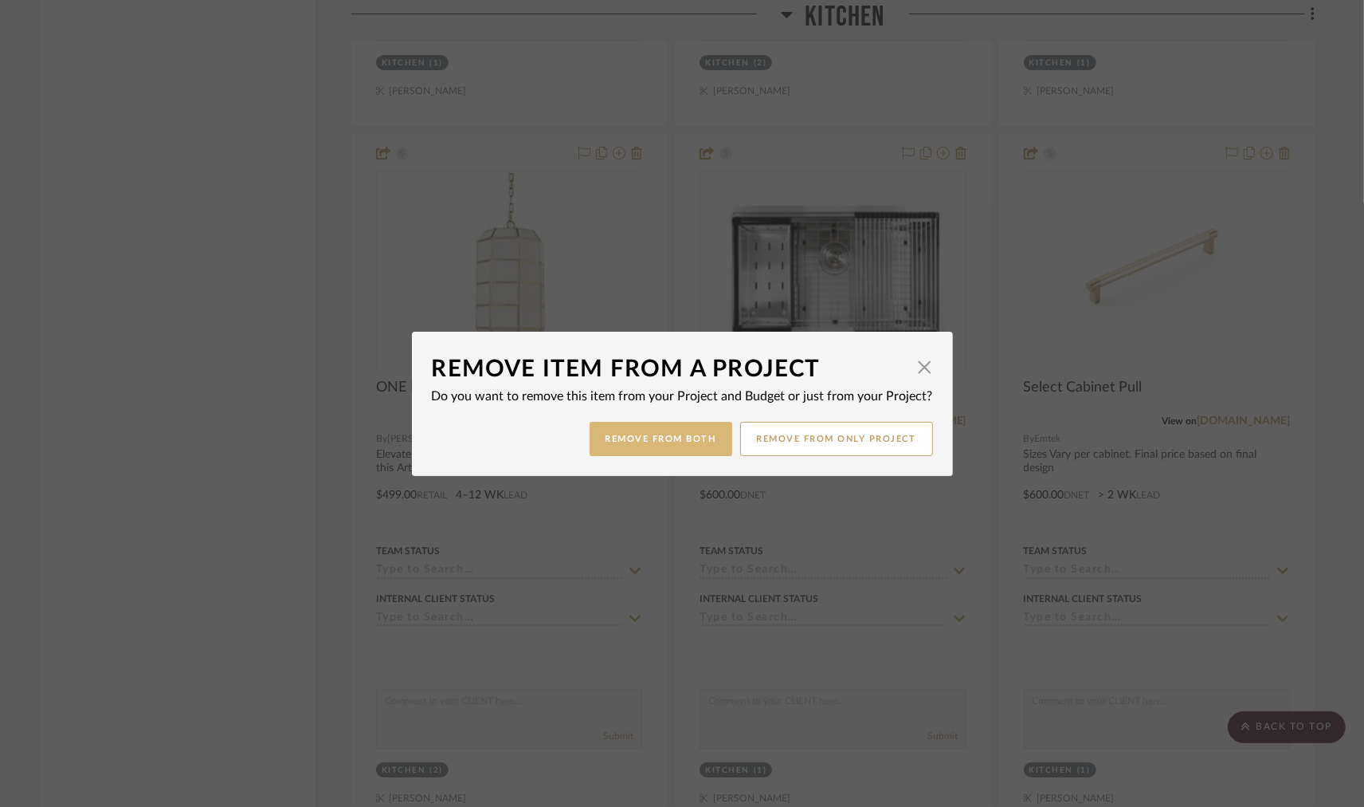
click at [673, 447] on button "Remove from Both" at bounding box center [661, 439] width 143 height 34
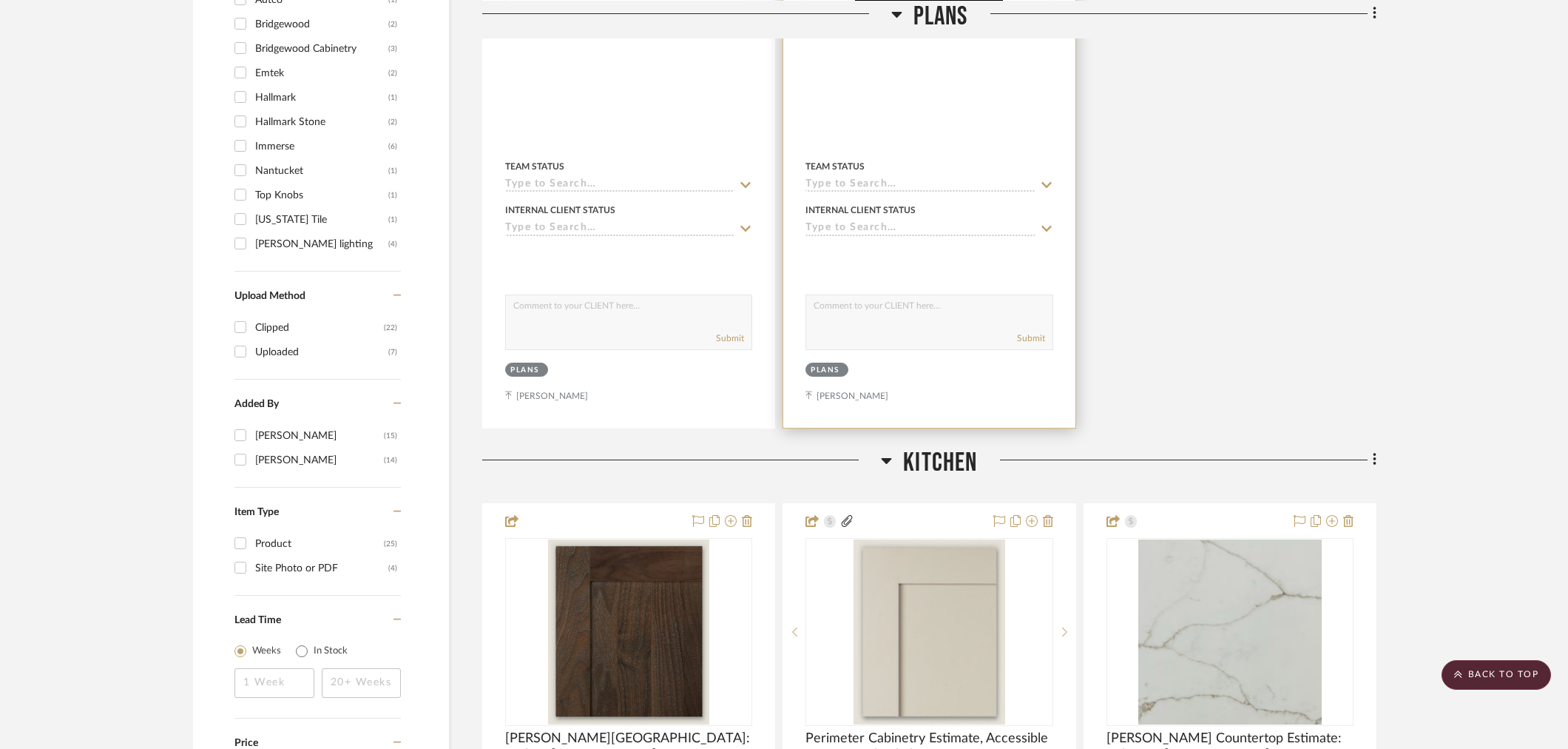
scroll to position [1245, 0]
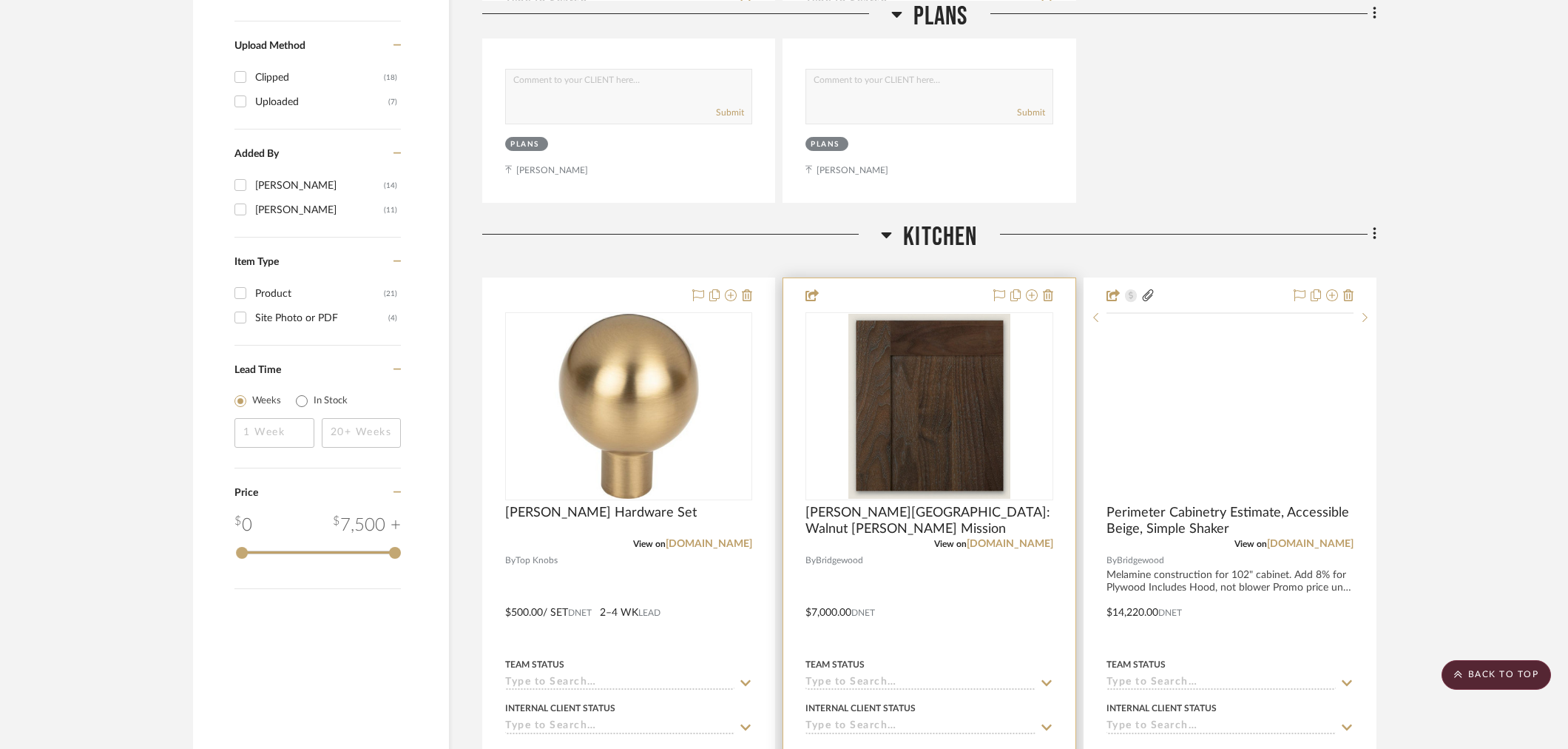
scroll to position [1644, 0]
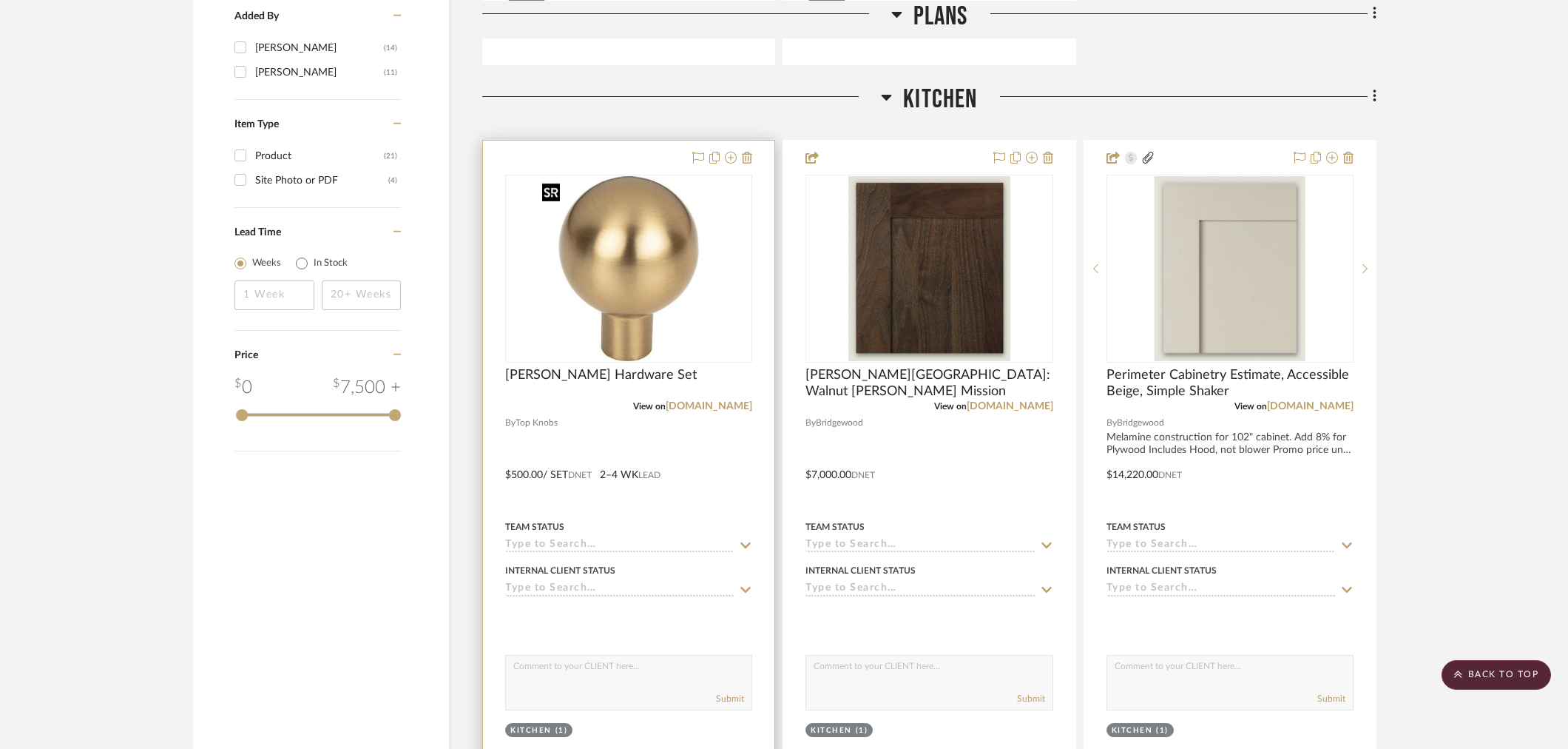
click at [0, 0] on img at bounding box center [0, 0] width 0 height 0
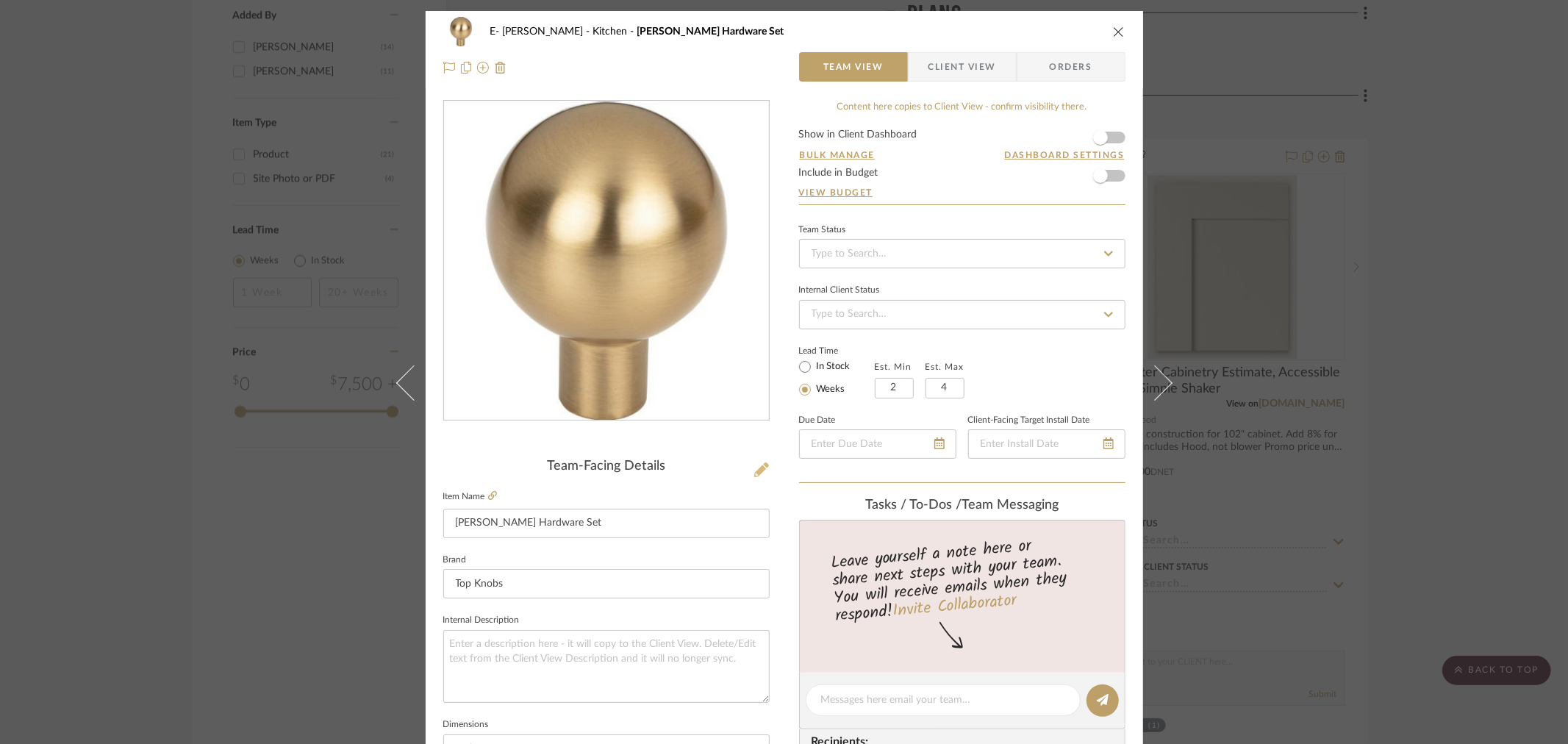
click at [759, 466] on icon at bounding box center [762, 469] width 15 height 15
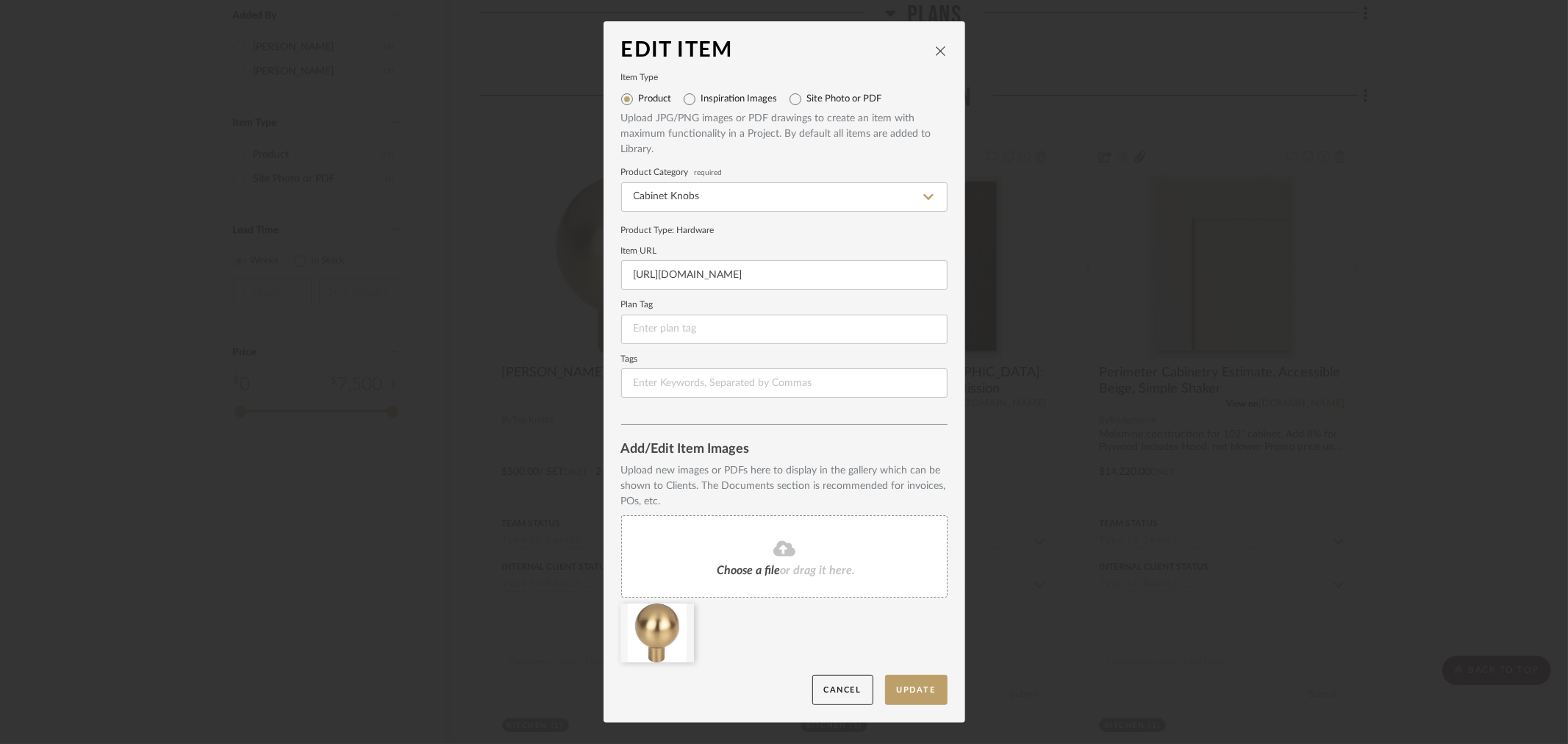
click at [773, 541] on icon at bounding box center [784, 548] width 22 height 18
click at [919, 690] on button "Update" at bounding box center [917, 690] width 63 height 30
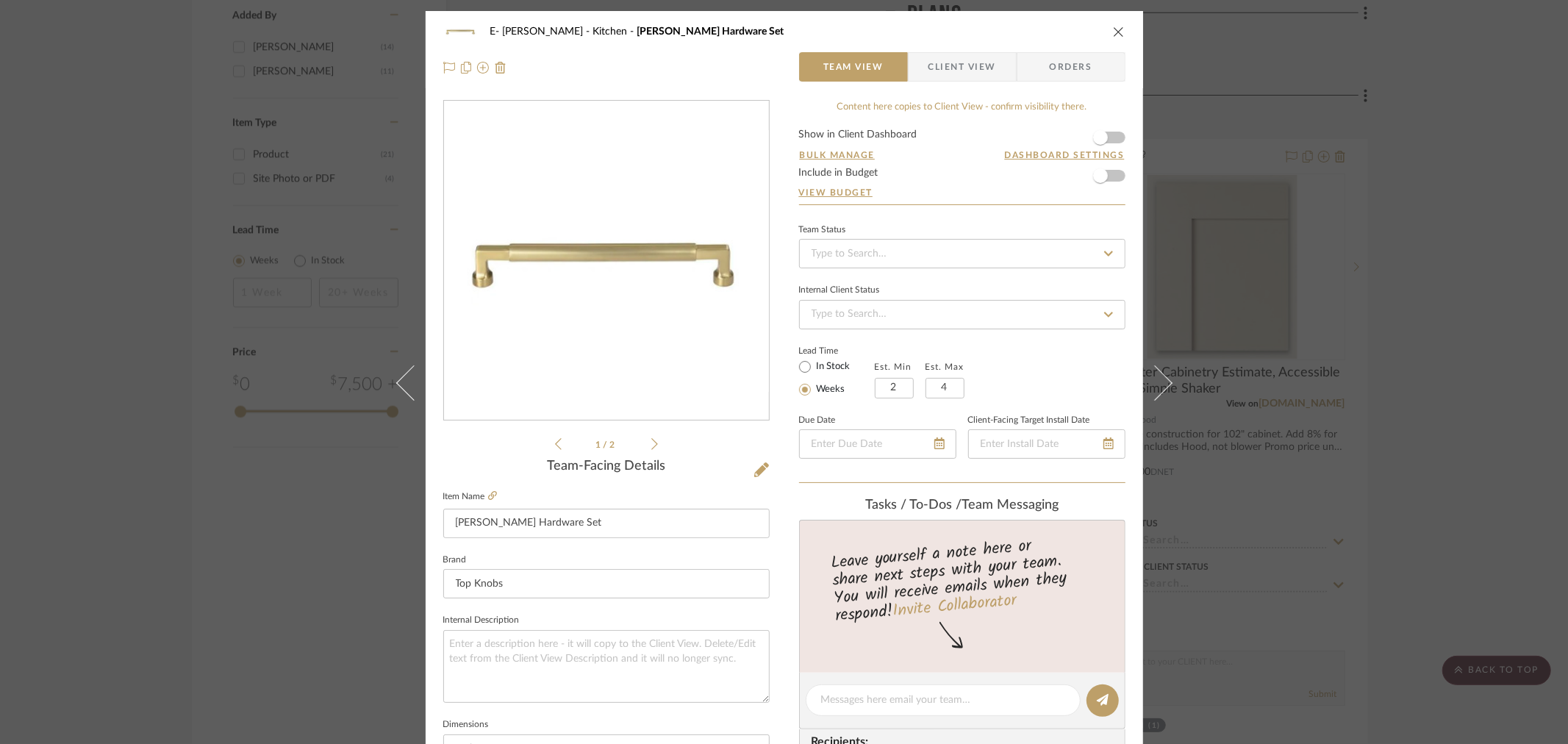
click at [1116, 137] on form "Show in Client Dashboard Bulk Manage Dashboard Settings Include in Budget View …" at bounding box center [962, 166] width 327 height 75
click at [1110, 137] on span "button" at bounding box center [1100, 137] width 32 height 32
click at [1113, 176] on form "Show in Client Dashboard Bulk Manage Dashboard Settings Include in Budget View …" at bounding box center [962, 166] width 327 height 75
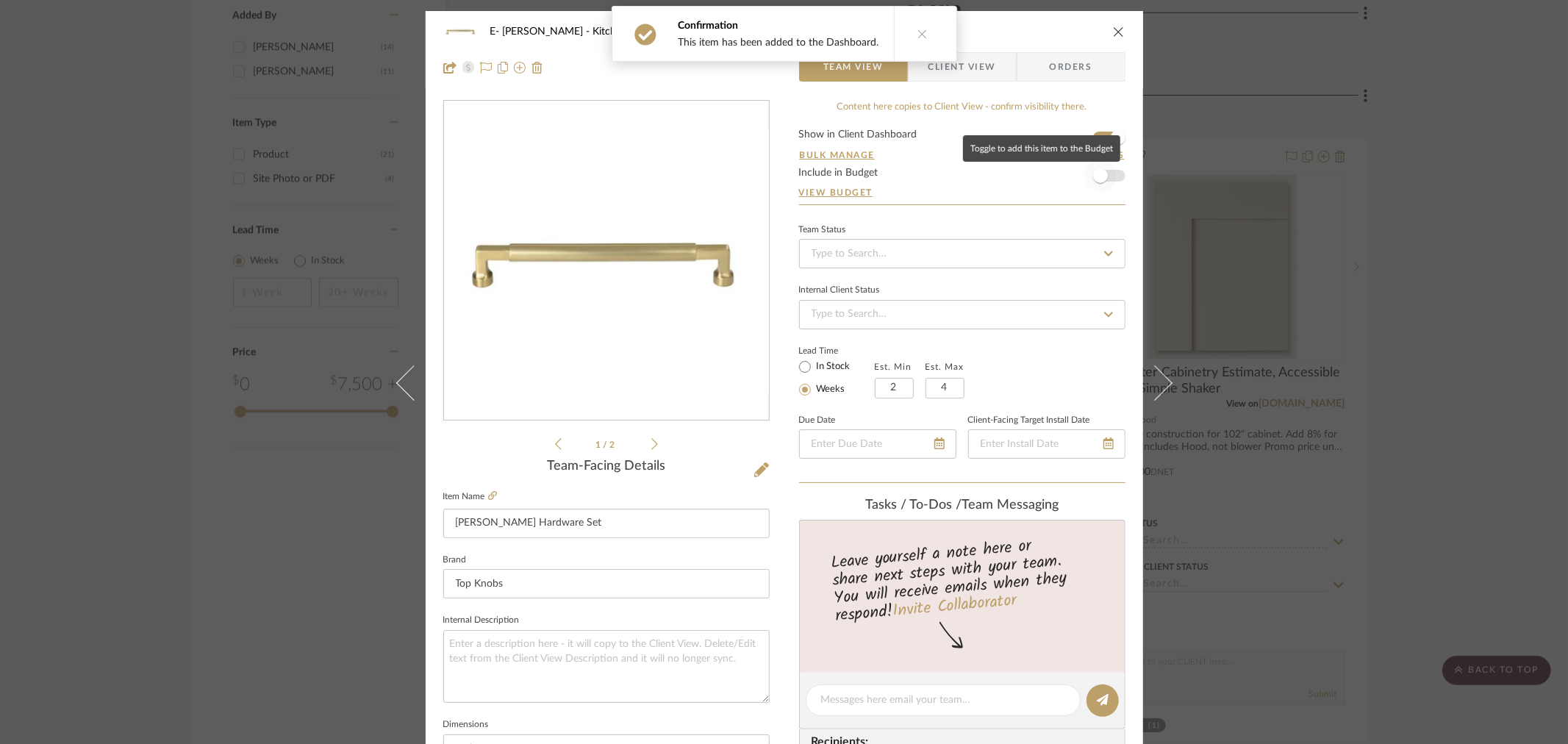
click at [1106, 181] on span "button" at bounding box center [1100, 175] width 32 height 32
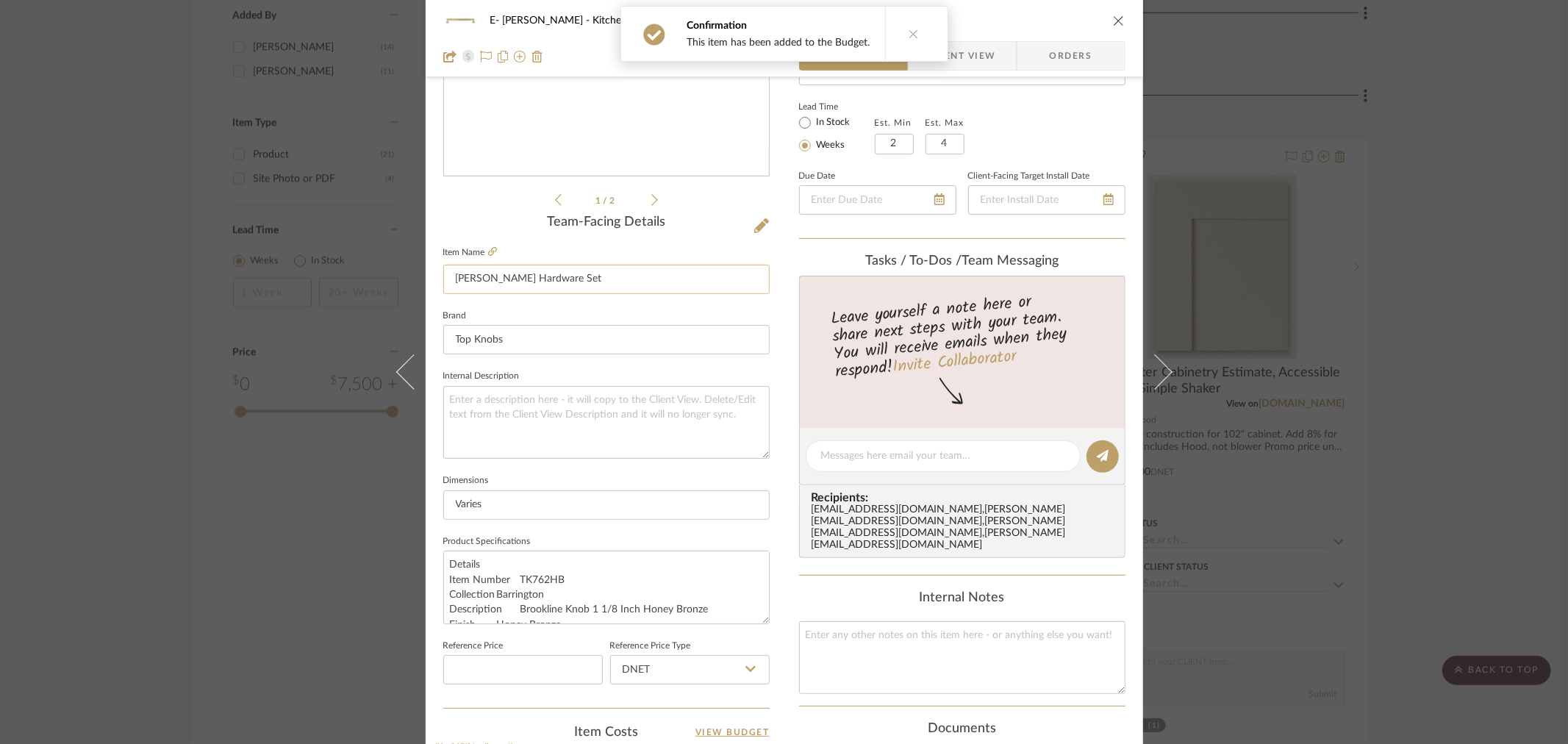
scroll to position [244, 0]
click at [541, 412] on textarea at bounding box center [607, 421] width 327 height 73
drag, startPoint x: 585, startPoint y: 567, endPoint x: 505, endPoint y: 567, distance: 80.0
click at [505, 566] on textarea "Details Item Number TK762HB Collection Barrington Description Brookline Knob 1 …" at bounding box center [607, 585] width 327 height 73
drag, startPoint x: 542, startPoint y: 570, endPoint x: 554, endPoint y: 571, distance: 12.0
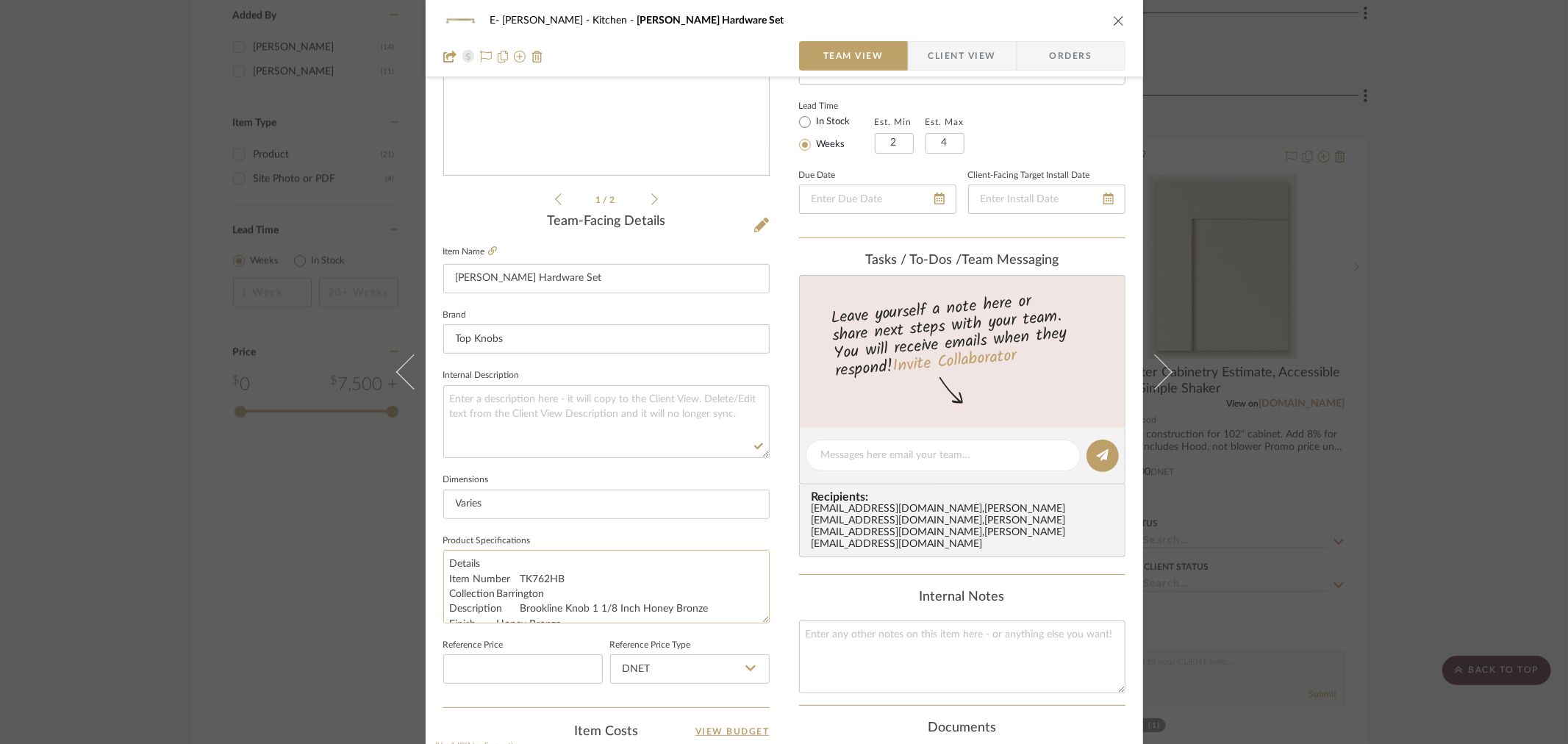
click at [544, 570] on textarea "Details Item Number TK762HB Collection Barrington Description Brookline Knob 1 …" at bounding box center [607, 585] width 327 height 73
click at [561, 574] on textarea "Details Item Number TK762HB Collection Barrington Description Brookline Knob 1 …" at bounding box center [607, 585] width 327 height 73
drag, startPoint x: 560, startPoint y: 577, endPoint x: 436, endPoint y: 585, distance: 124.3
click at [436, 585] on div "E- Fleming Kitchen Fleming Hardware Set Team View Client View Orders 1 / 2 Team…" at bounding box center [784, 445] width 718 height 1357
drag, startPoint x: 665, startPoint y: 596, endPoint x: 436, endPoint y: 596, distance: 229.0
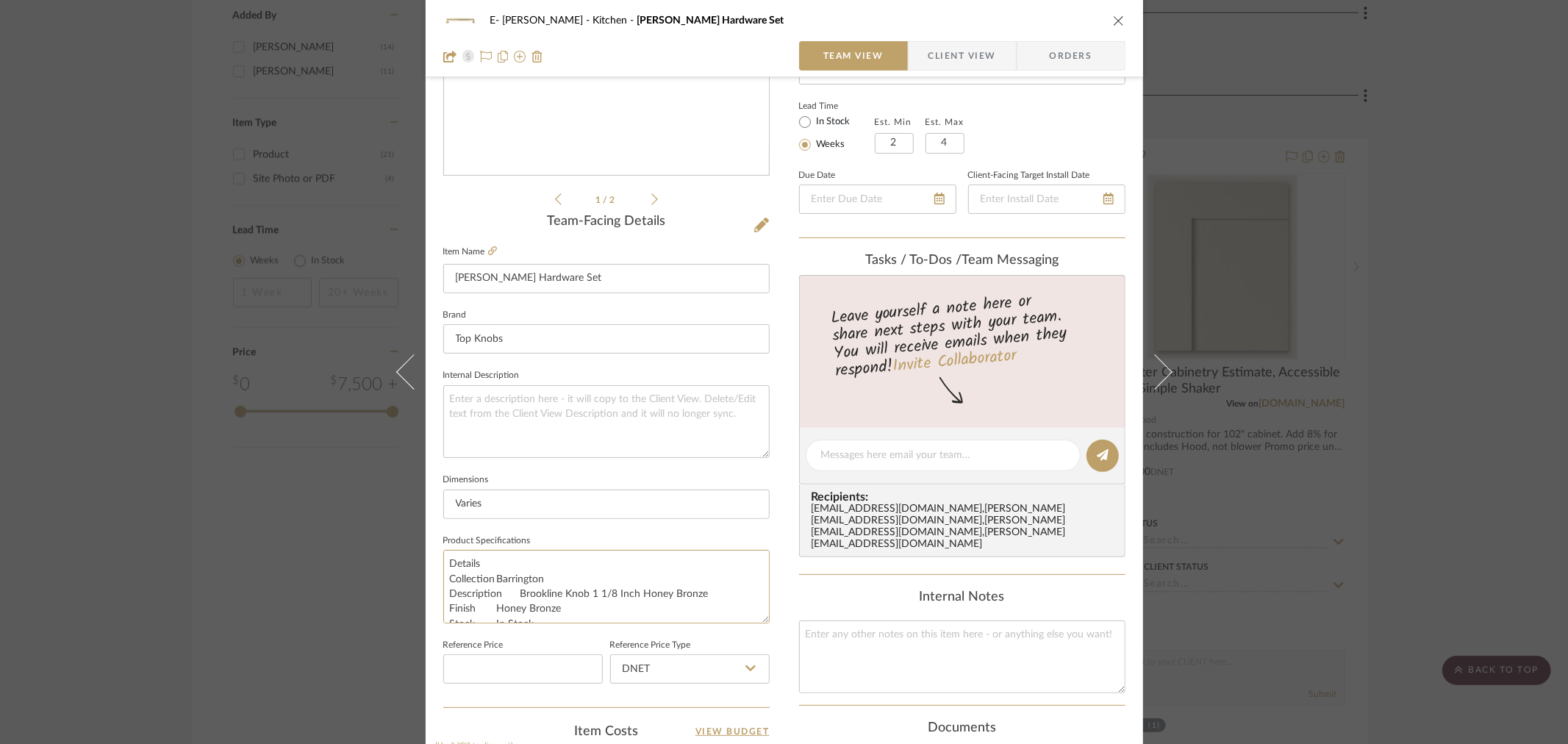
click at [436, 596] on div "E- Fleming Kitchen Fleming Hardware Set Team View Client View Orders 1 / 2 Team…" at bounding box center [784, 445] width 718 height 1357
drag, startPoint x: 445, startPoint y: 567, endPoint x: 504, endPoint y: 645, distance: 97.8
click at [504, 645] on div "Team-Facing Details Item Name Fleming Hardware Set Brand Top Knobs Internal Des…" at bounding box center [607, 460] width 327 height 493
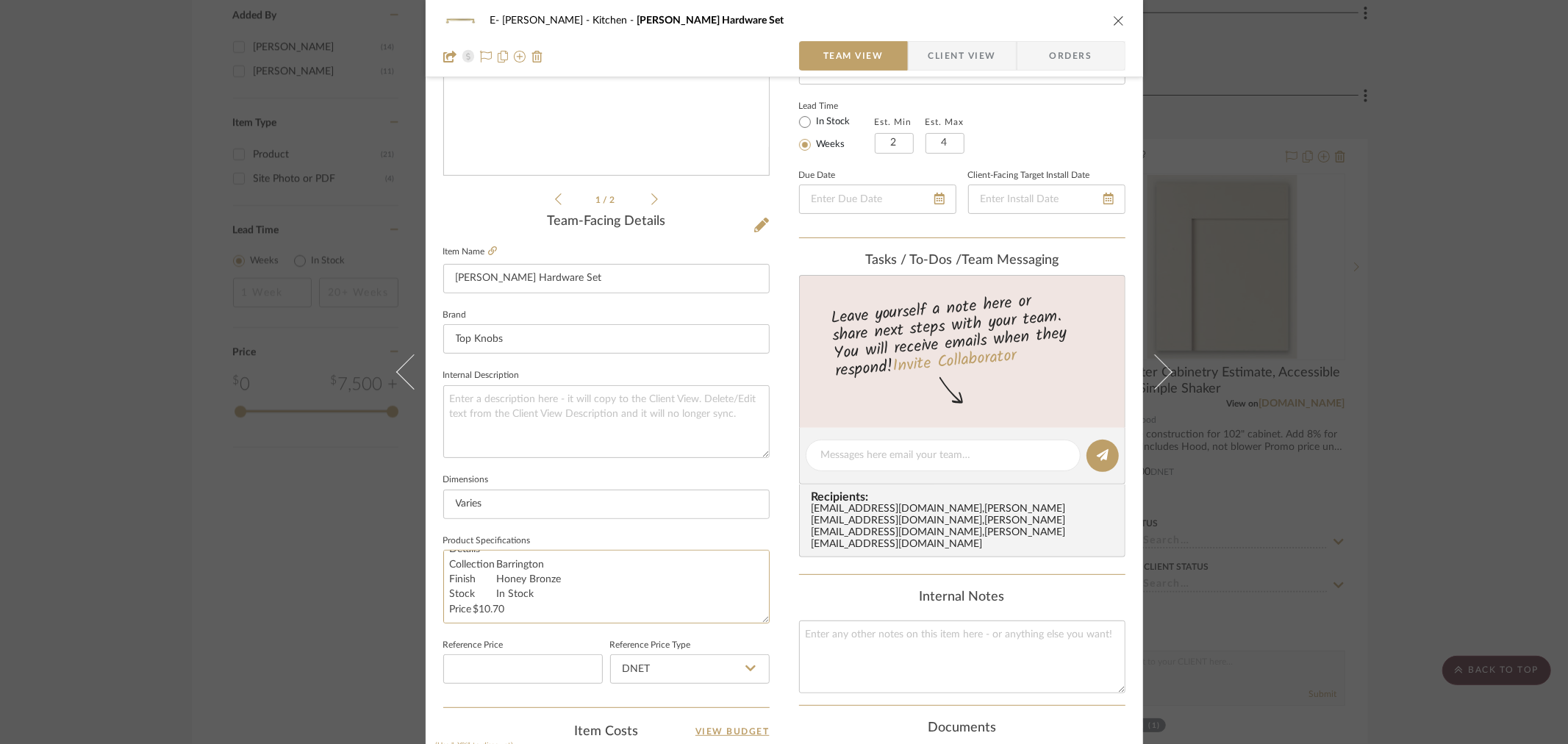
drag, startPoint x: 533, startPoint y: 613, endPoint x: 425, endPoint y: 597, distance: 109.2
click at [425, 597] on div "E- Fleming Kitchen Fleming Hardware Set Team View Client View Orders 1 / 2 Team…" at bounding box center [784, 445] width 718 height 1357
type textarea "Details Collection Barrington Finish Honey Bronze"
click at [539, 419] on textarea at bounding box center [607, 421] width 327 height 73
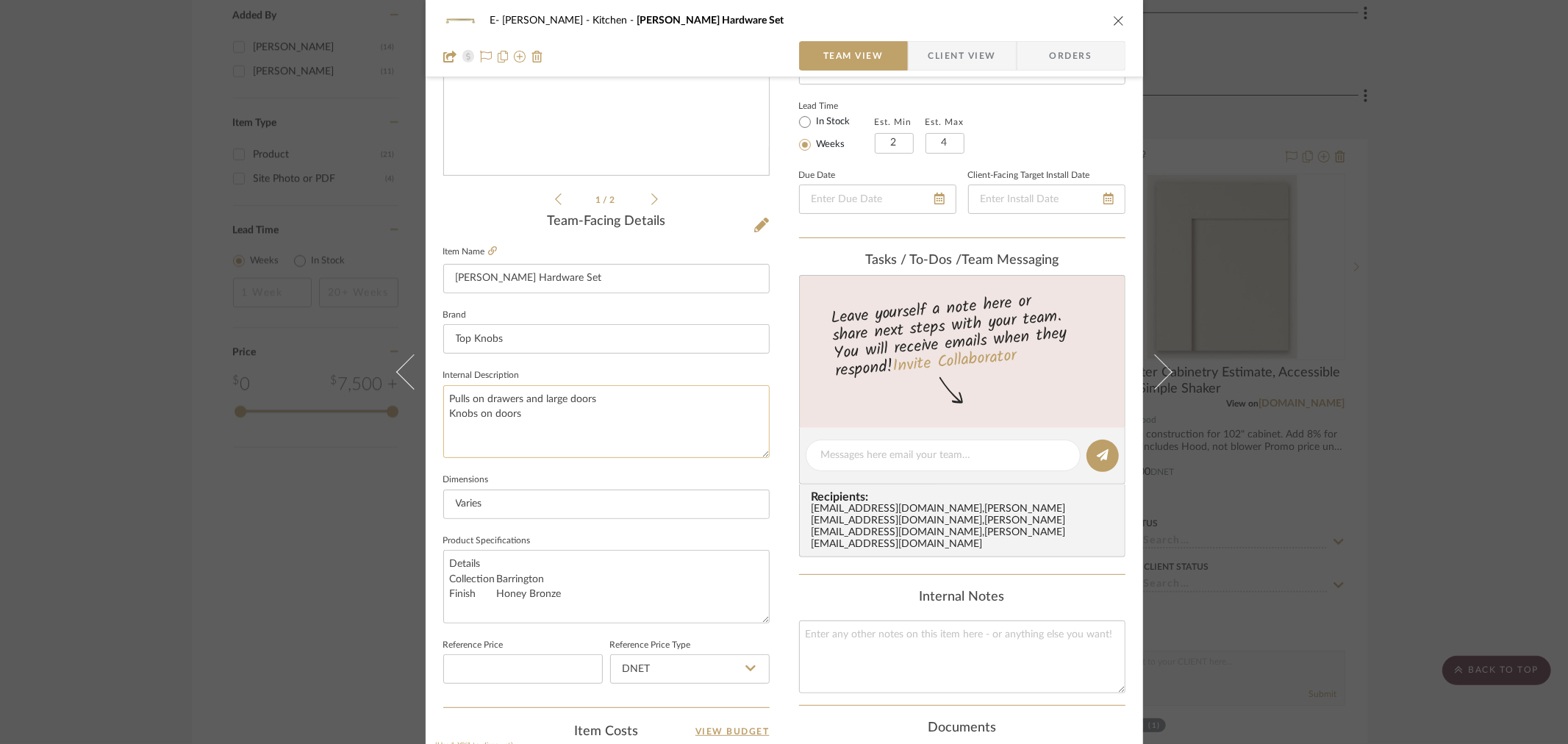
click at [444, 396] on textarea "Pulls on drawers and large doors Knobs on doors" at bounding box center [607, 421] width 327 height 73
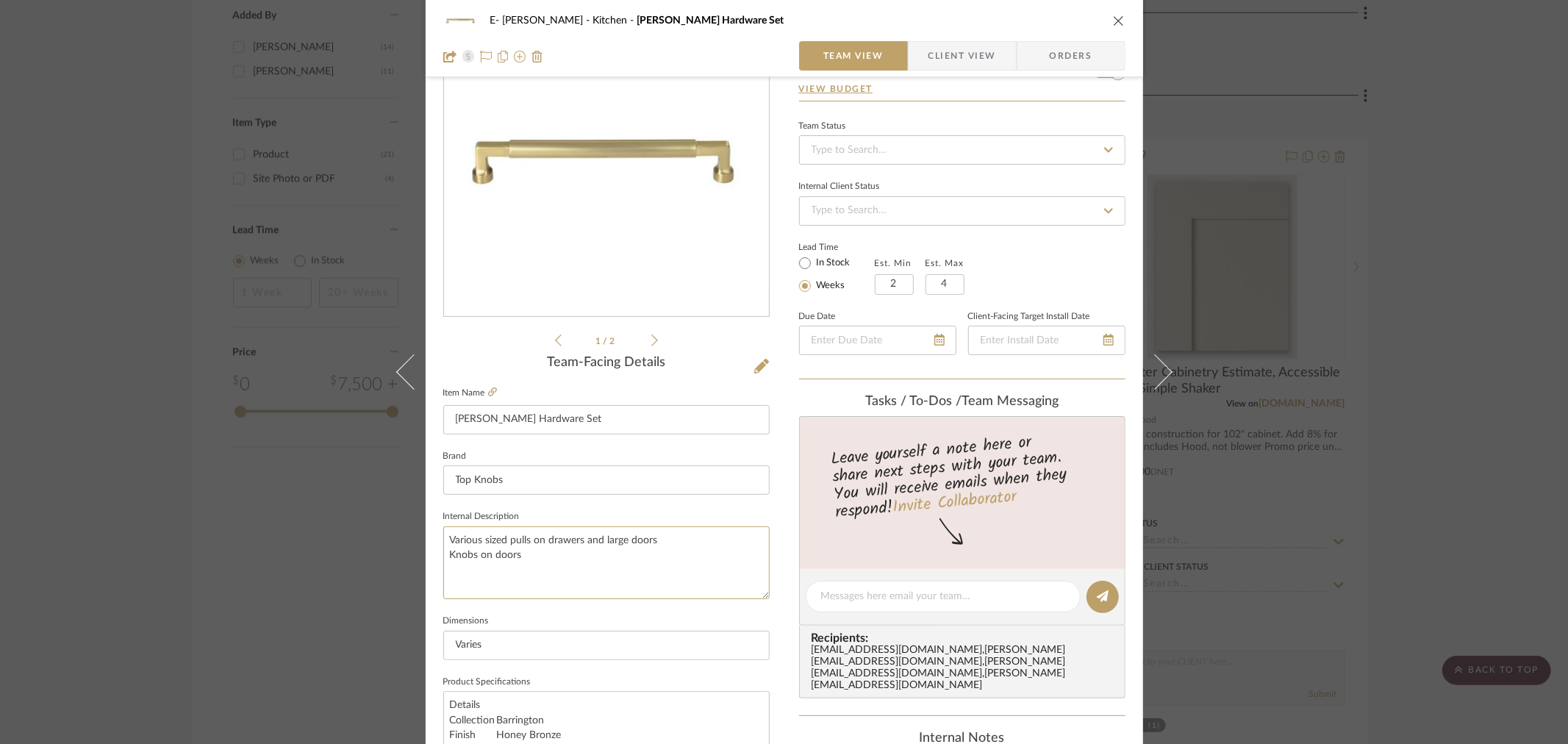
scroll to position [81, 0]
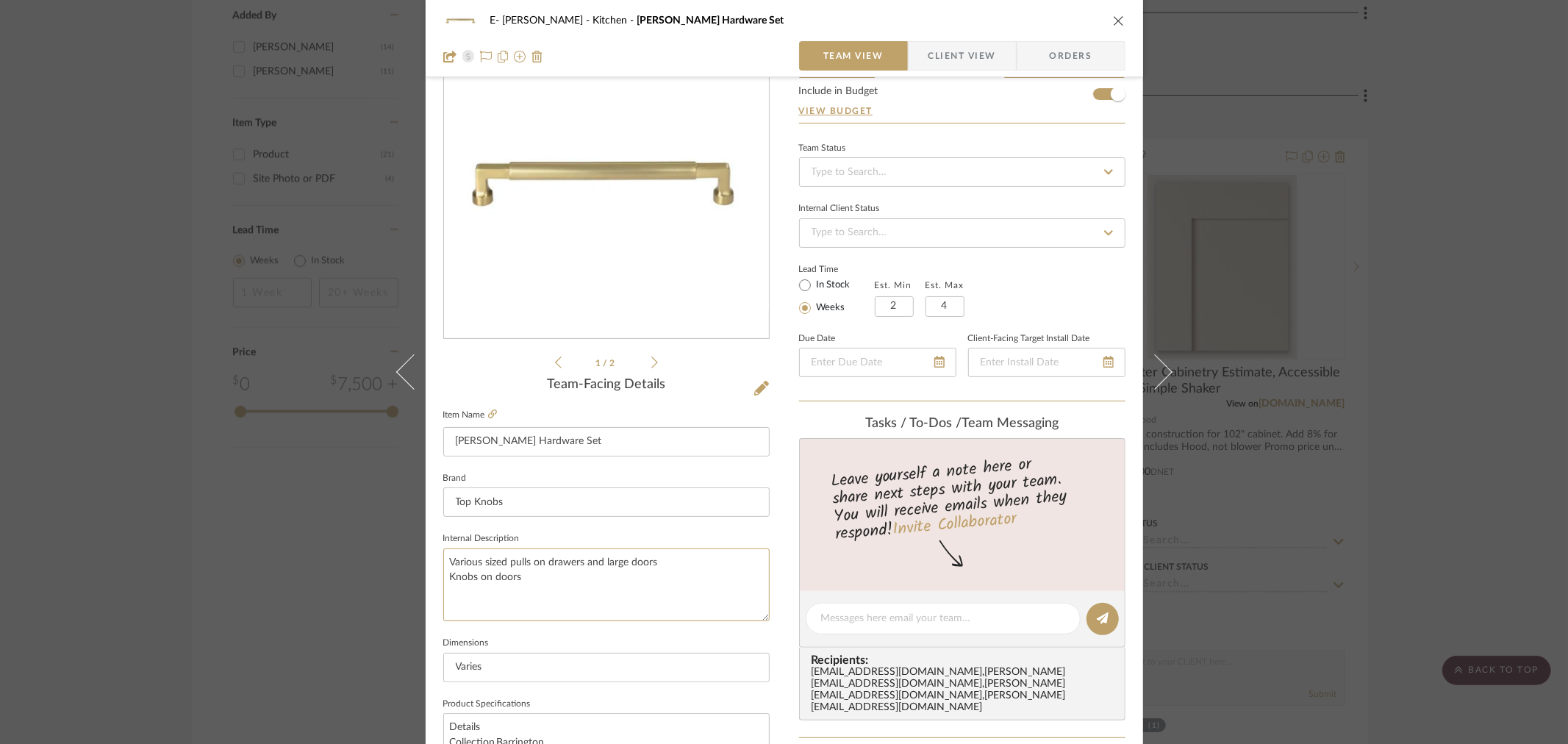
type textarea "Various sized pulls on drawers and large doors Knobs on doors"
click at [1113, 20] on icon "close" at bounding box center [1119, 20] width 12 height 12
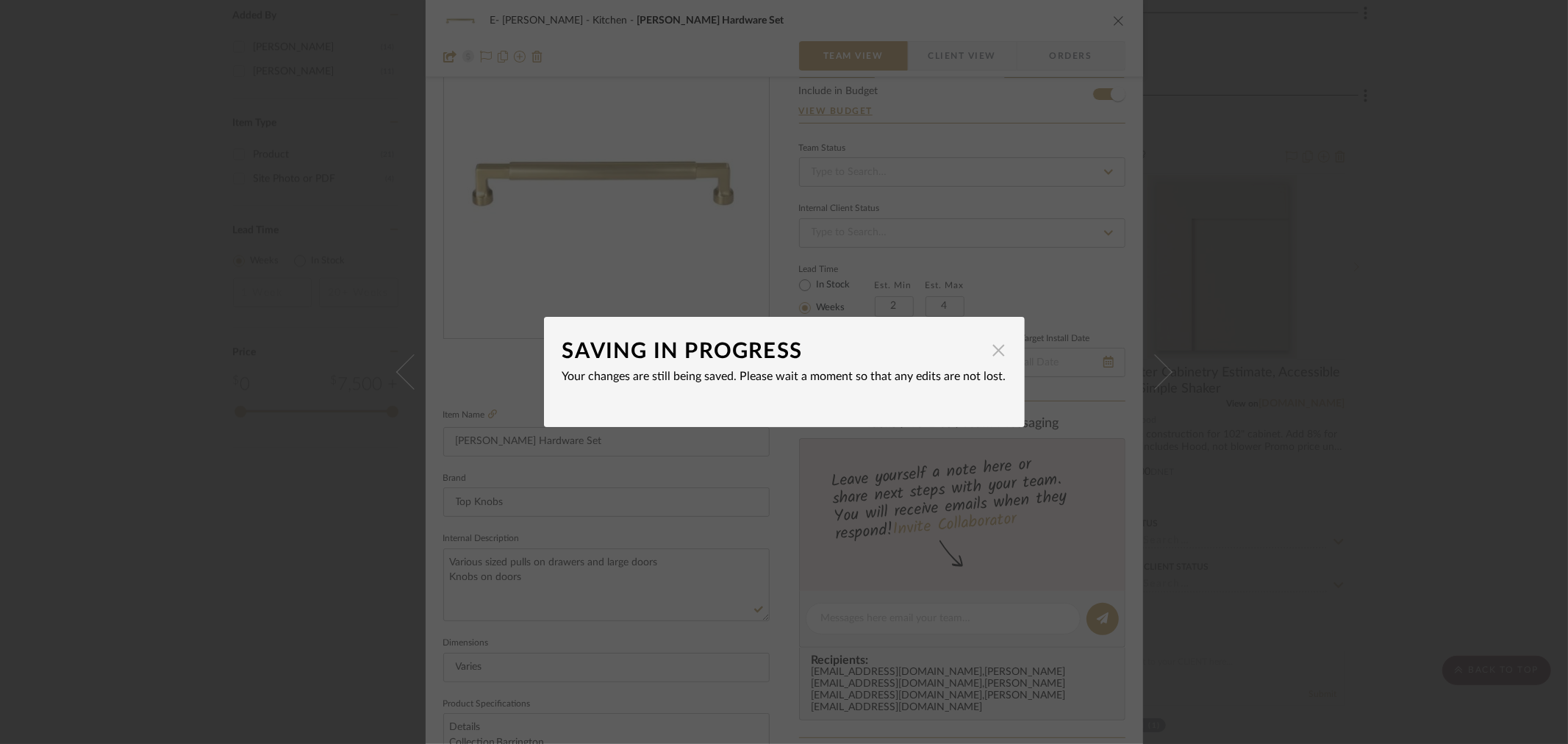
click at [991, 351] on span "button" at bounding box center [999, 349] width 30 height 30
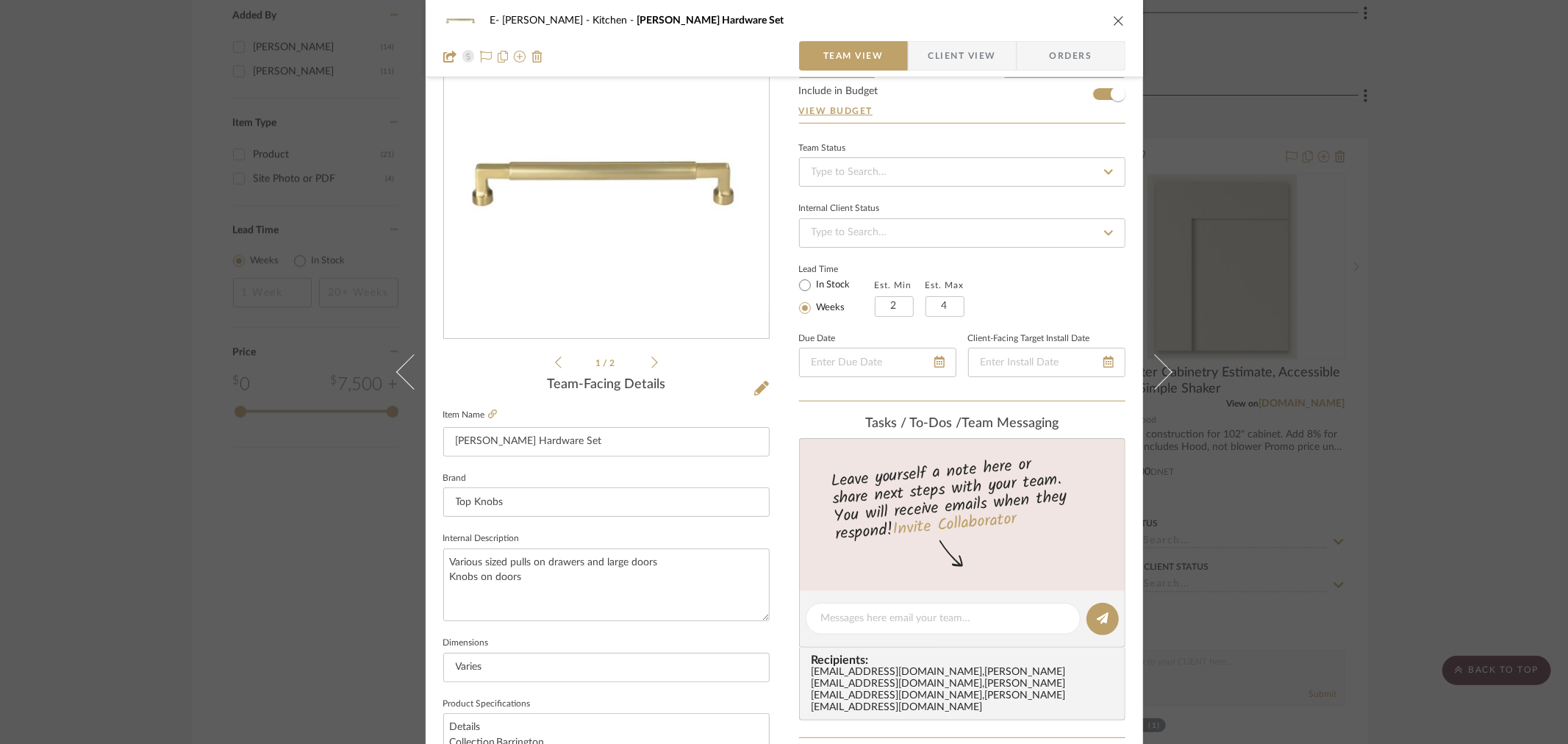
click at [1110, 12] on div "E- Fleming Kitchen Fleming Hardware Set" at bounding box center [785, 20] width 683 height 30
click at [1121, 24] on div "E- Fleming Kitchen Fleming Hardware Set Team View Client View Orders" at bounding box center [784, 39] width 718 height 77
click at [1115, 19] on icon "close" at bounding box center [1119, 20] width 12 height 12
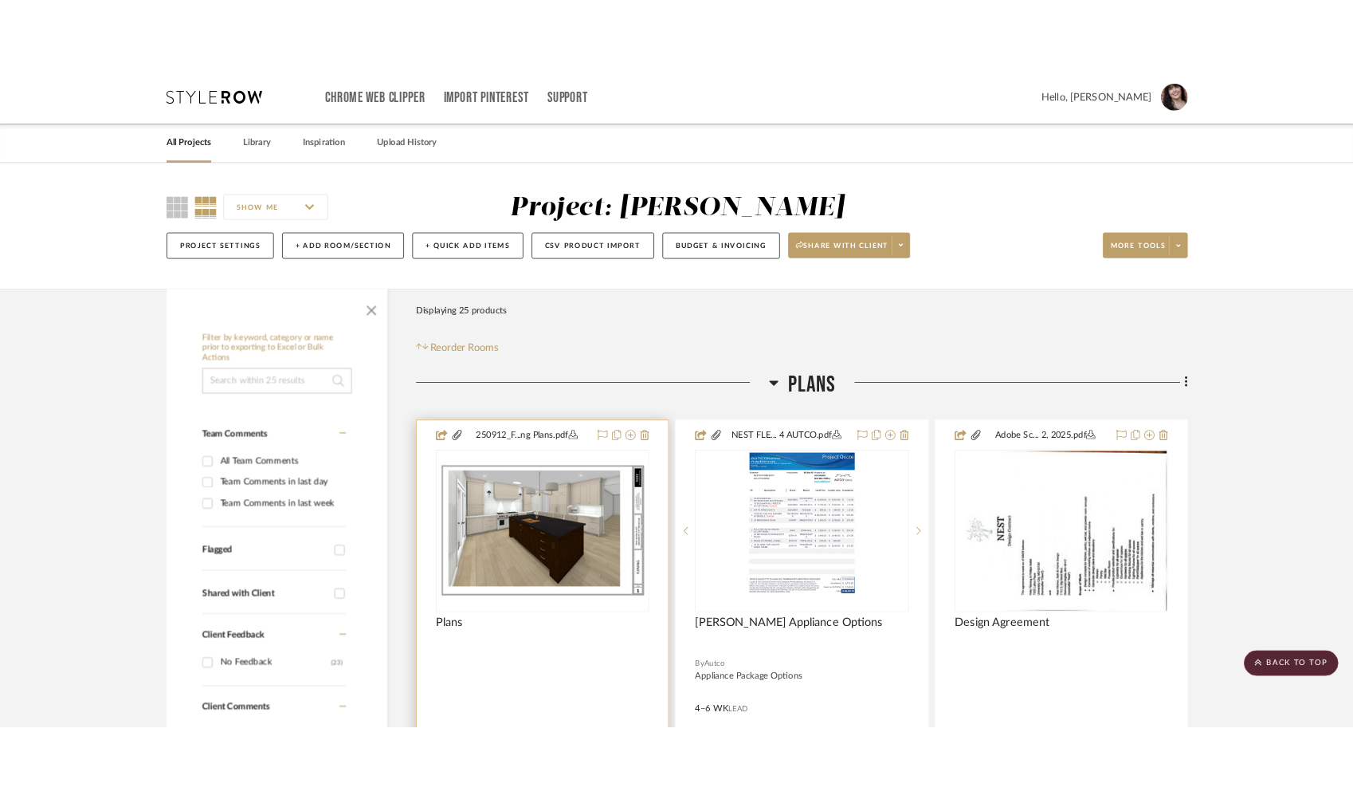
scroll to position [0, 0]
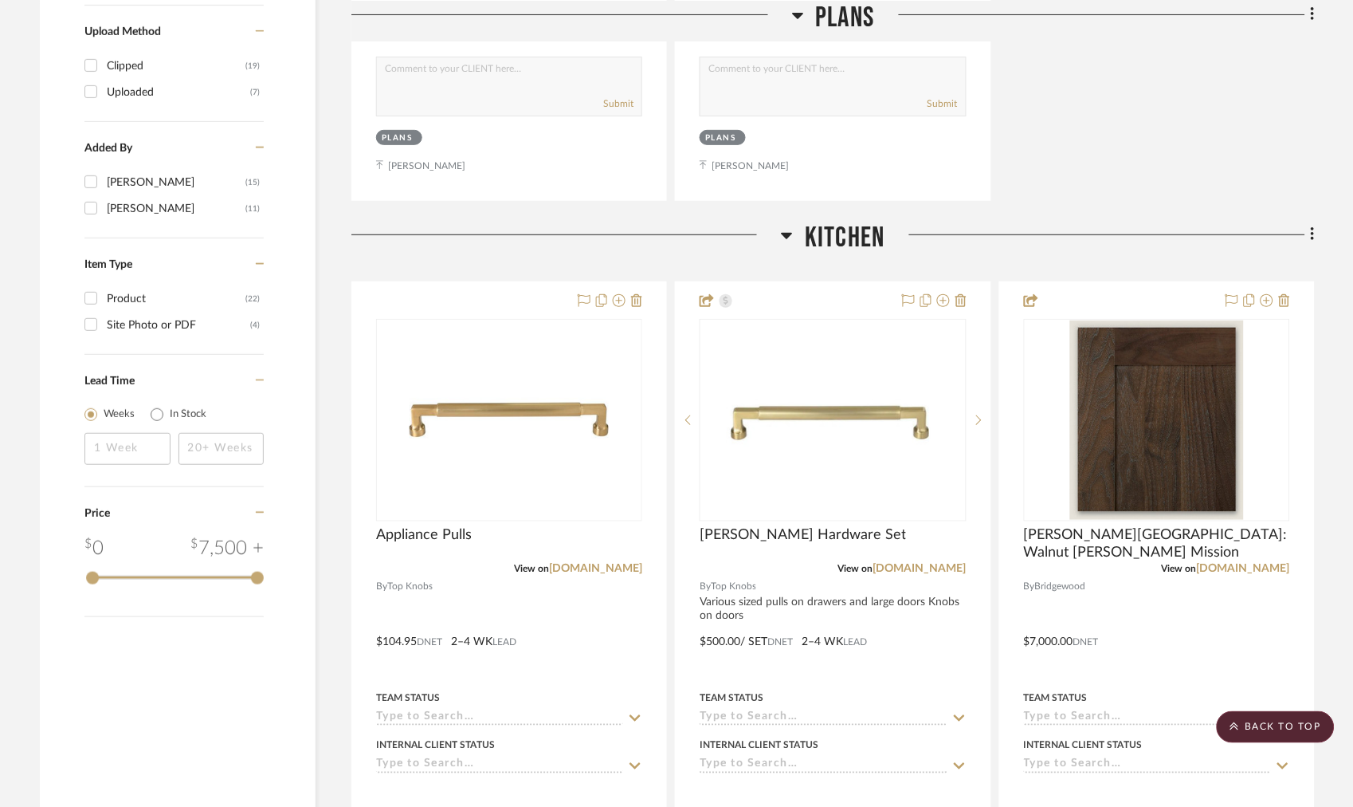
scroll to position [1682, 0]
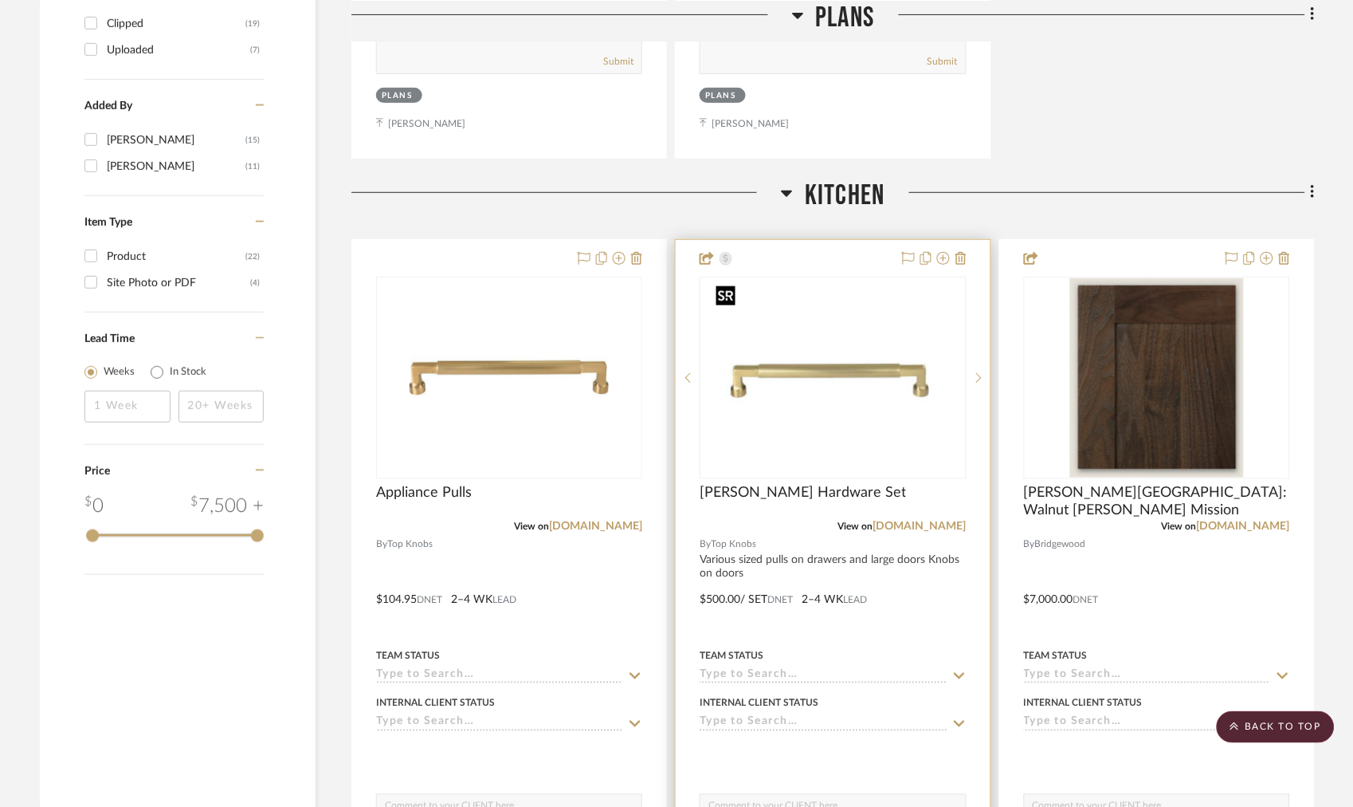
click at [837, 381] on img "0" at bounding box center [833, 377] width 246 height 199
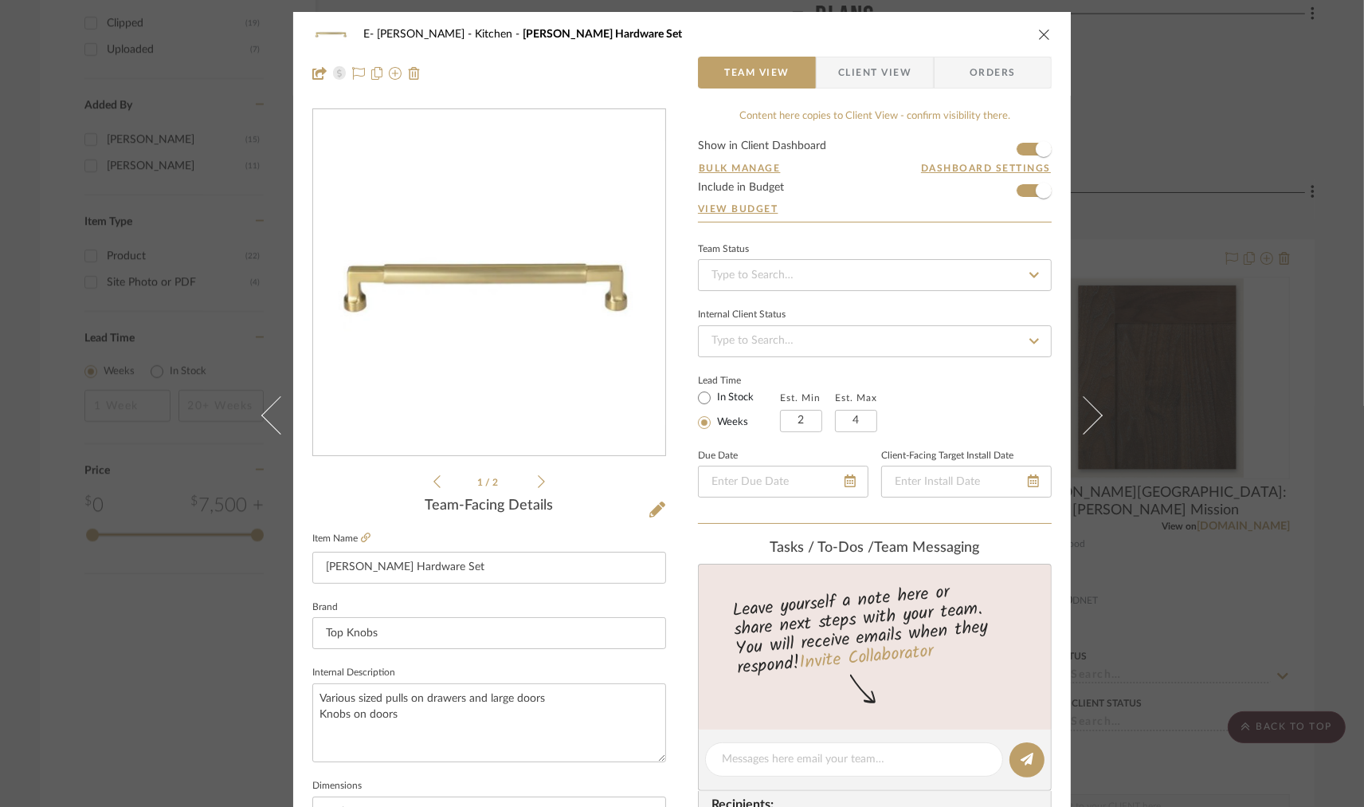
click at [538, 480] on icon at bounding box center [541, 481] width 7 height 14
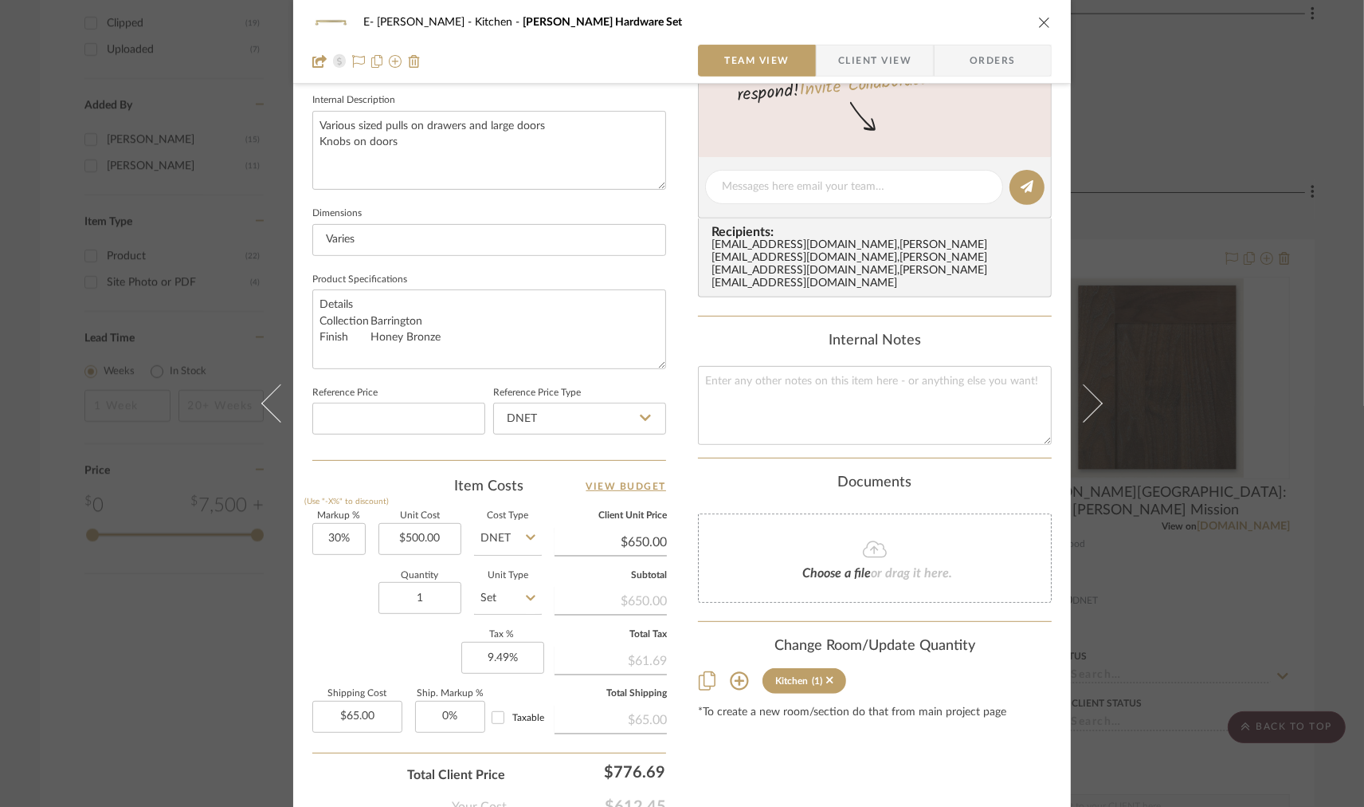
scroll to position [676, 0]
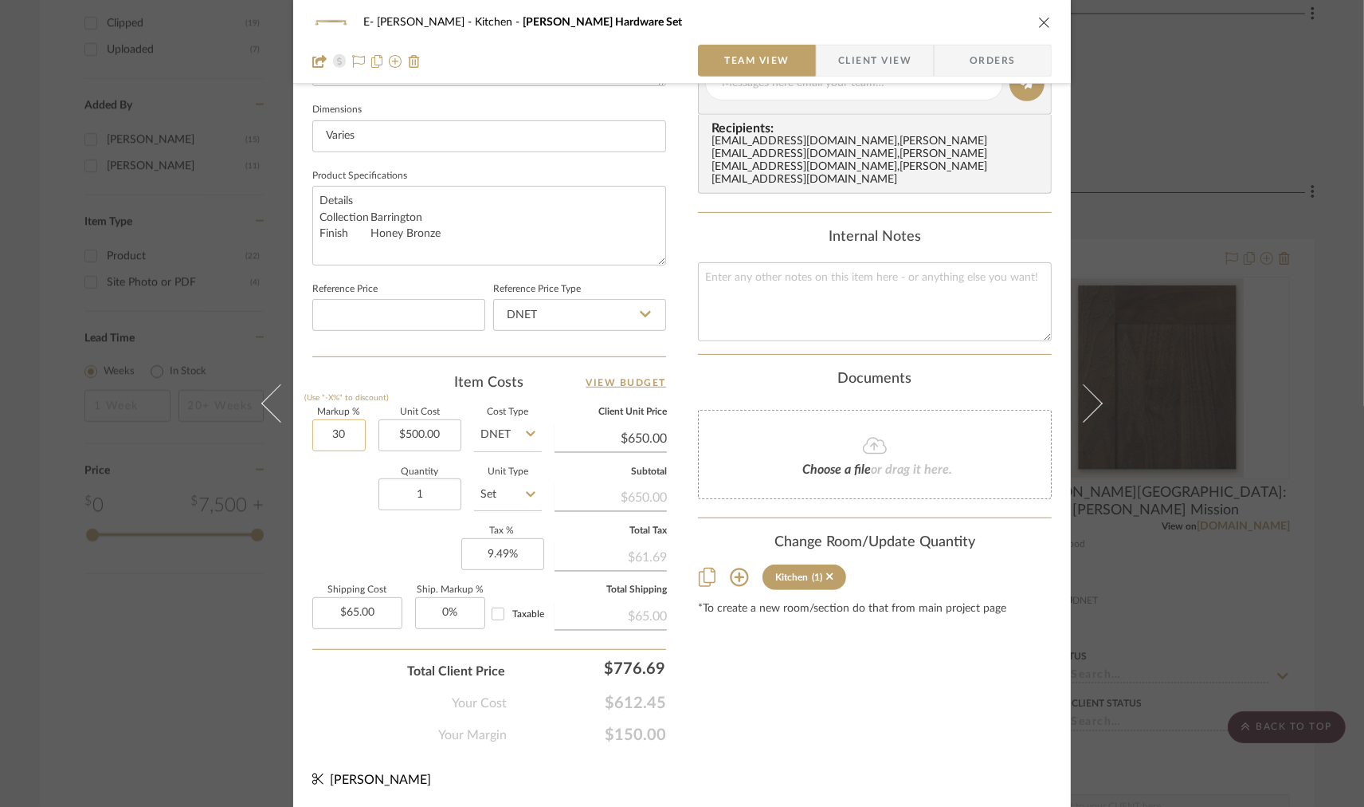
click at [359, 434] on input "30" at bounding box center [338, 435] width 53 height 32
type input "50%"
click at [332, 501] on div "Quantity 1 Unit Type Set" at bounding box center [427, 496] width 230 height 57
type input "$750.00"
type input "$75.00"
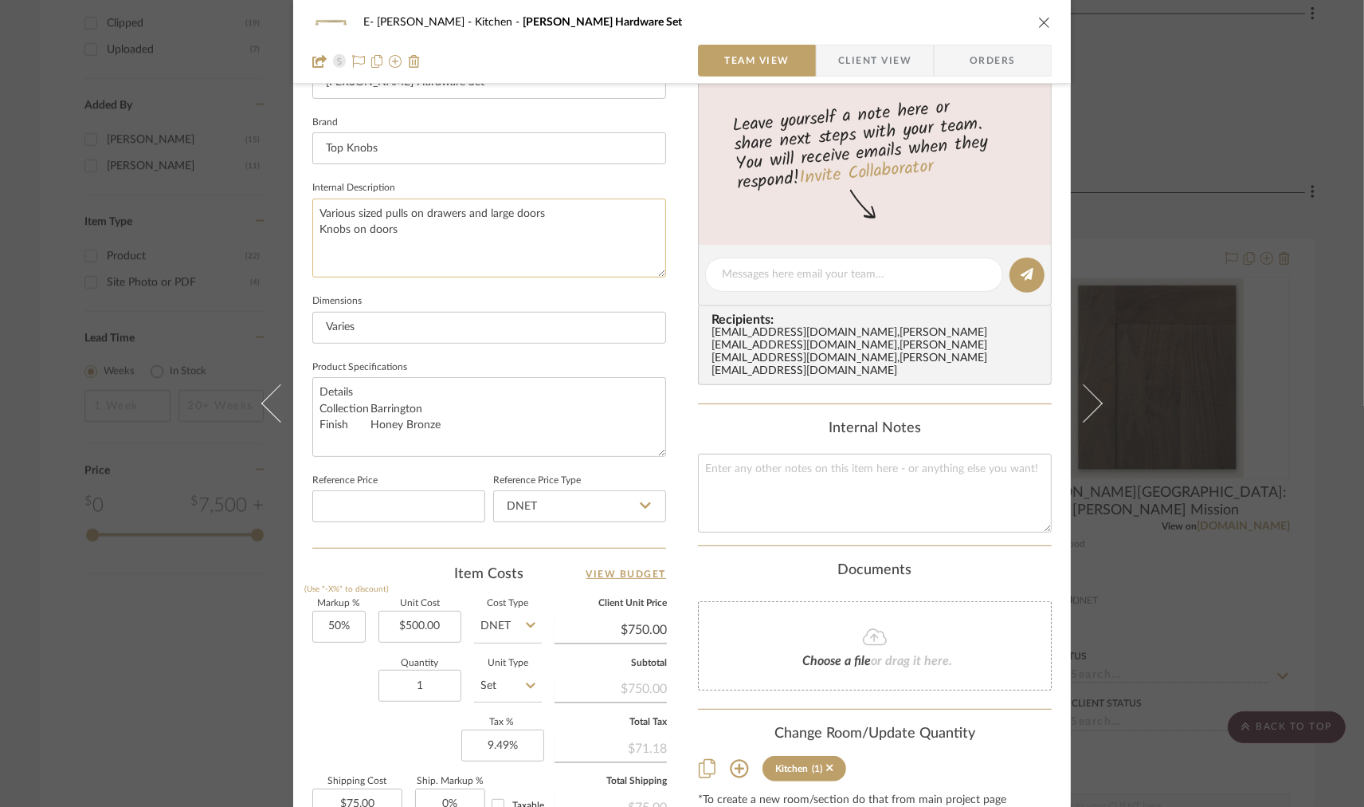
scroll to position [410, 0]
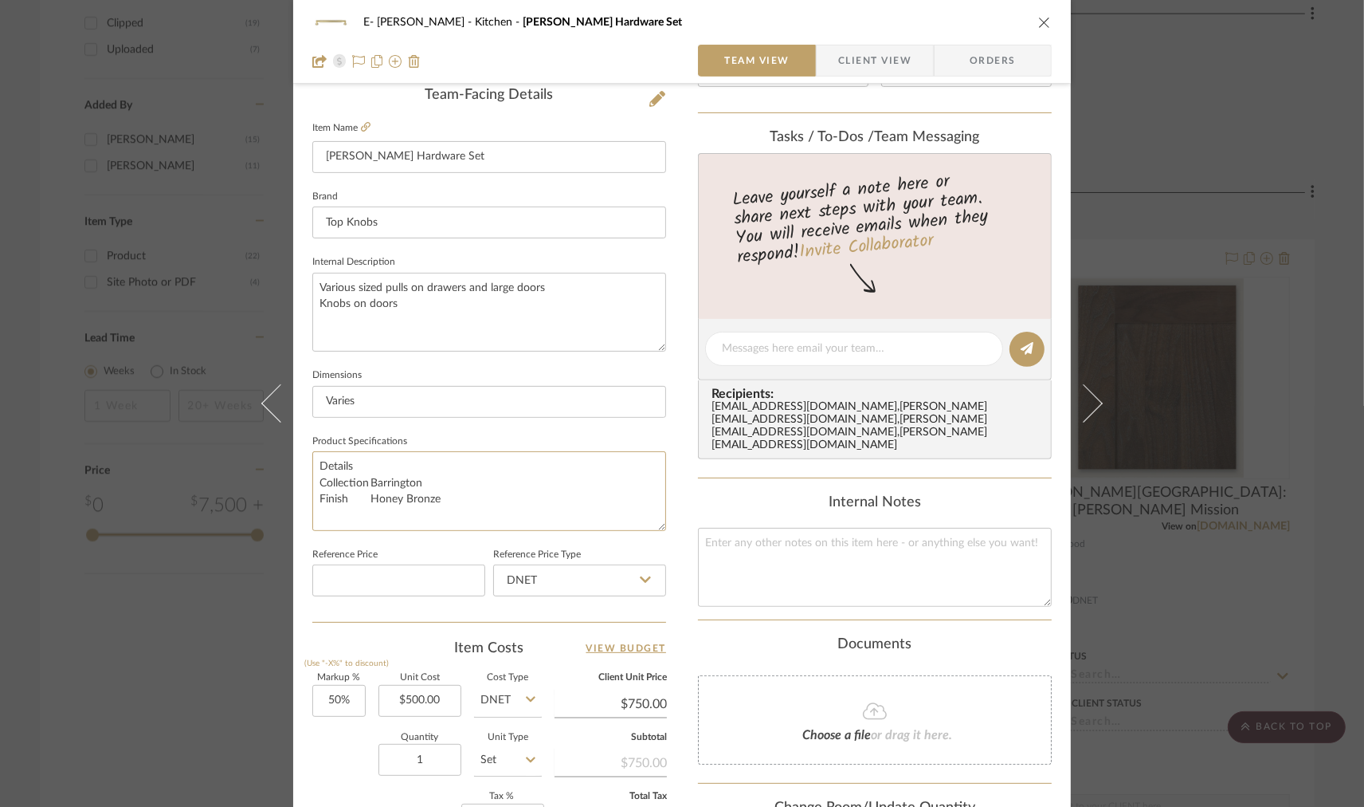
drag, startPoint x: 422, startPoint y: 496, endPoint x: 289, endPoint y: 458, distance: 139.0
click at [293, 458] on div "E- [PERSON_NAME] Kitchen [PERSON_NAME] Hardware Set Team View Client View Order…" at bounding box center [682, 338] width 778 height 1472
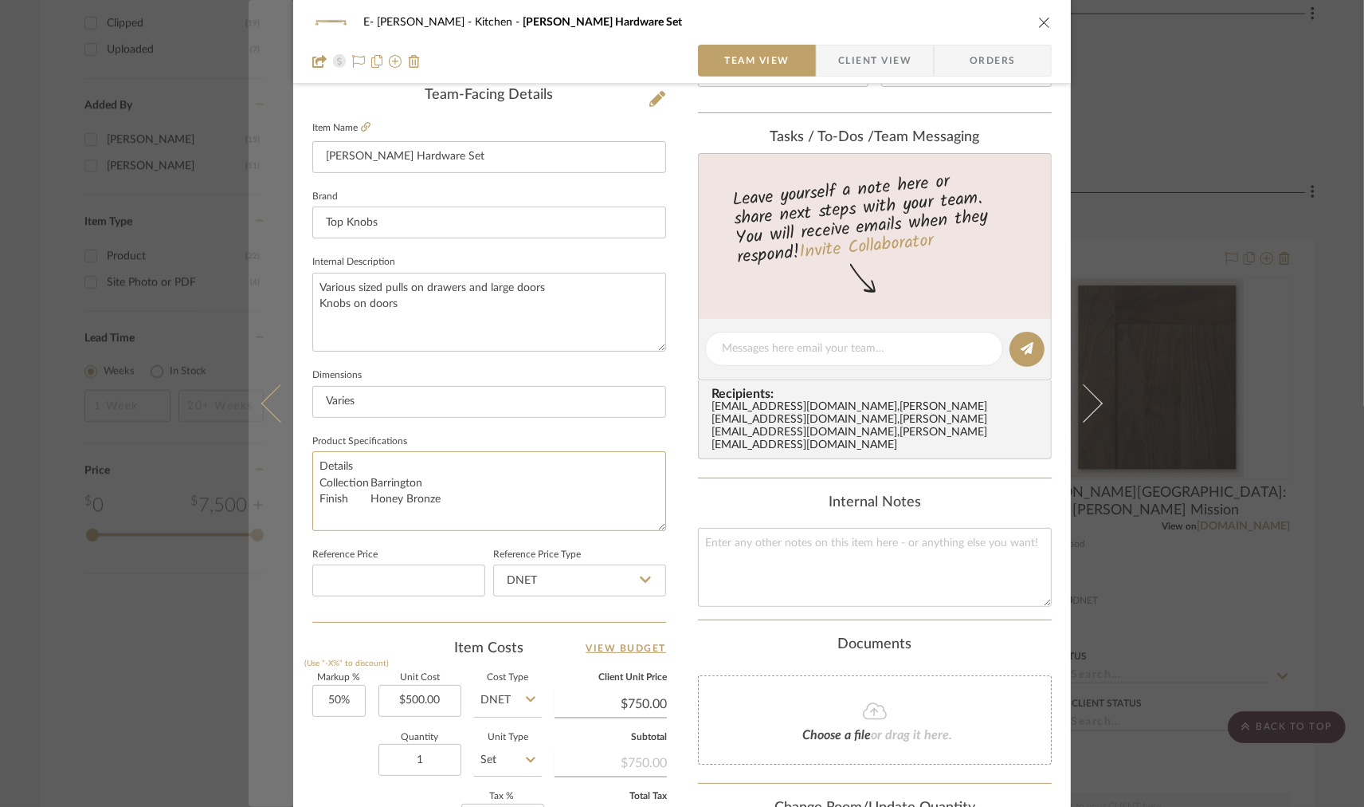
type textarea "e"
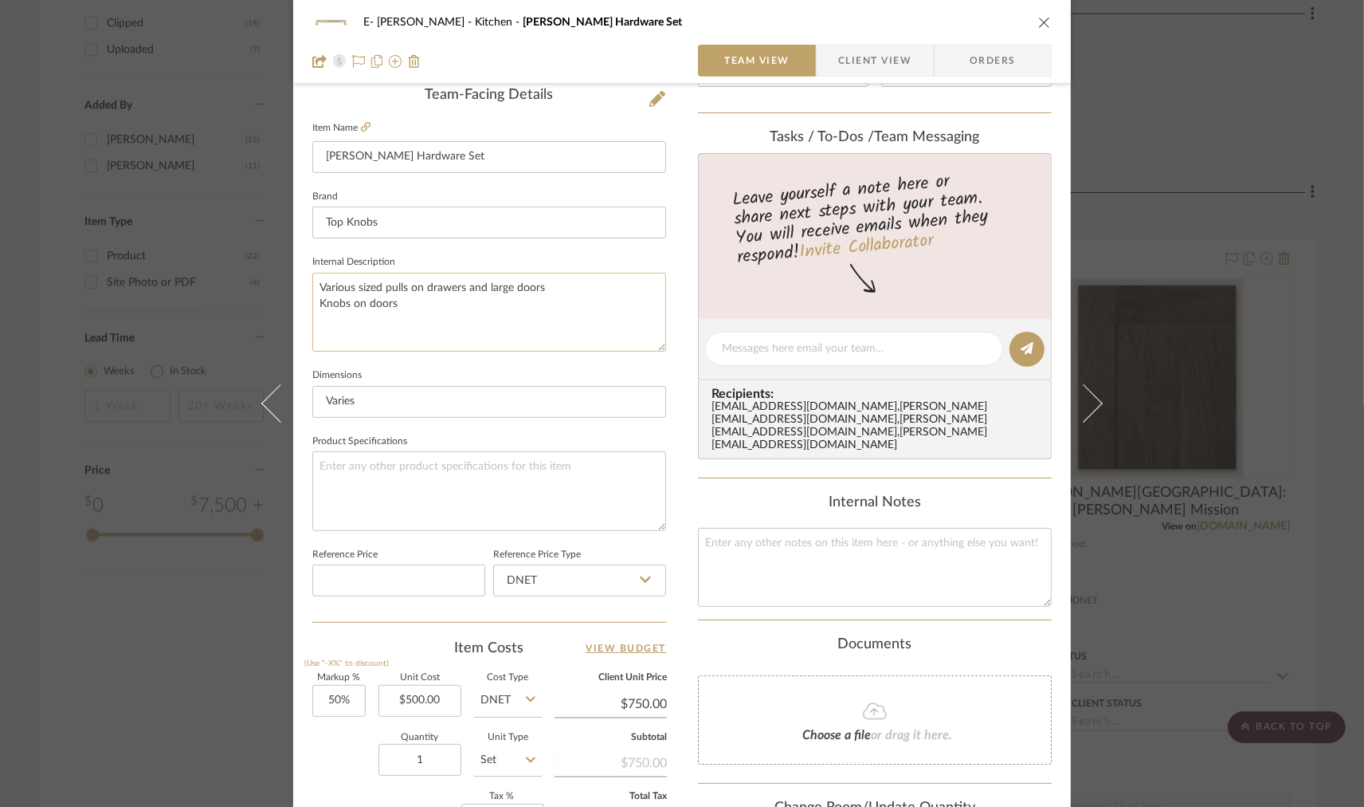
click at [469, 298] on textarea "Various sized pulls on drawers and large doors Knobs on doors" at bounding box center [489, 312] width 354 height 79
type textarea "Various sized pulls on drawers and large doors Knobs on doors Final Price based…"
click at [473, 153] on input "[PERSON_NAME] Hardware Set" at bounding box center [489, 157] width 354 height 32
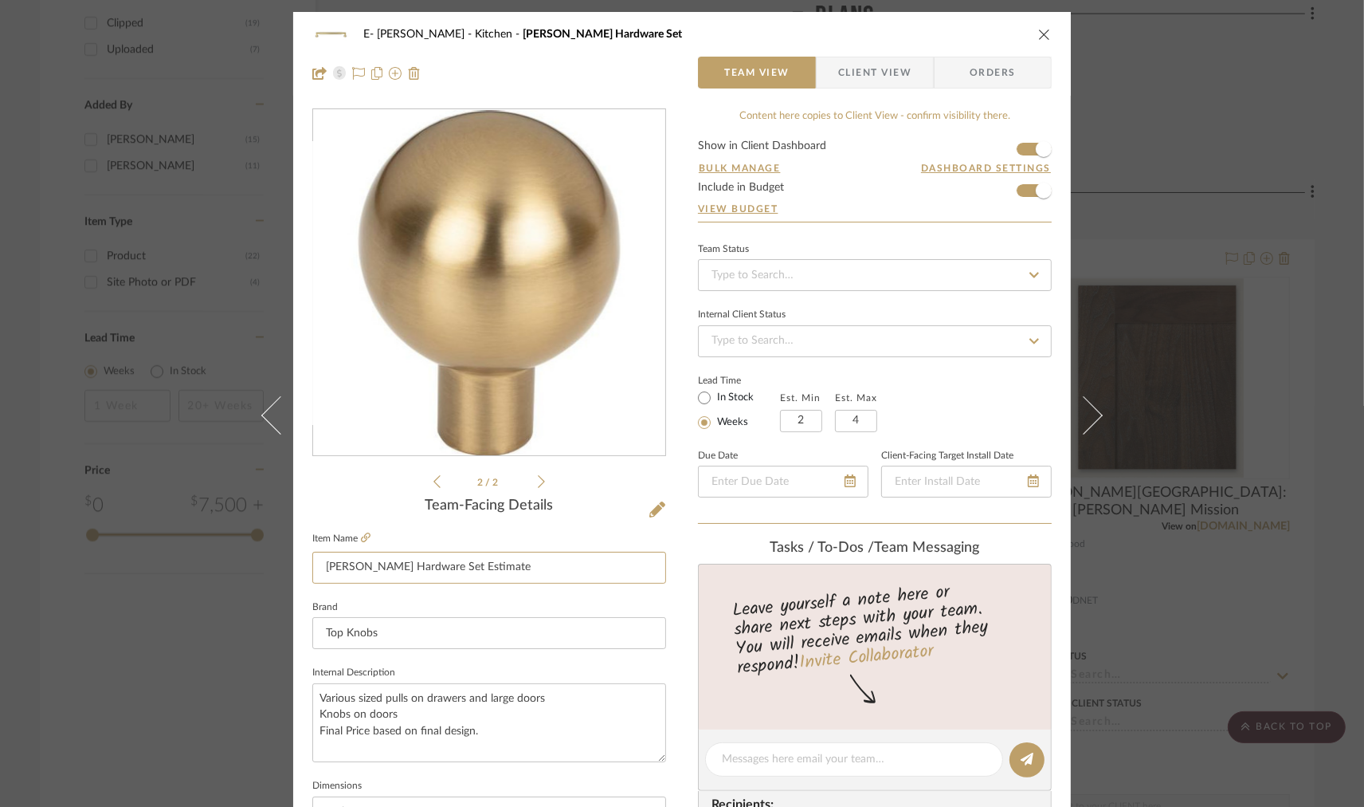
type input "[PERSON_NAME] Hardware Set Estimate"
click at [1040, 30] on icon "close" at bounding box center [1044, 34] width 13 height 13
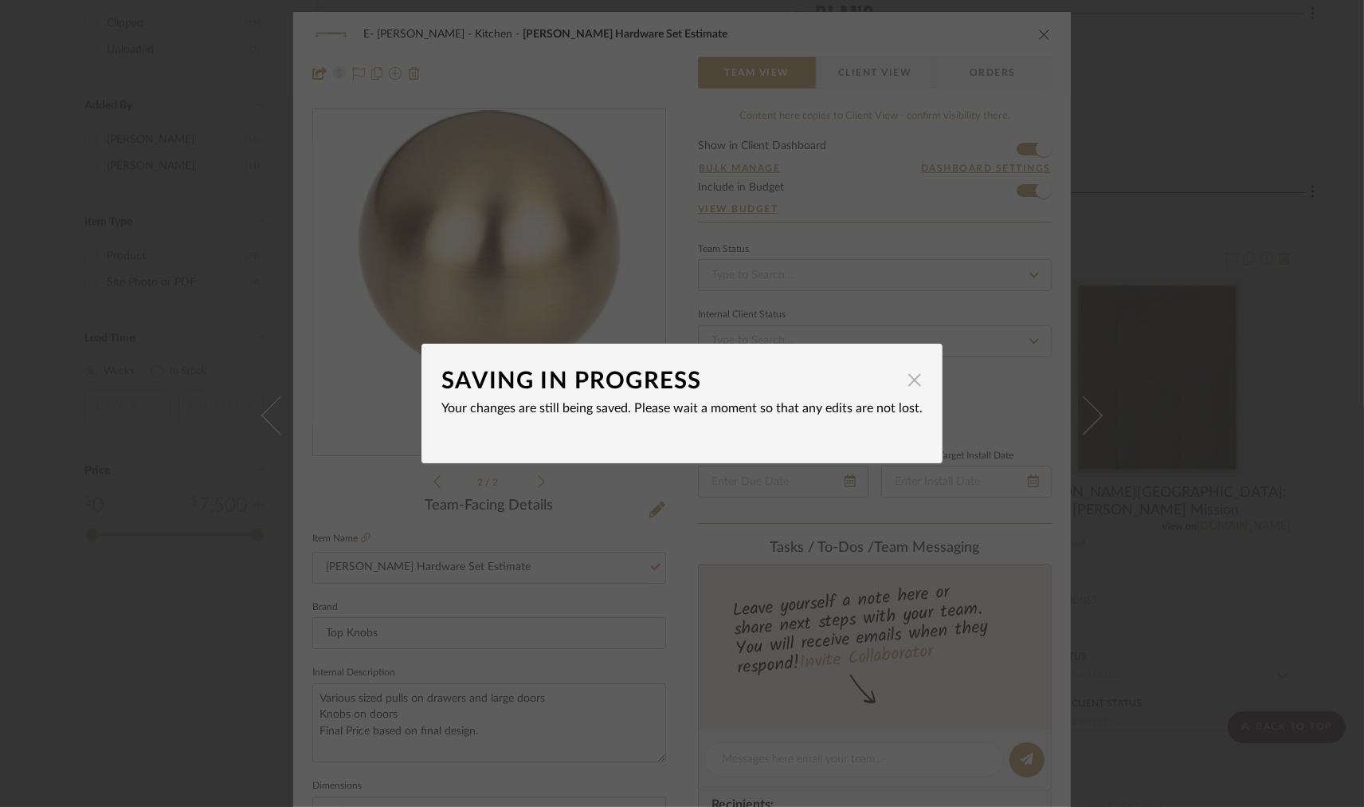
click at [907, 375] on span "button" at bounding box center [915, 379] width 32 height 32
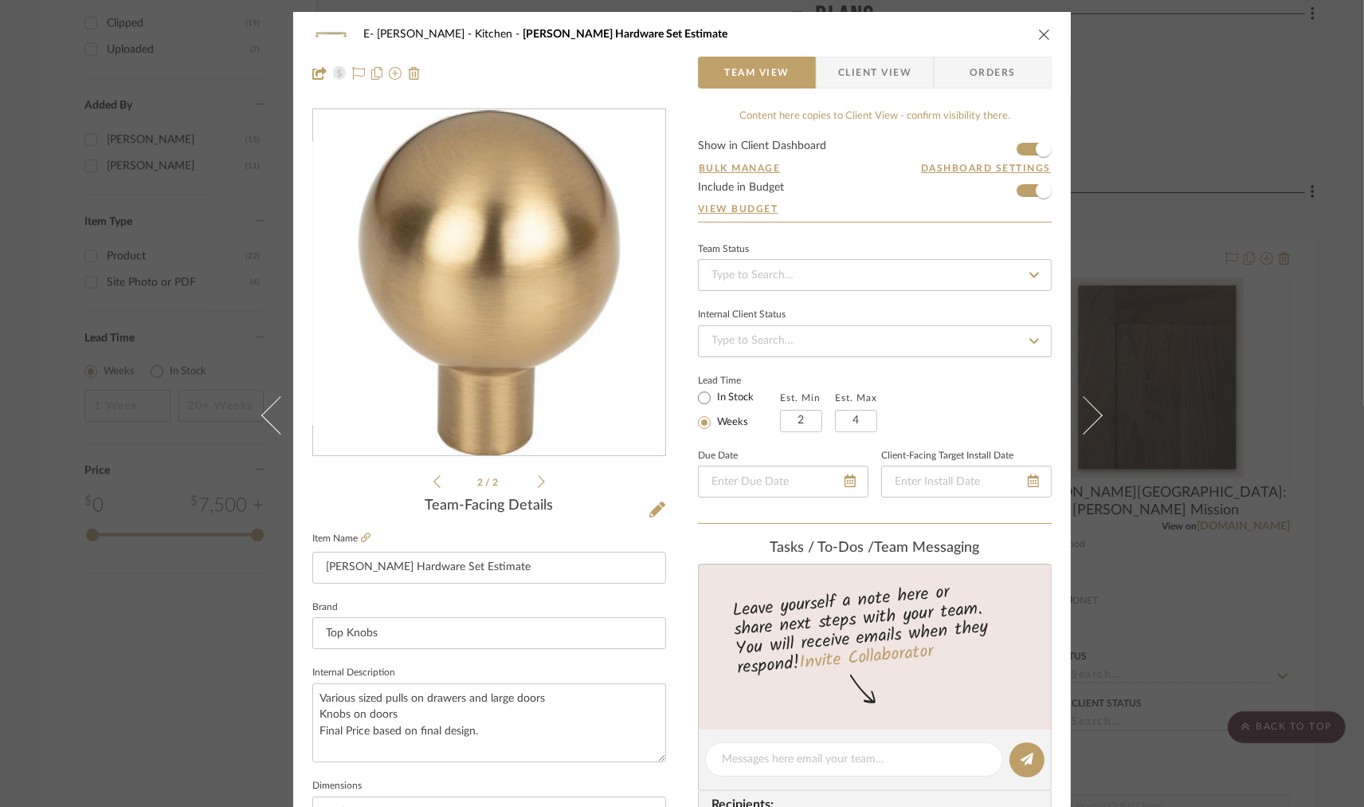
click at [1039, 33] on icon "close" at bounding box center [1044, 34] width 13 height 13
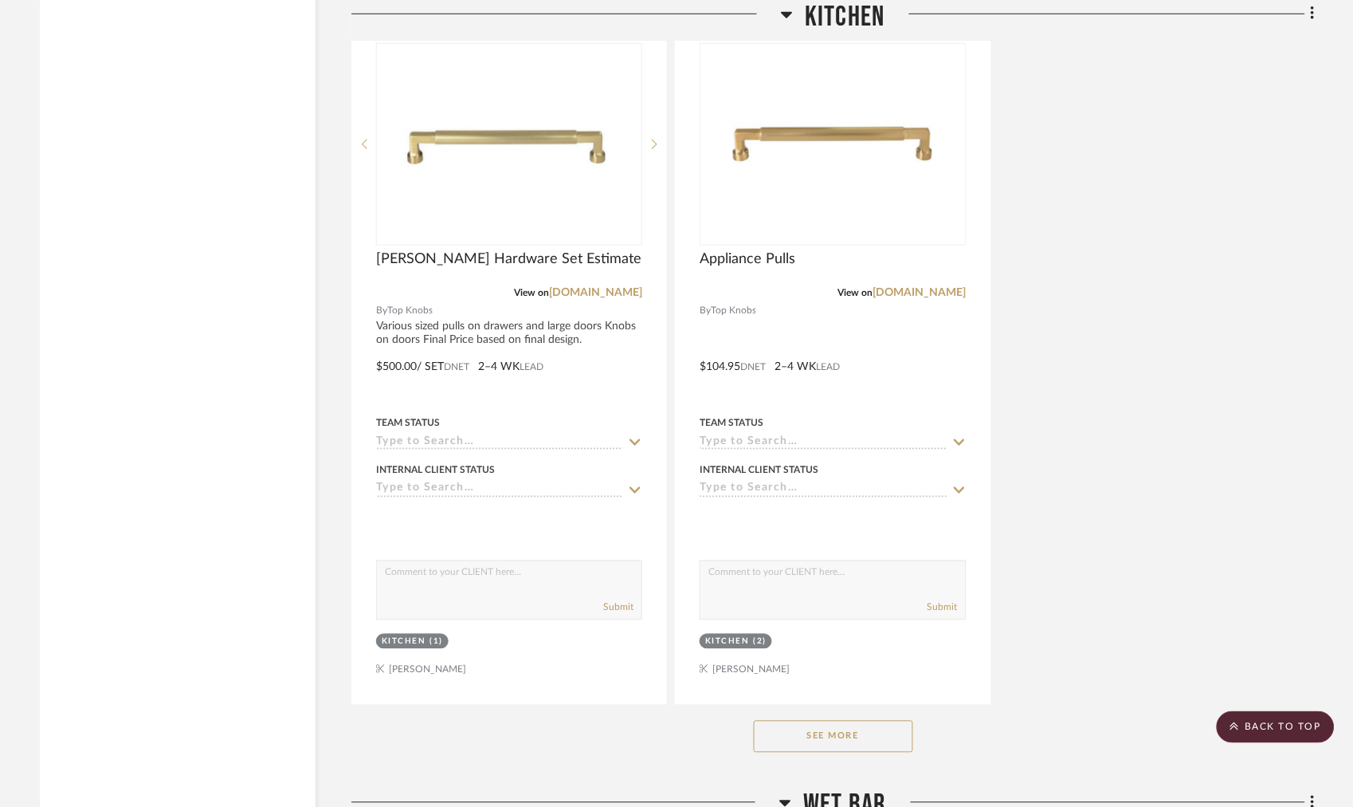
scroll to position [3369, 0]
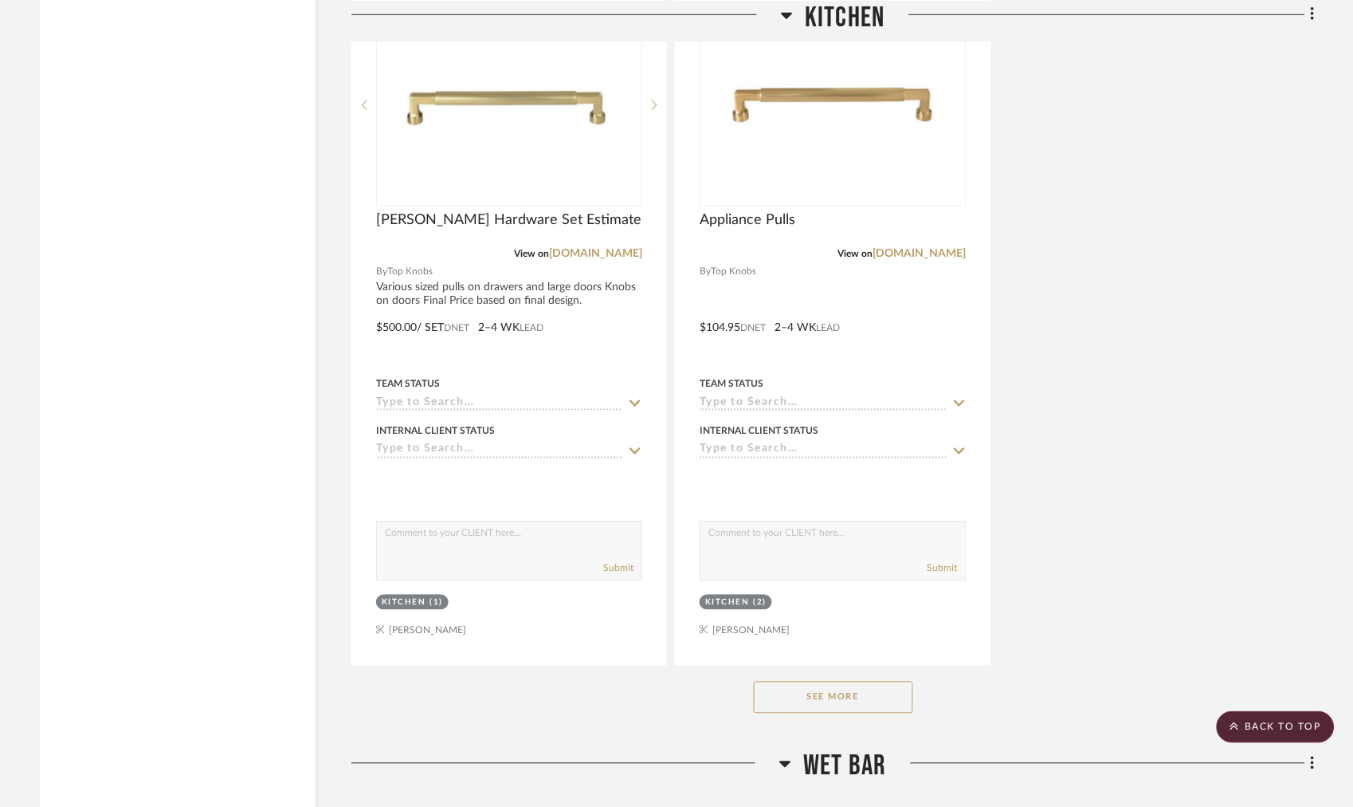
click at [815, 697] on button "See More" at bounding box center [833, 697] width 159 height 32
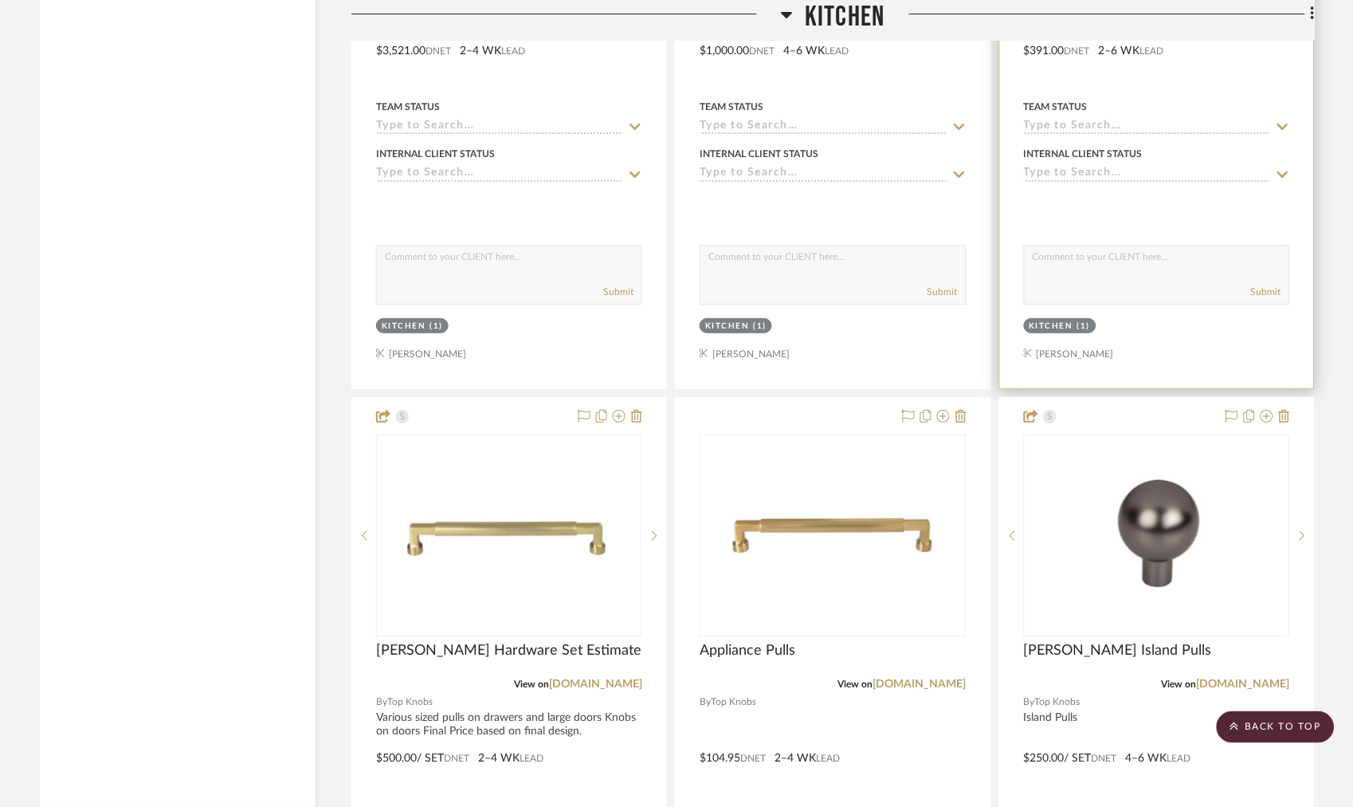
scroll to position [3119, 0]
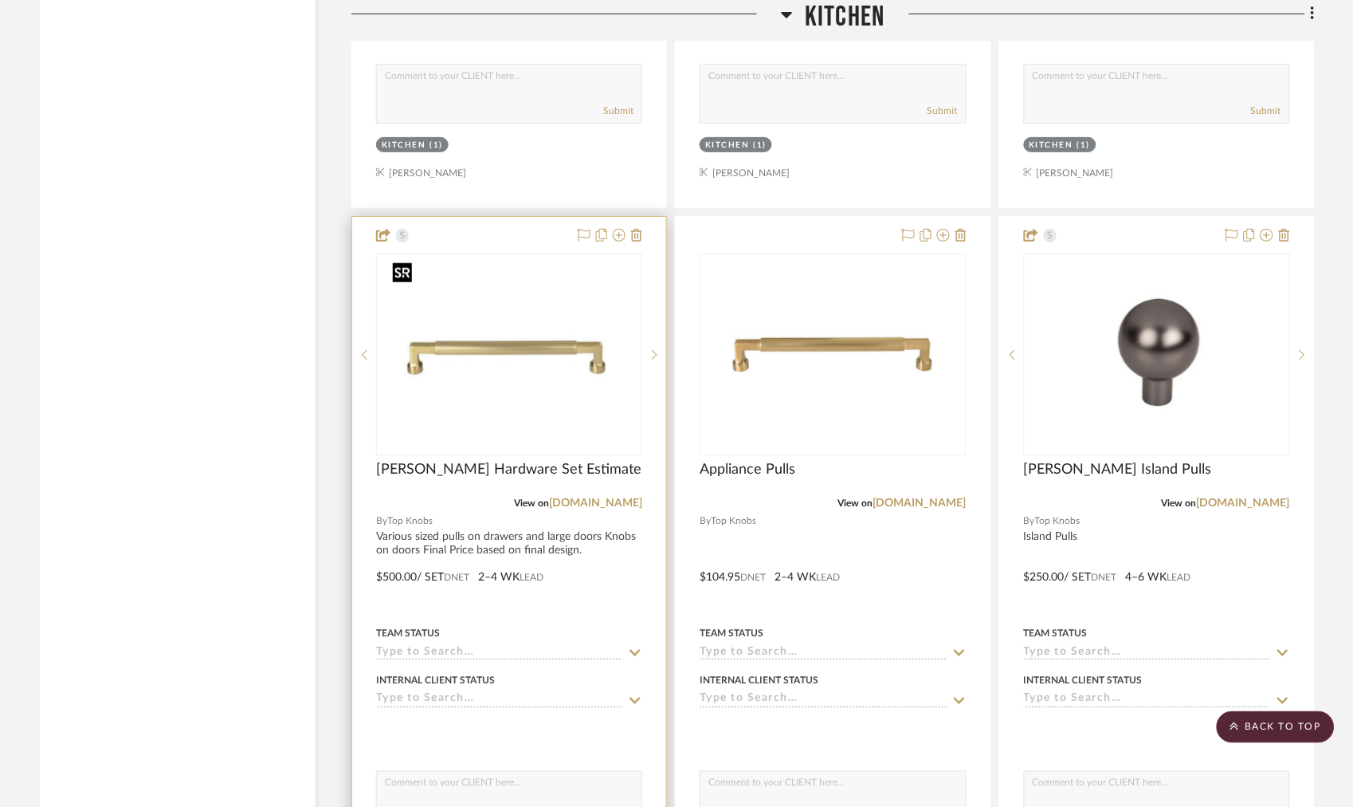
click at [583, 357] on img "0" at bounding box center [510, 354] width 246 height 199
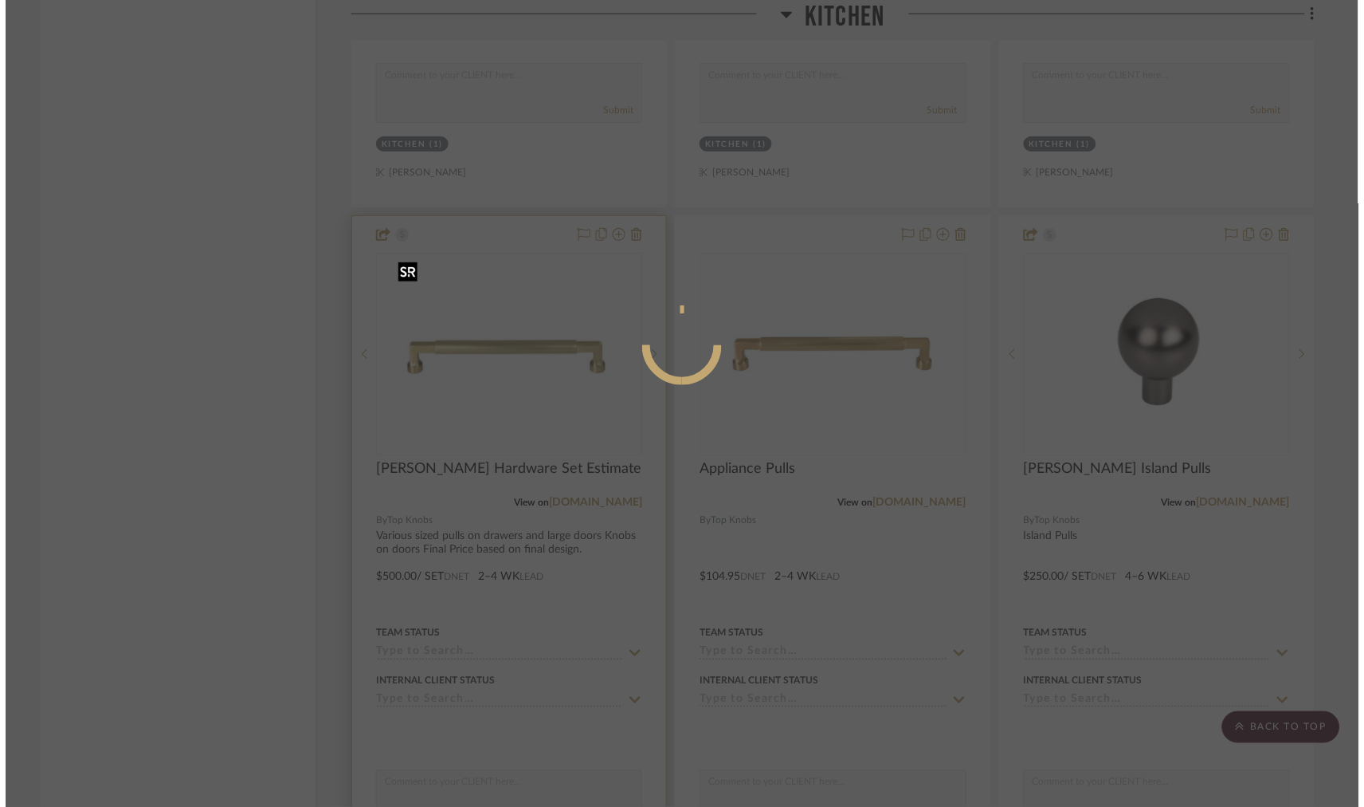
scroll to position [0, 0]
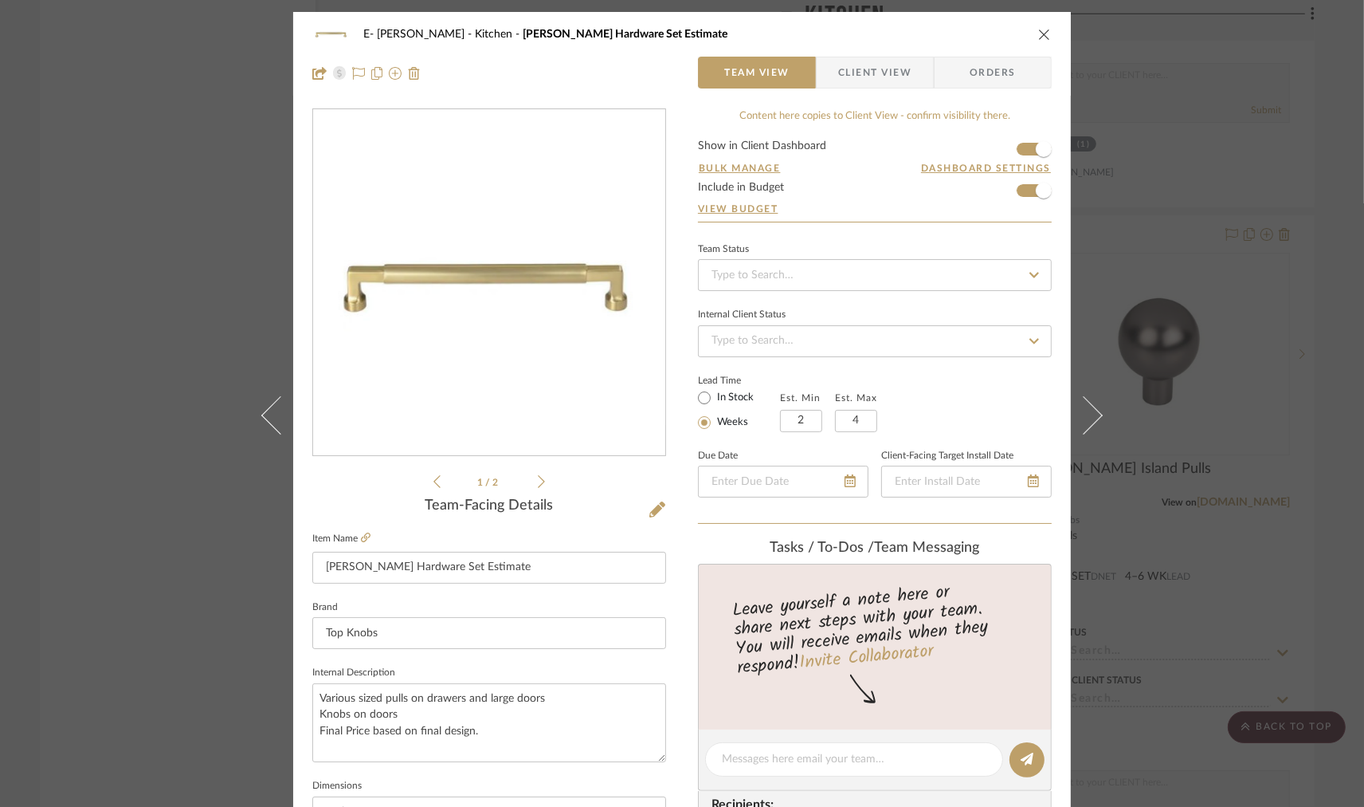
click at [1041, 36] on icon "close" at bounding box center [1044, 34] width 13 height 13
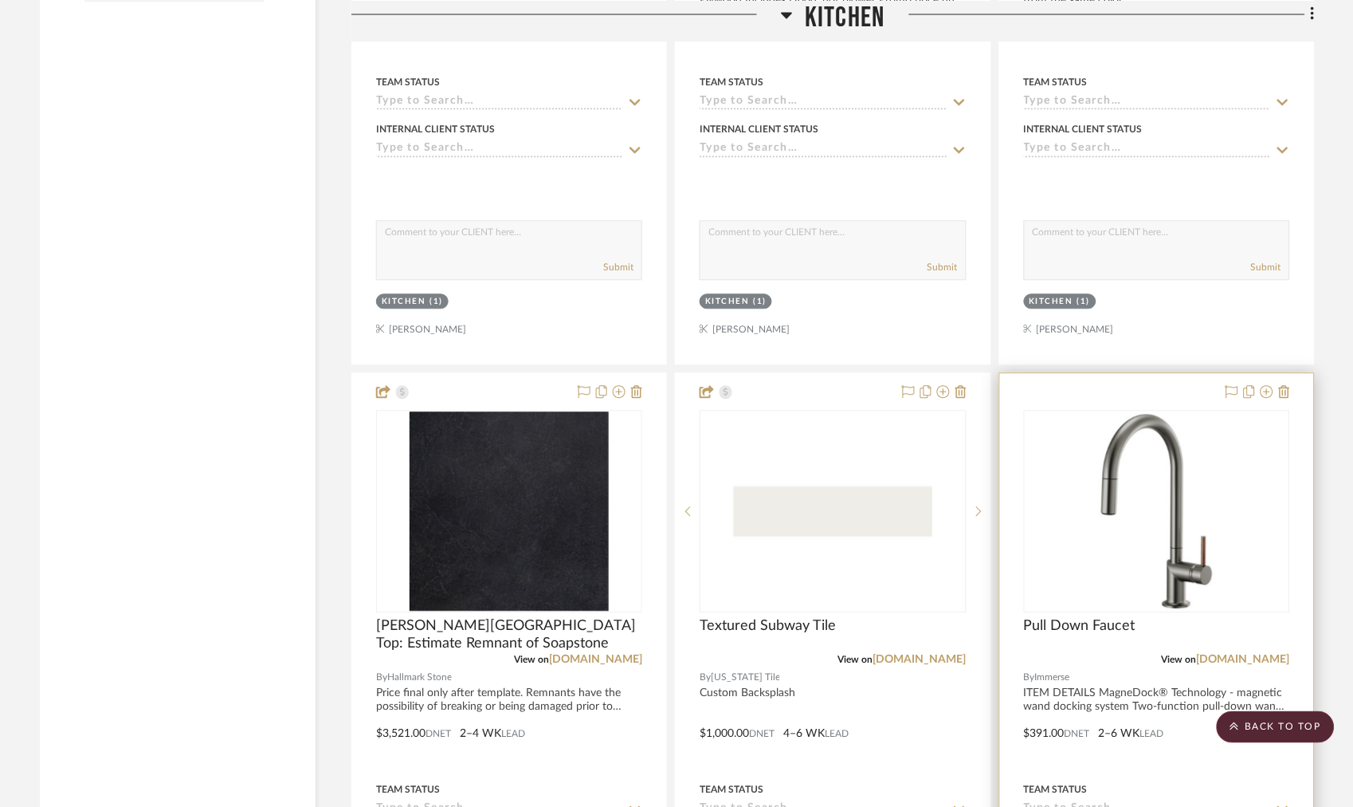
scroll to position [2185, 0]
